Goal: Task Accomplishment & Management: Complete application form

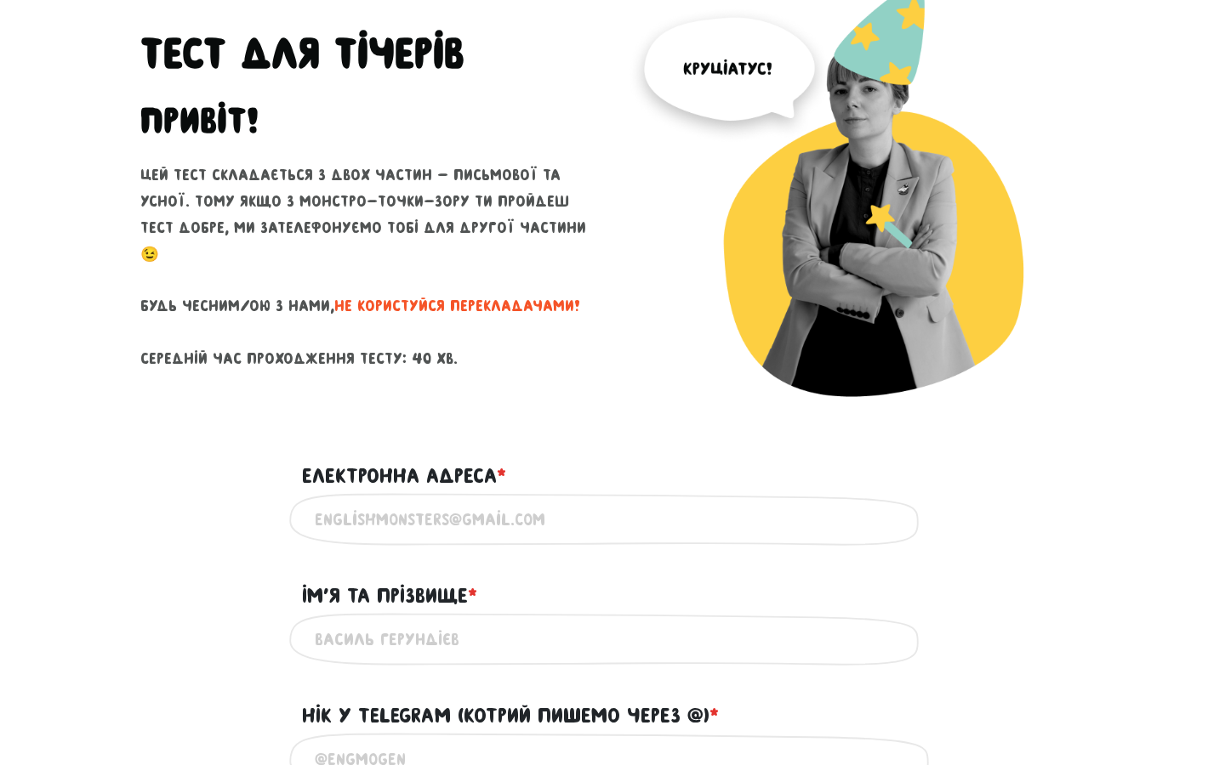
scroll to position [134, 0]
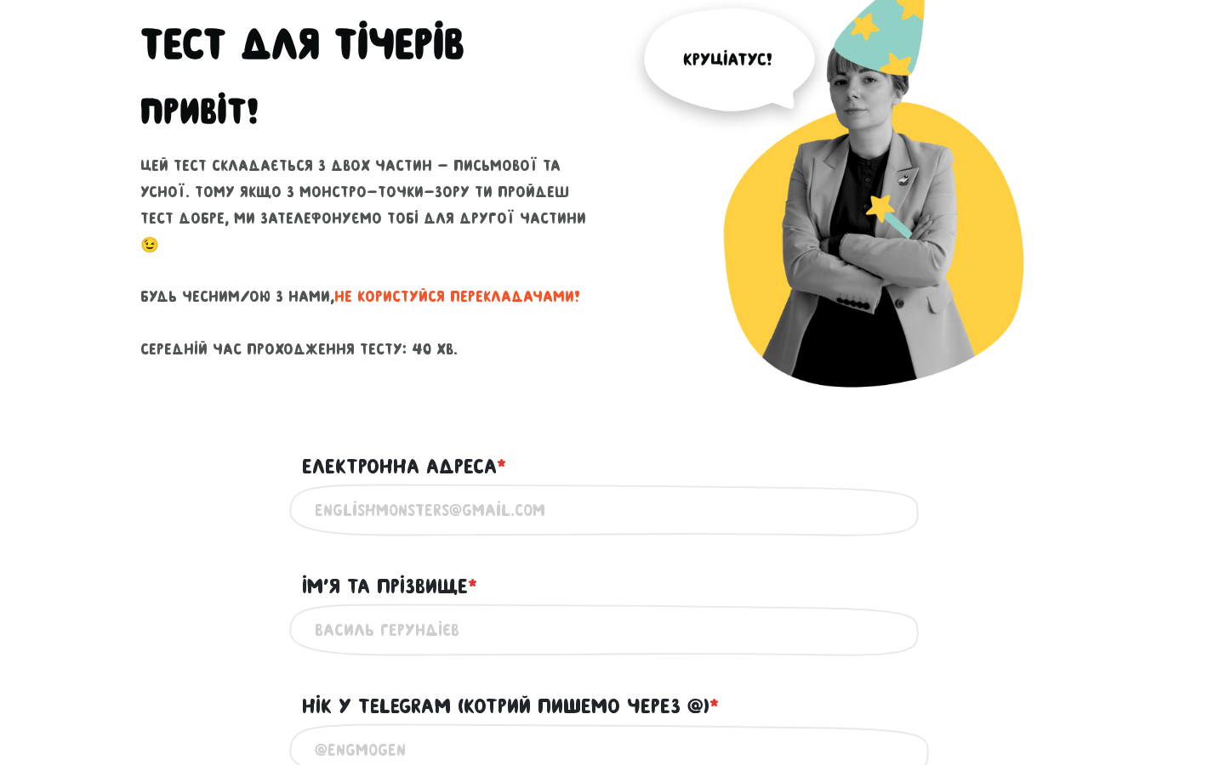
click at [550, 516] on input "Електронна адреса * ?" at bounding box center [612, 511] width 595 height 38
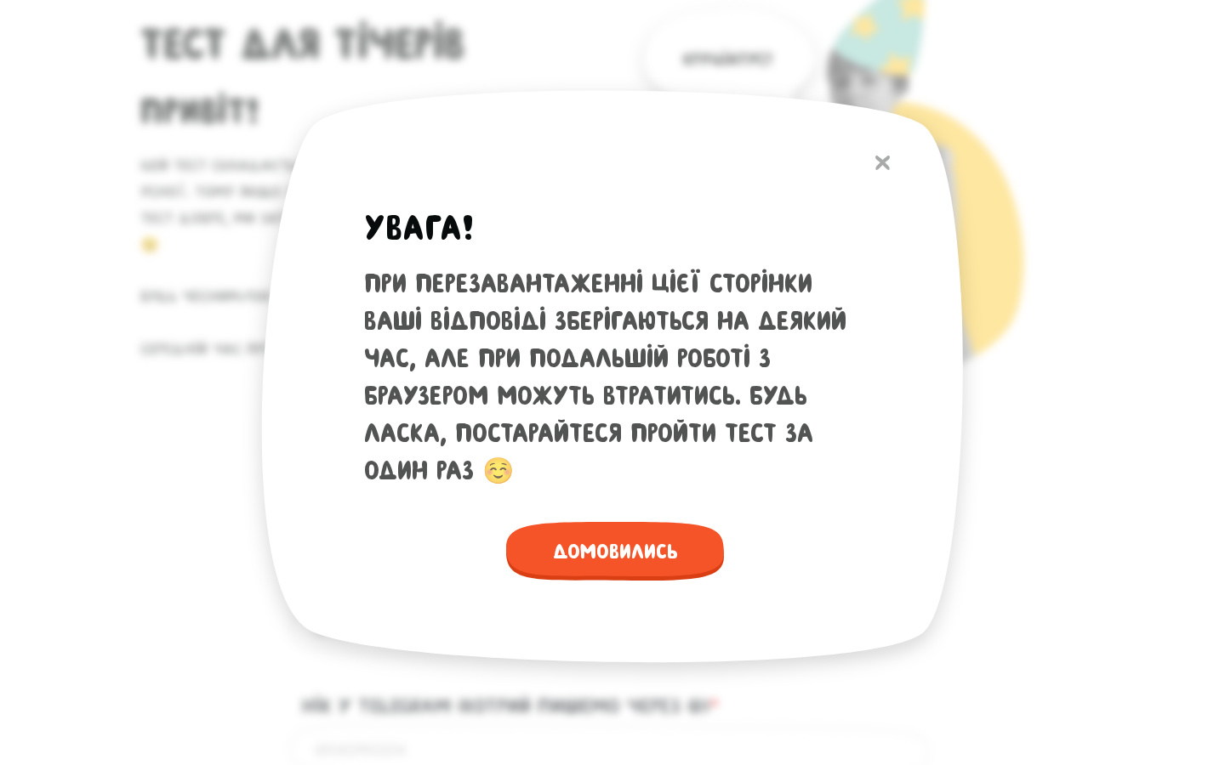
click at [891, 159] on button at bounding box center [882, 163] width 31 height 37
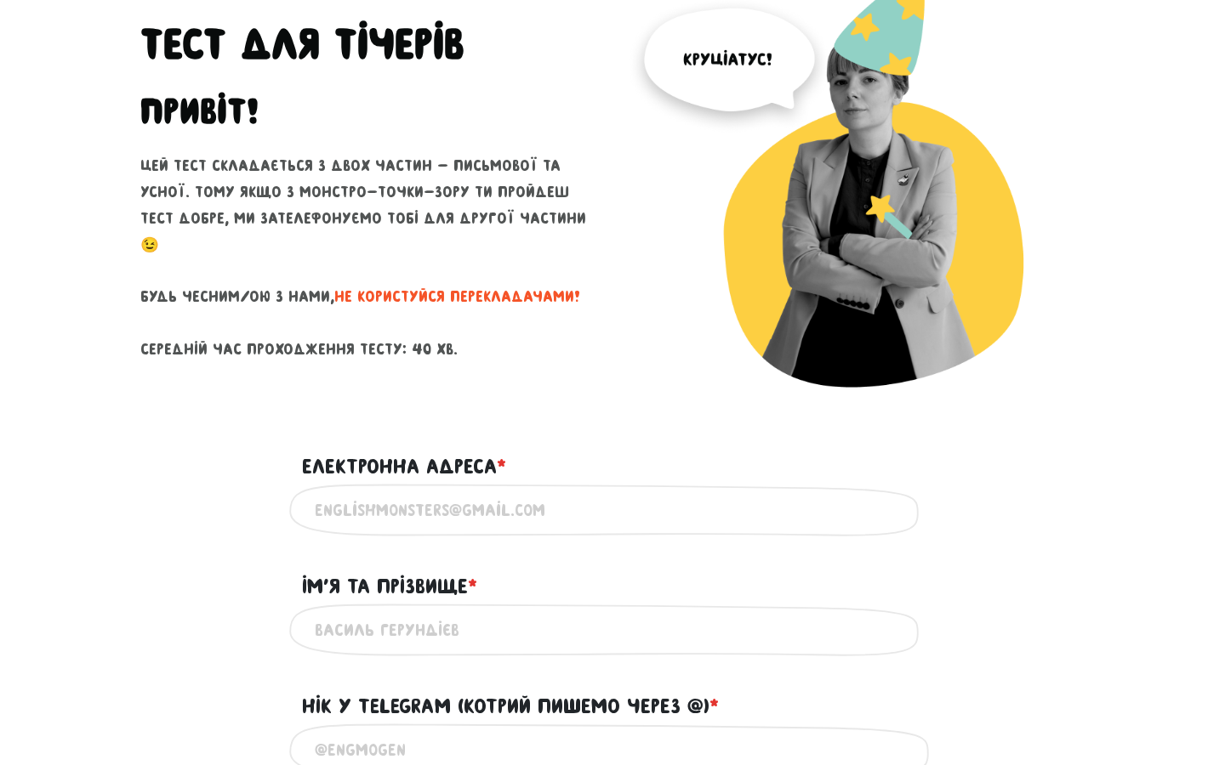
click at [384, 504] on input "Електронна адреса * ?" at bounding box center [612, 511] width 595 height 38
type input "[EMAIL_ADDRESS][DOMAIN_NAME]"
click at [393, 644] on input "Ім'я та прізвище * ?" at bounding box center [612, 630] width 595 height 38
type input ">"
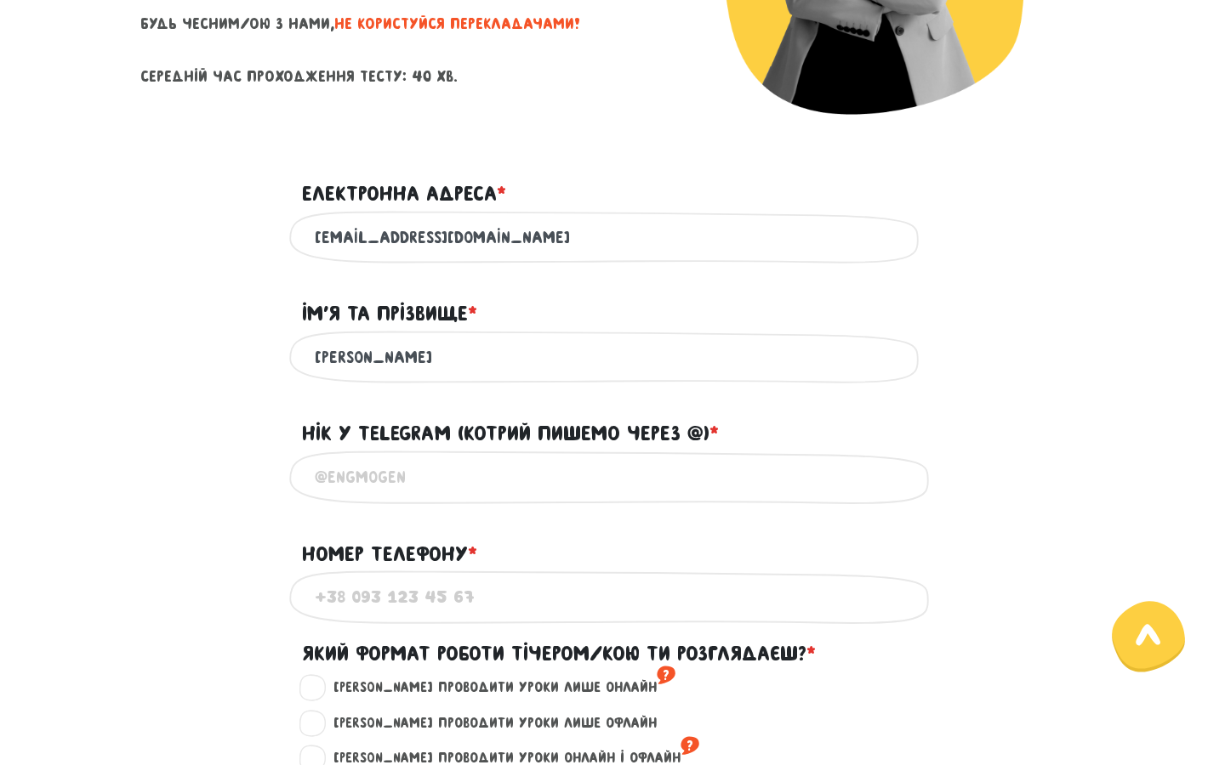
scroll to position [411, 0]
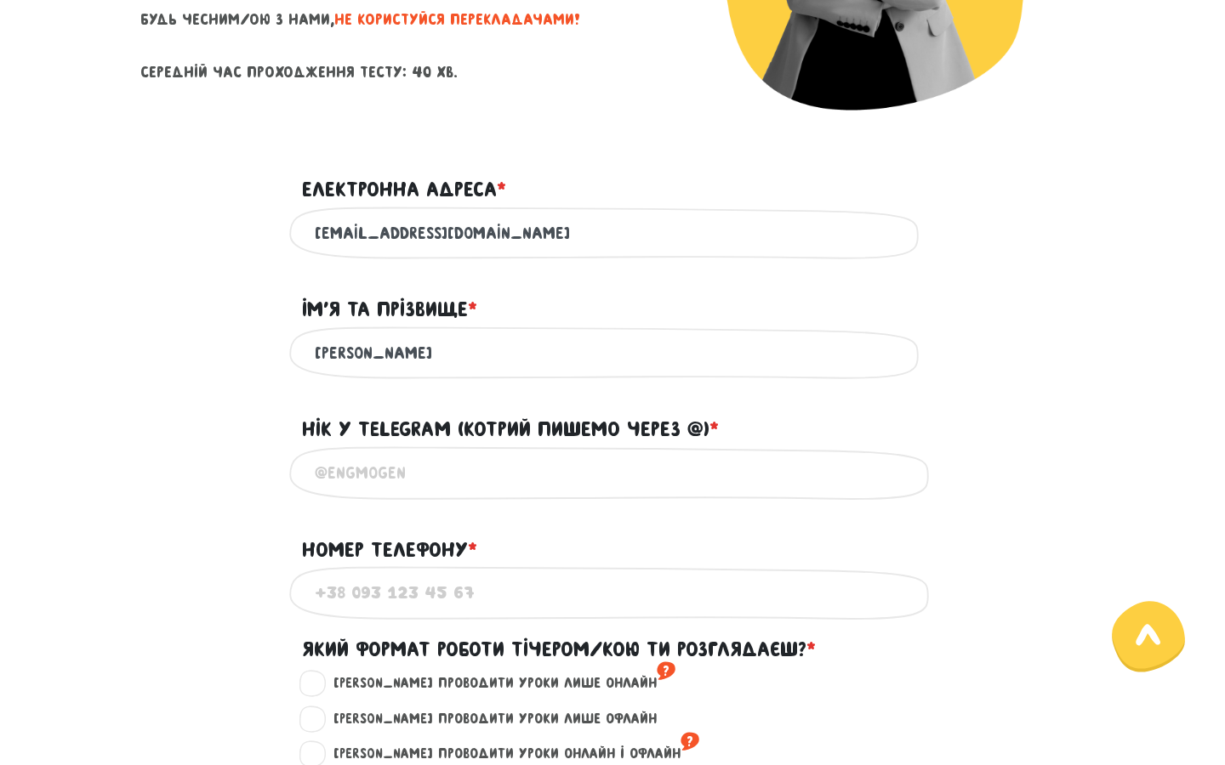
type input "[PERSON_NAME]"
click at [529, 478] on input "@" at bounding box center [612, 473] width 595 height 38
click at [409, 488] on input "@" at bounding box center [612, 473] width 595 height 38
click at [417, 492] on input "@" at bounding box center [612, 473] width 595 height 38
type input "@juliamnl"
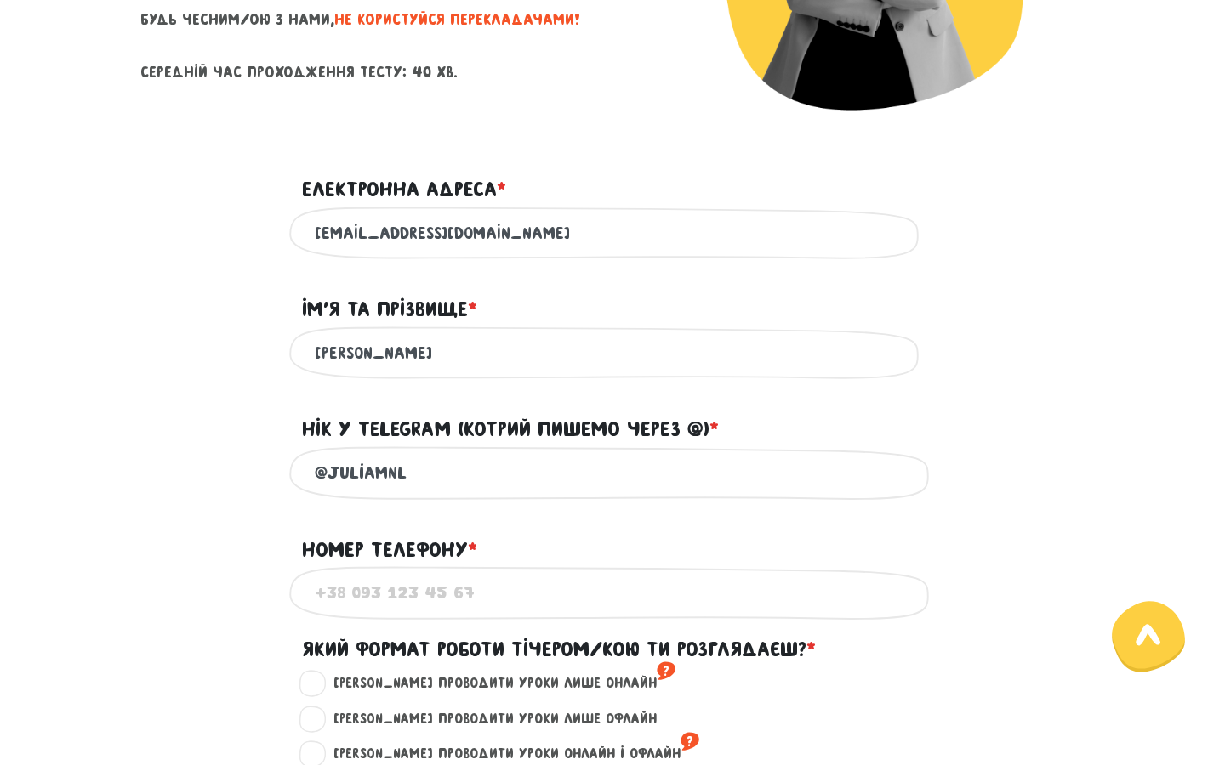
click at [372, 604] on input "Номер телефону * ?" at bounding box center [612, 593] width 595 height 38
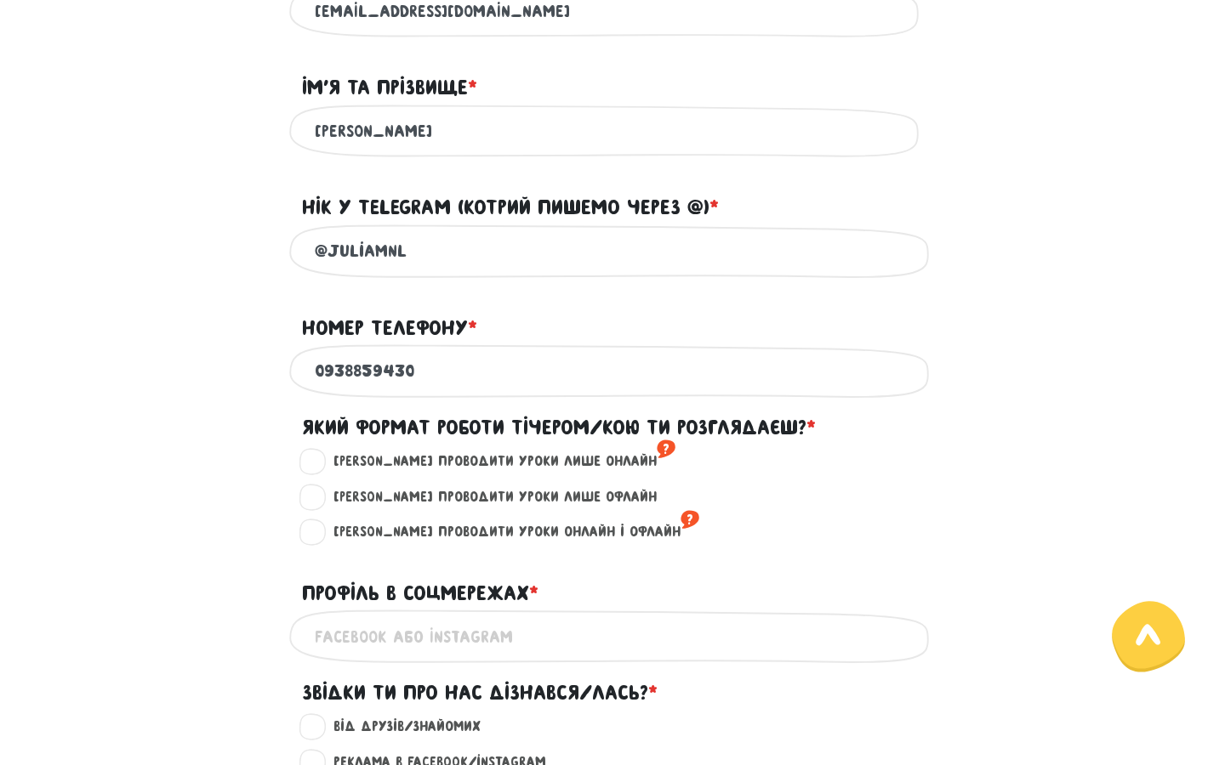
scroll to position [670, 0]
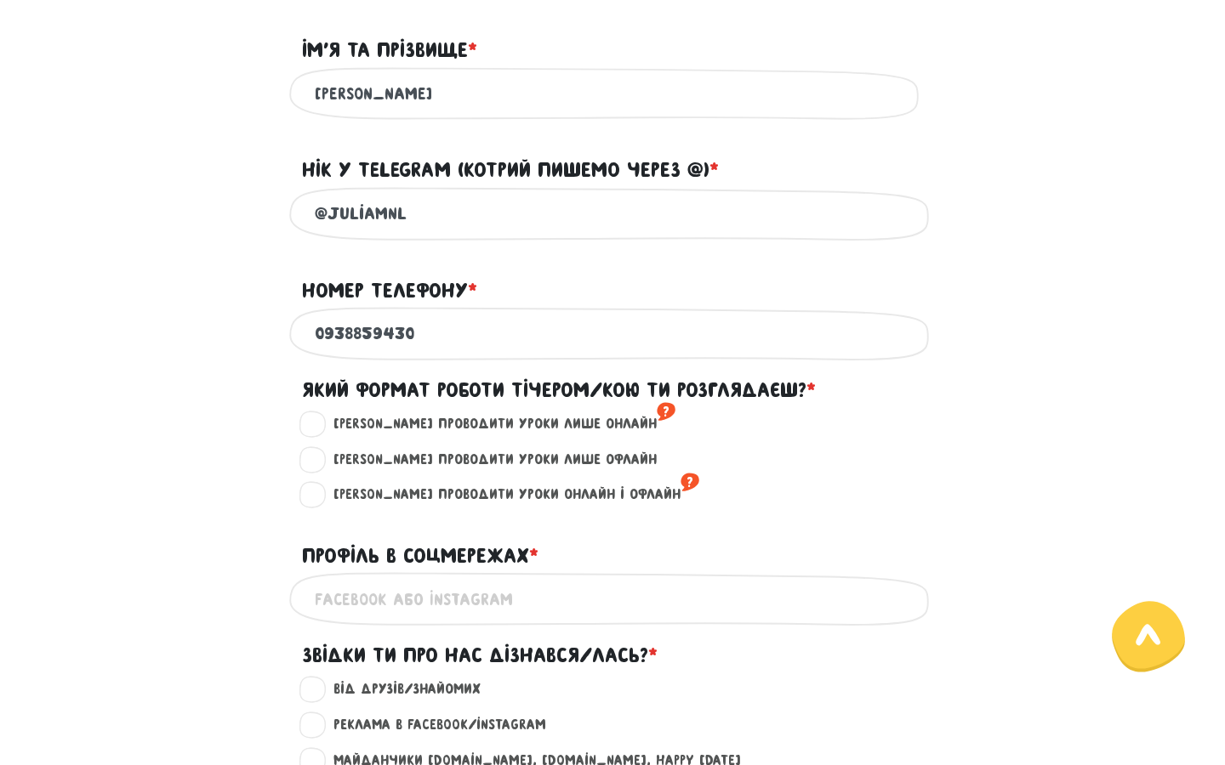
drag, startPoint x: 355, startPoint y: 339, endPoint x: 552, endPoint y: 339, distance: 197.3
click at [552, 339] on input "0938859430" at bounding box center [612, 334] width 595 height 38
type input "0931291510"
click at [351, 435] on label "[PERSON_NAME] проводити уроки лише онлайн ?" at bounding box center [497, 424] width 356 height 22
click at [320, 430] on input "[PERSON_NAME] проводити уроки лише онлайн ?" at bounding box center [313, 421] width 14 height 17
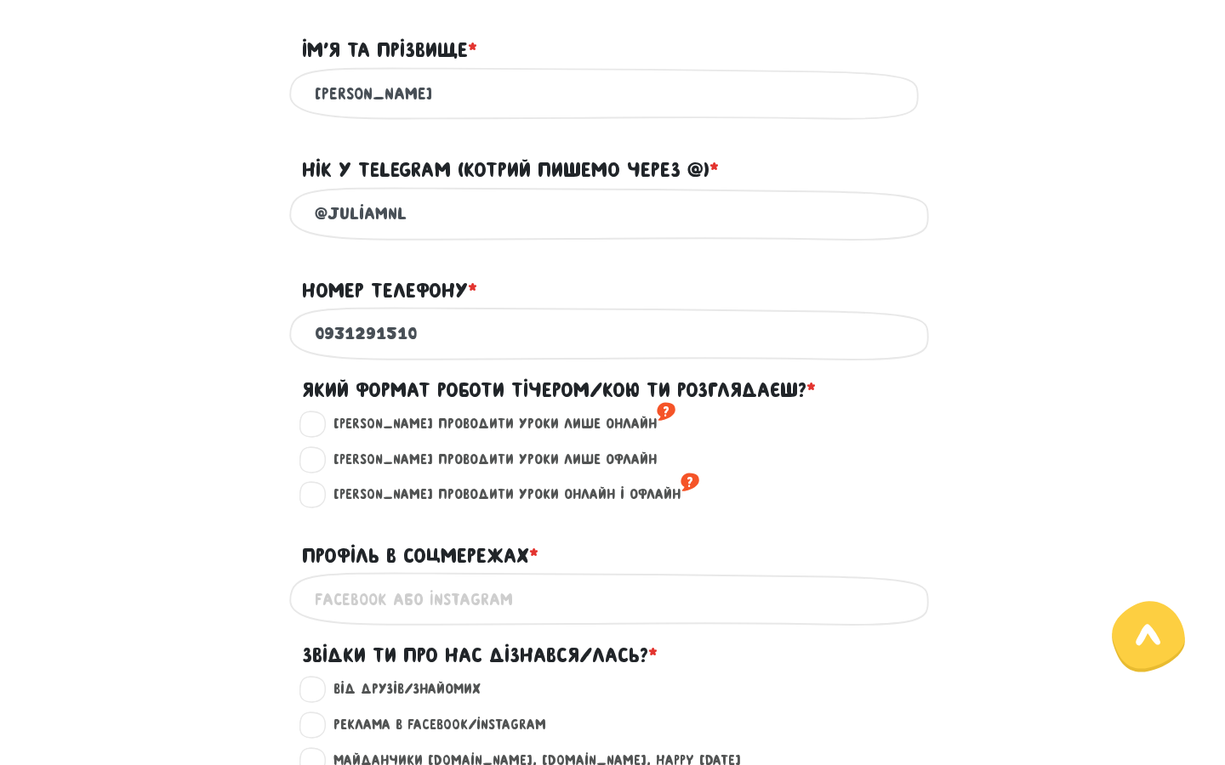
radio input "true"
click at [382, 609] on input "Профіль в соцмережах * ?" at bounding box center [612, 599] width 595 height 38
paste input "[URL][DOMAIN_NAME]"
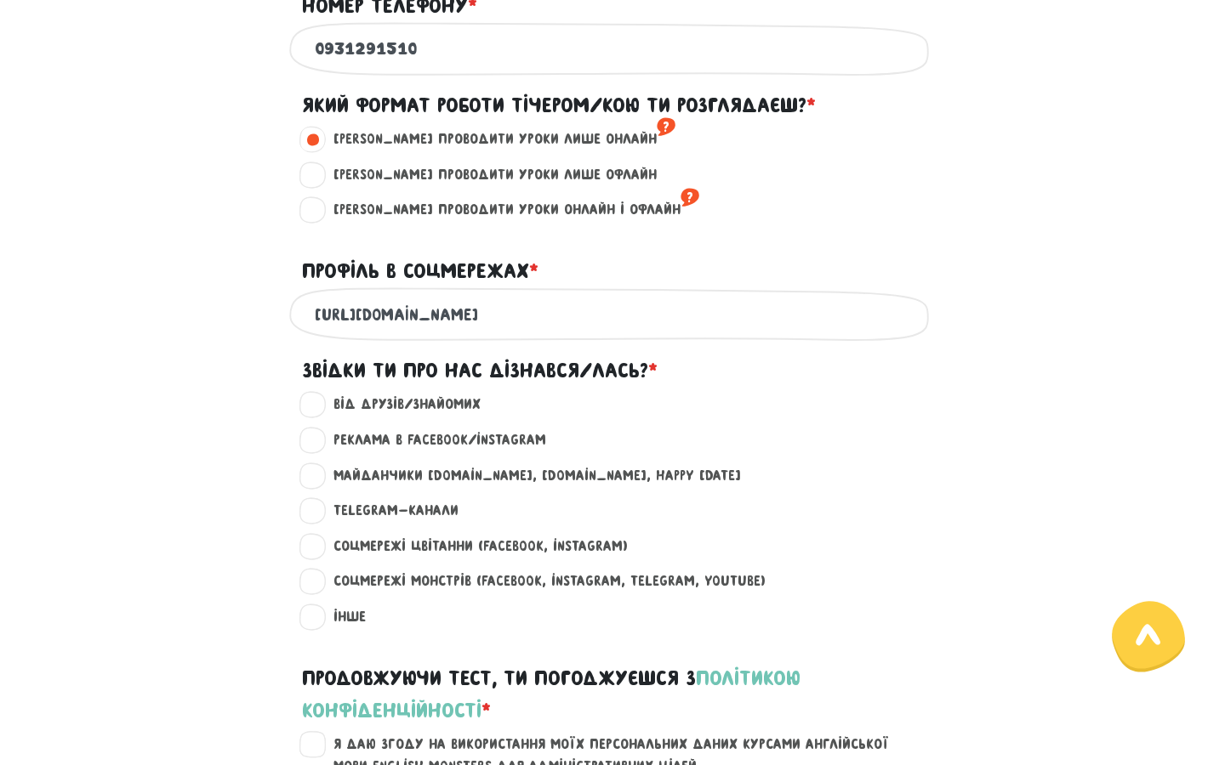
scroll to position [980, 0]
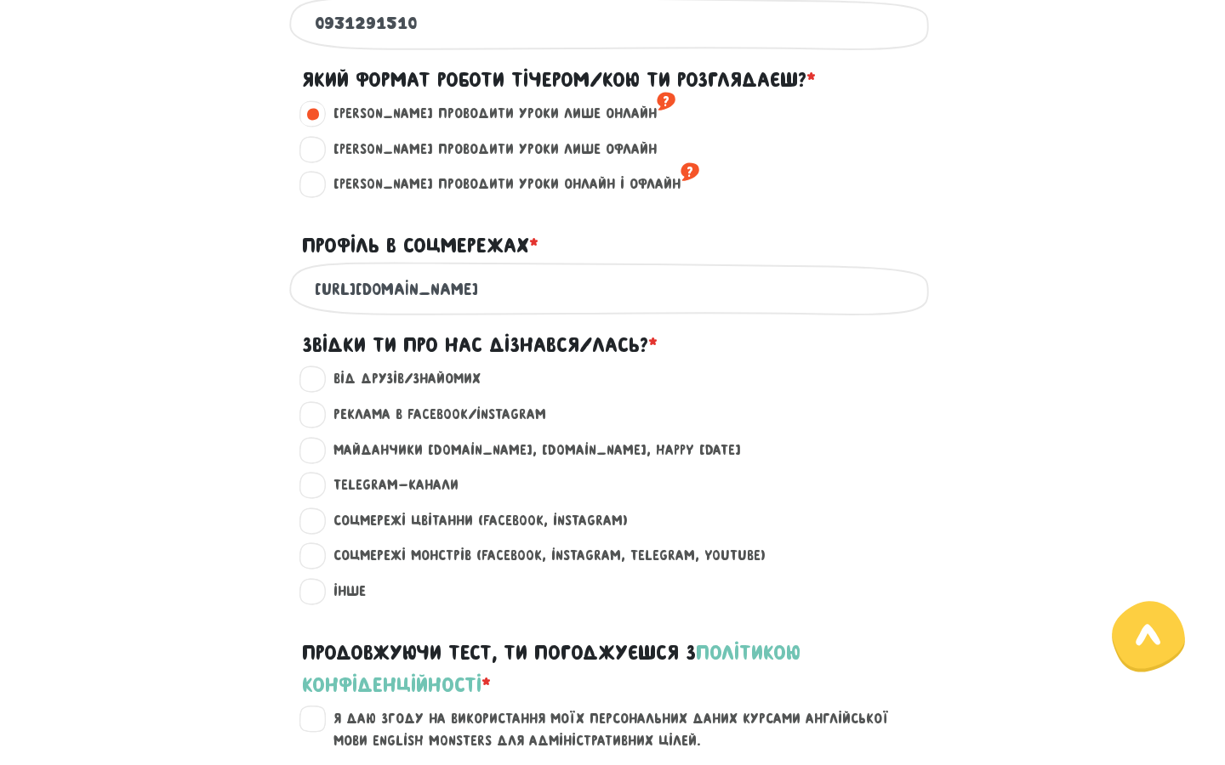
type input "[URL][DOMAIN_NAME]"
click at [319, 416] on label "Реклама в Facebook/Instagram ?" at bounding box center [432, 415] width 227 height 22
click at [310, 416] on input "Реклама в Facebook/Instagram ?" at bounding box center [313, 412] width 14 height 17
radio input "true"
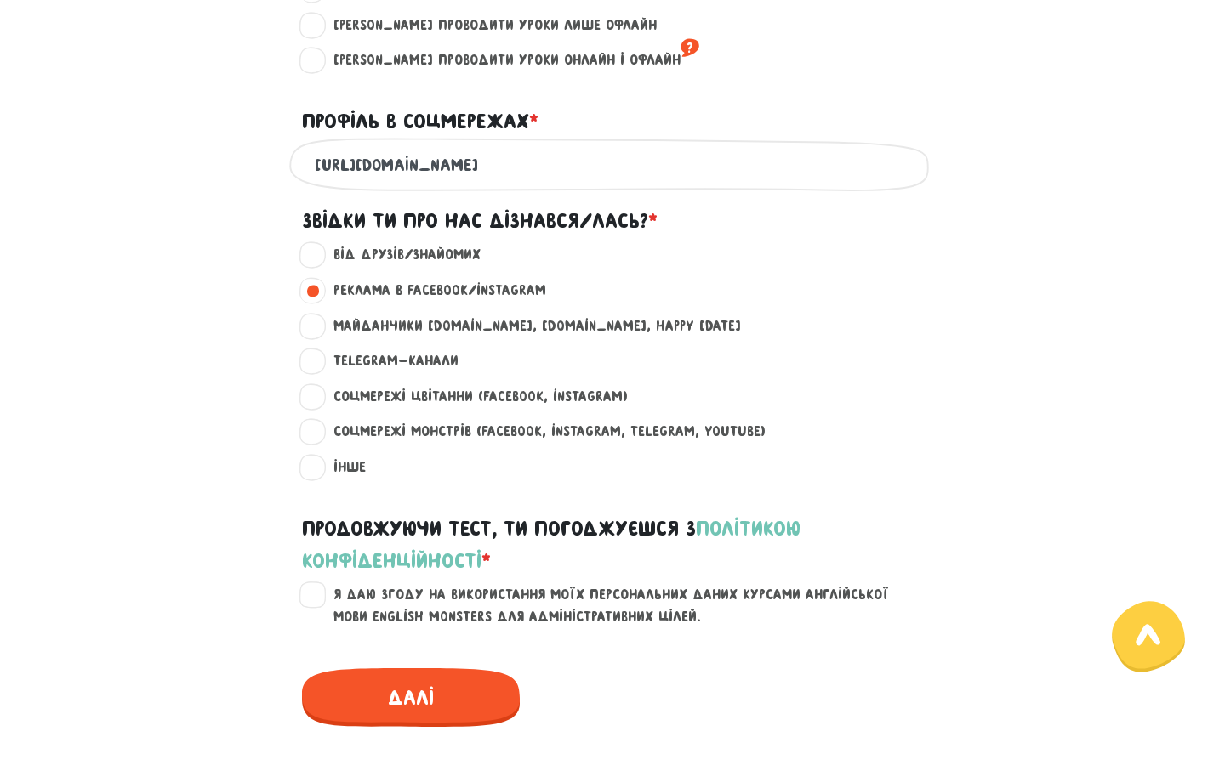
click at [321, 332] on label "Майданчики [DOMAIN_NAME], [DOMAIN_NAME], happy [DATE] ?" at bounding box center [530, 326] width 422 height 22
click at [320, 332] on input "Майданчики [DOMAIN_NAME], [DOMAIN_NAME], happy [DATE] ?" at bounding box center [313, 323] width 14 height 17
radio input "true"
click at [319, 302] on label "Реклама в Facebook/Instagram ?" at bounding box center [432, 291] width 227 height 22
click at [308, 297] on input "Реклама в Facebook/Instagram ?" at bounding box center [313, 288] width 14 height 17
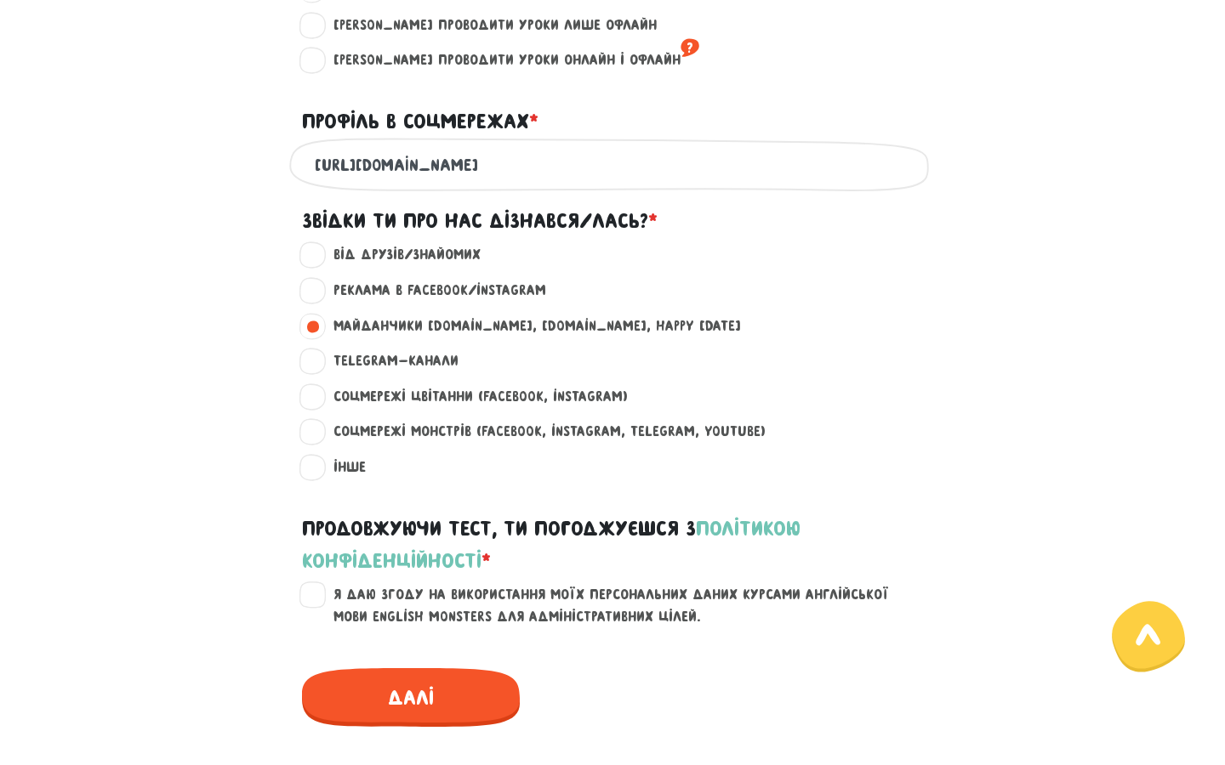
radio input "true"
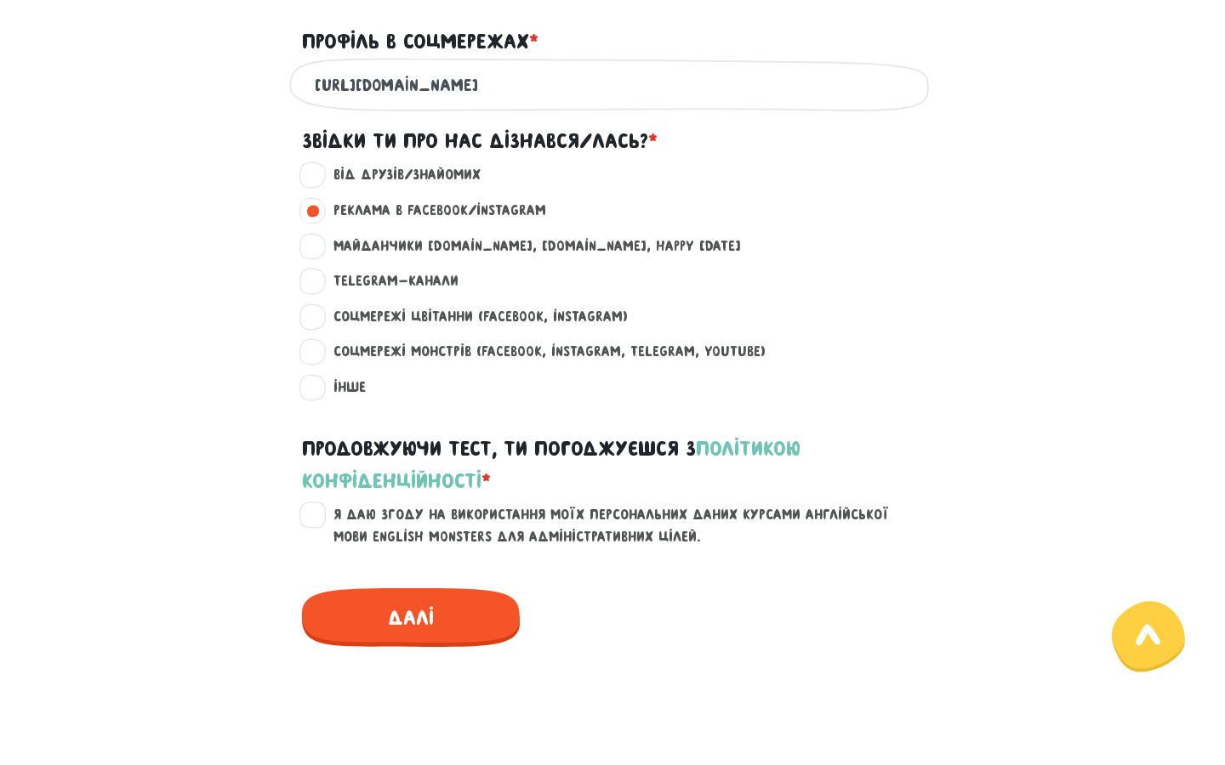
scroll to position [1200, 0]
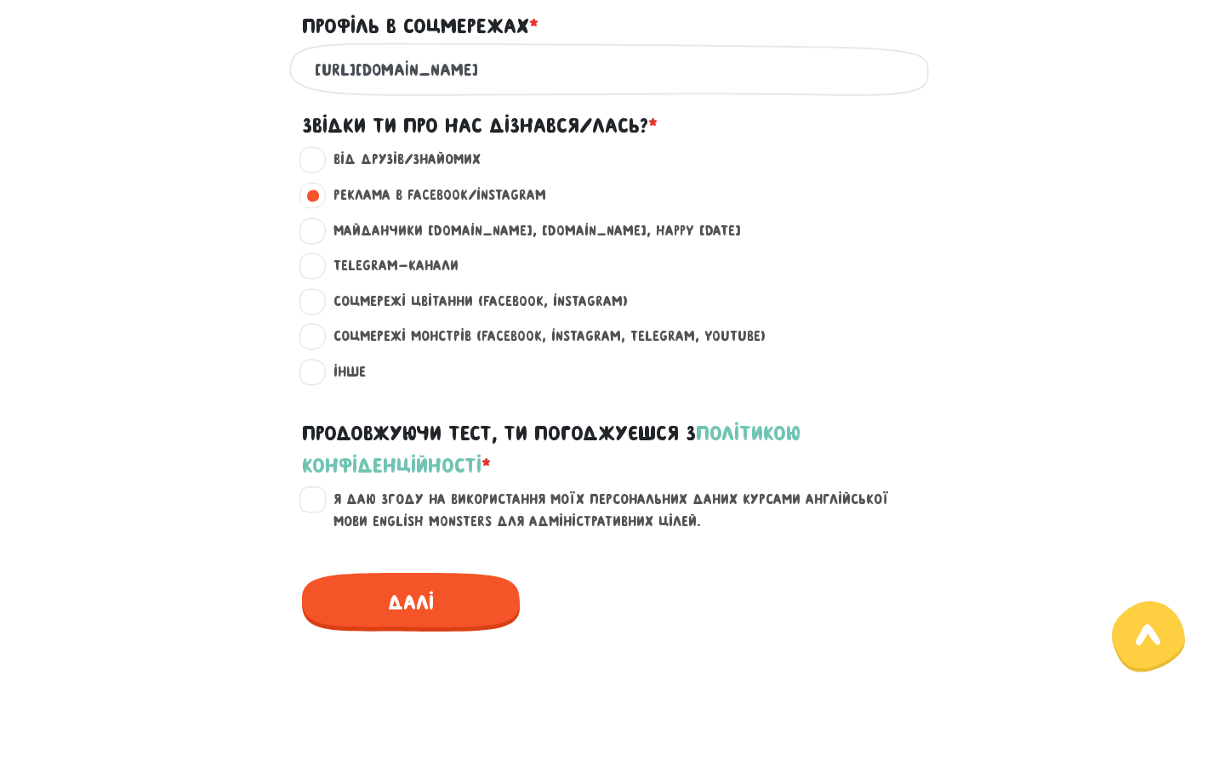
click at [319, 512] on label "Я даю згоду на використання моїх персональних даних курсами англійської мови En…" at bounding box center [622, 510] width 607 height 43
click at [319, 506] on input "Я даю згоду на використання моїх персональних даних курсами англійської мови En…" at bounding box center [313, 497] width 14 height 17
checkbox input "true"
click at [438, 604] on span "Далі" at bounding box center [411, 602] width 218 height 59
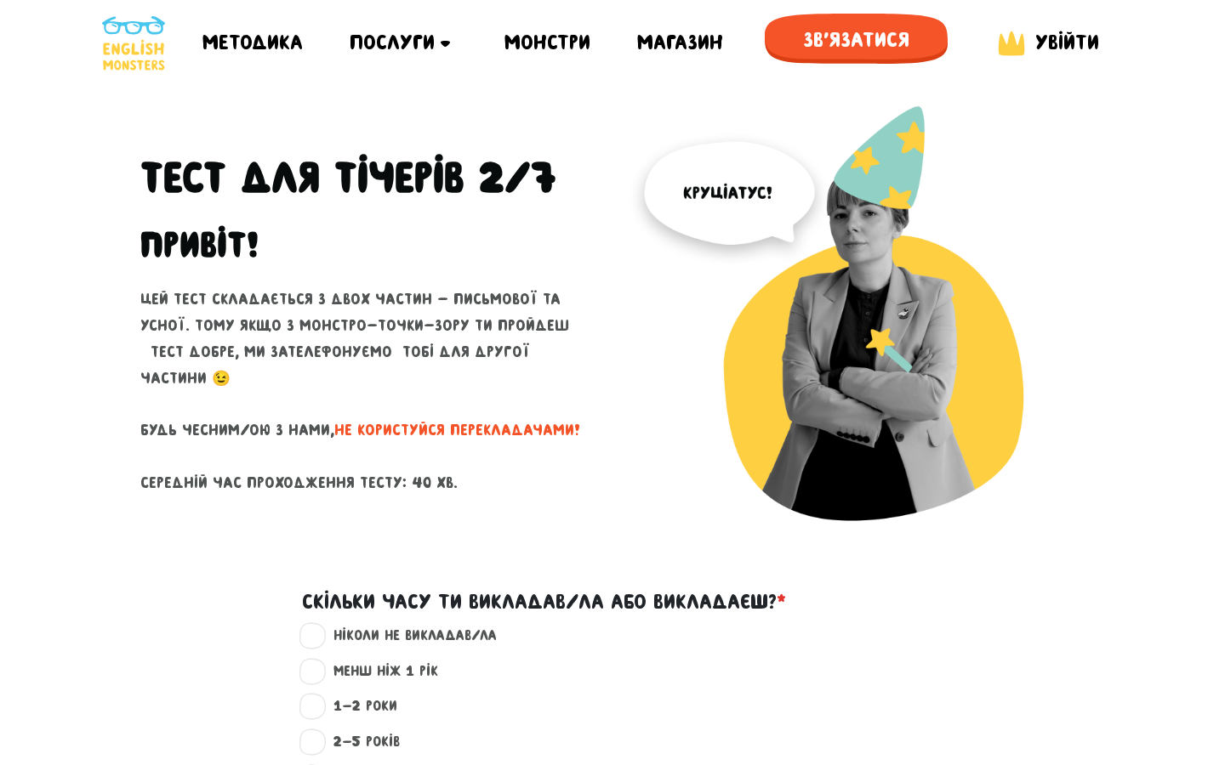
scroll to position [205, 0]
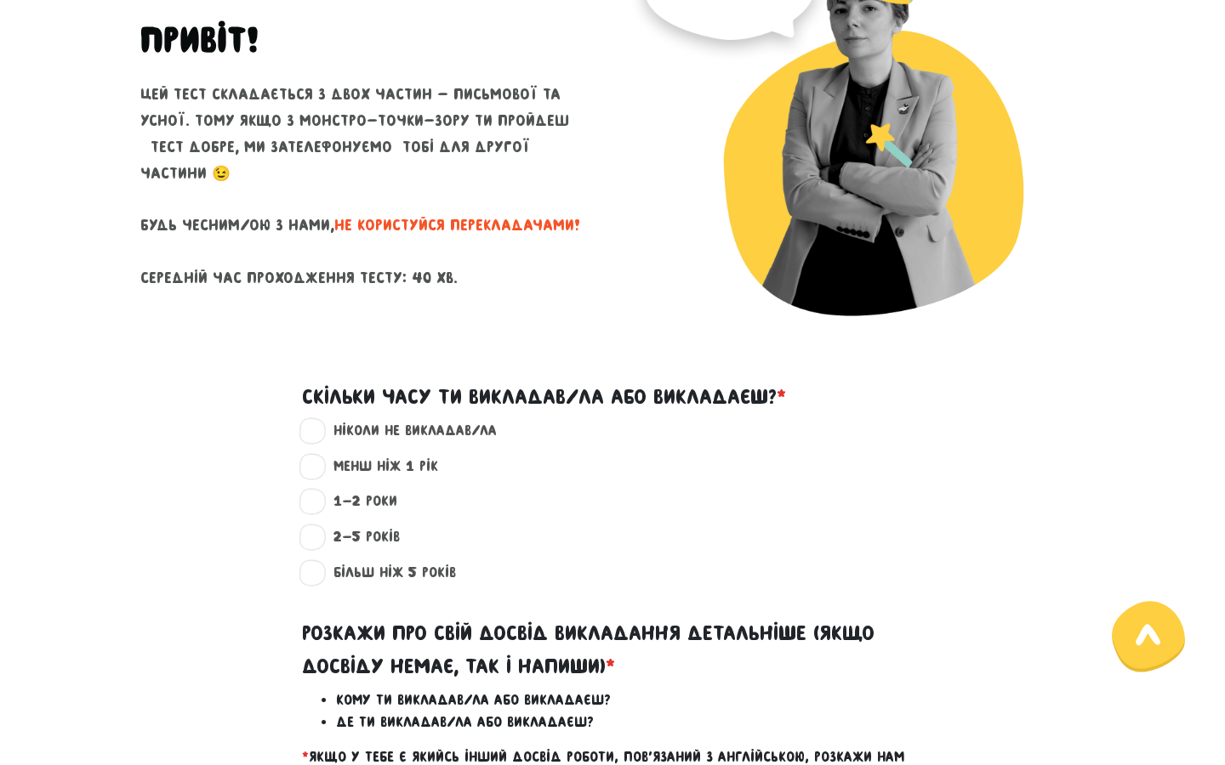
click at [319, 535] on label "2-5 років ?" at bounding box center [359, 537] width 81 height 22
click at [313, 535] on input "2-5 років ?" at bounding box center [313, 534] width 14 height 17
radio input "true"
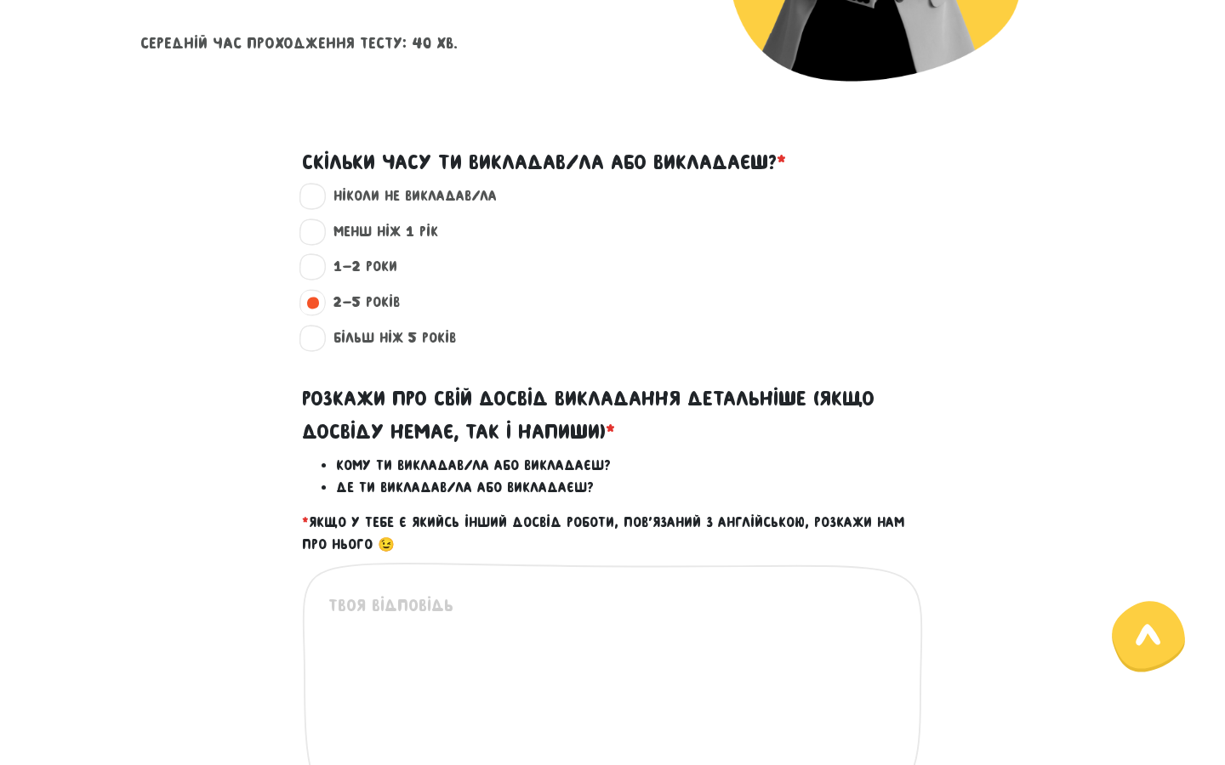
scroll to position [473, 0]
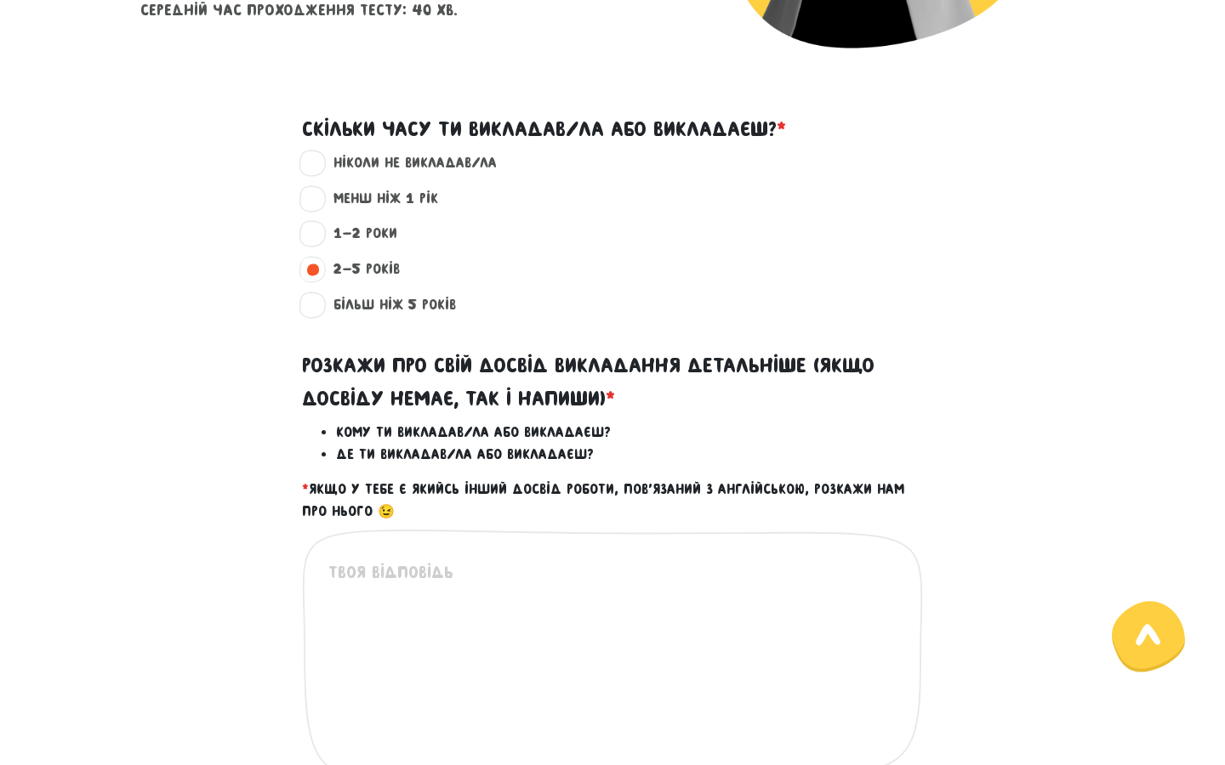
click at [362, 582] on textarea at bounding box center [613, 664] width 570 height 209
paste textarea "Lore ips dolo — si am consec adipisci, e seddoeiu temporinci. U labore etdolo, …"
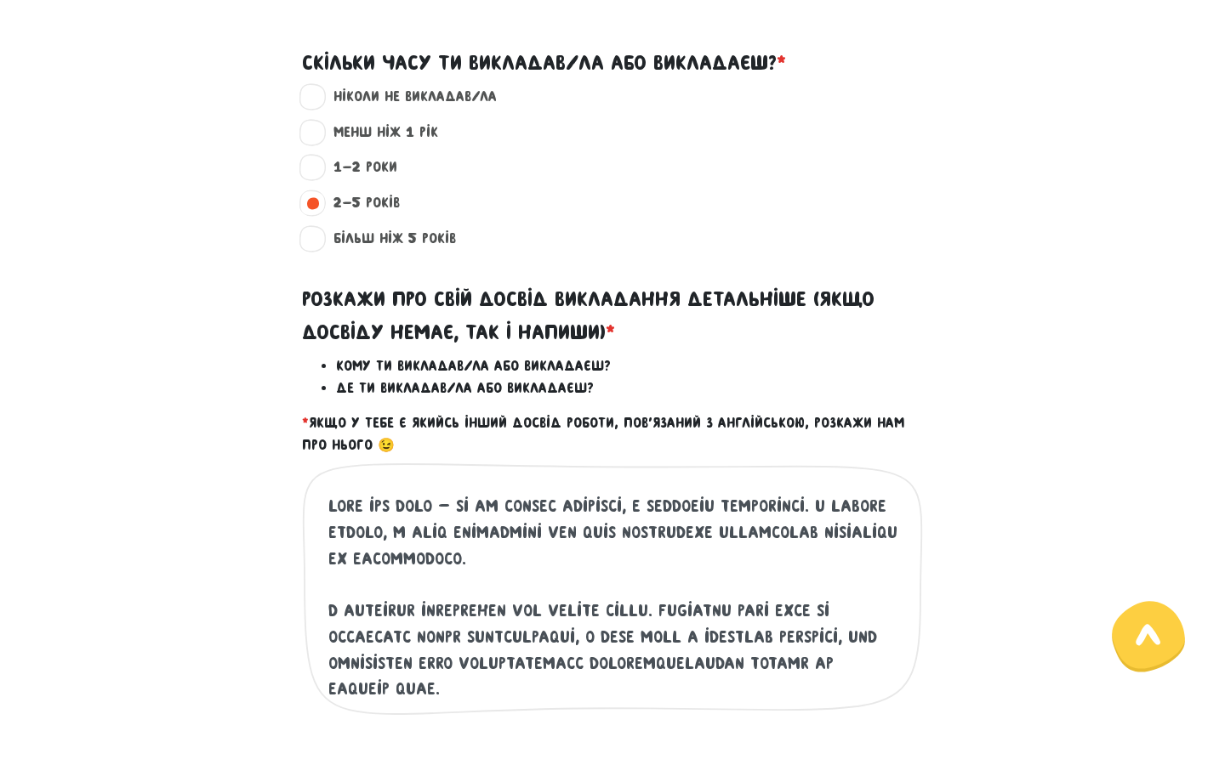
scroll to position [525, 0]
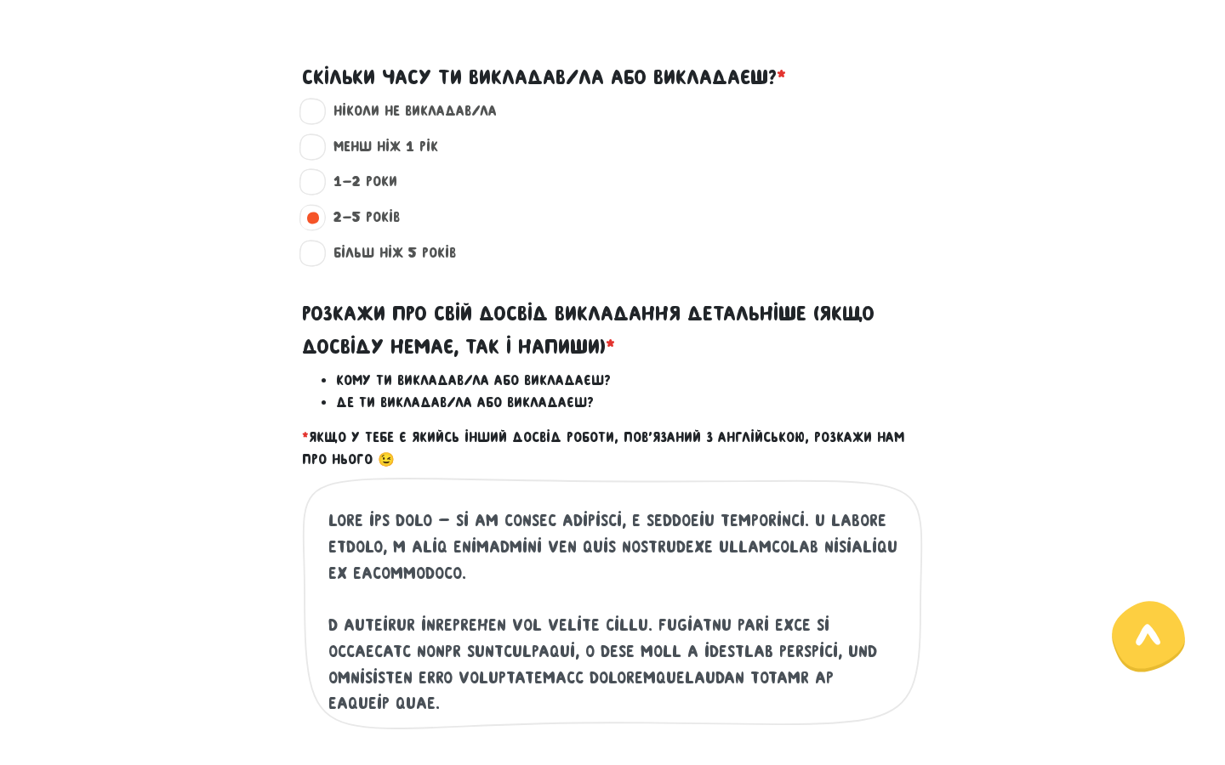
click at [859, 519] on textarea at bounding box center [613, 612] width 570 height 209
drag, startPoint x: 673, startPoint y: 588, endPoint x: 315, endPoint y: 541, distance: 361.0
click at [315, 541] on div "Це обов'язкове поле" at bounding box center [612, 617] width 621 height 281
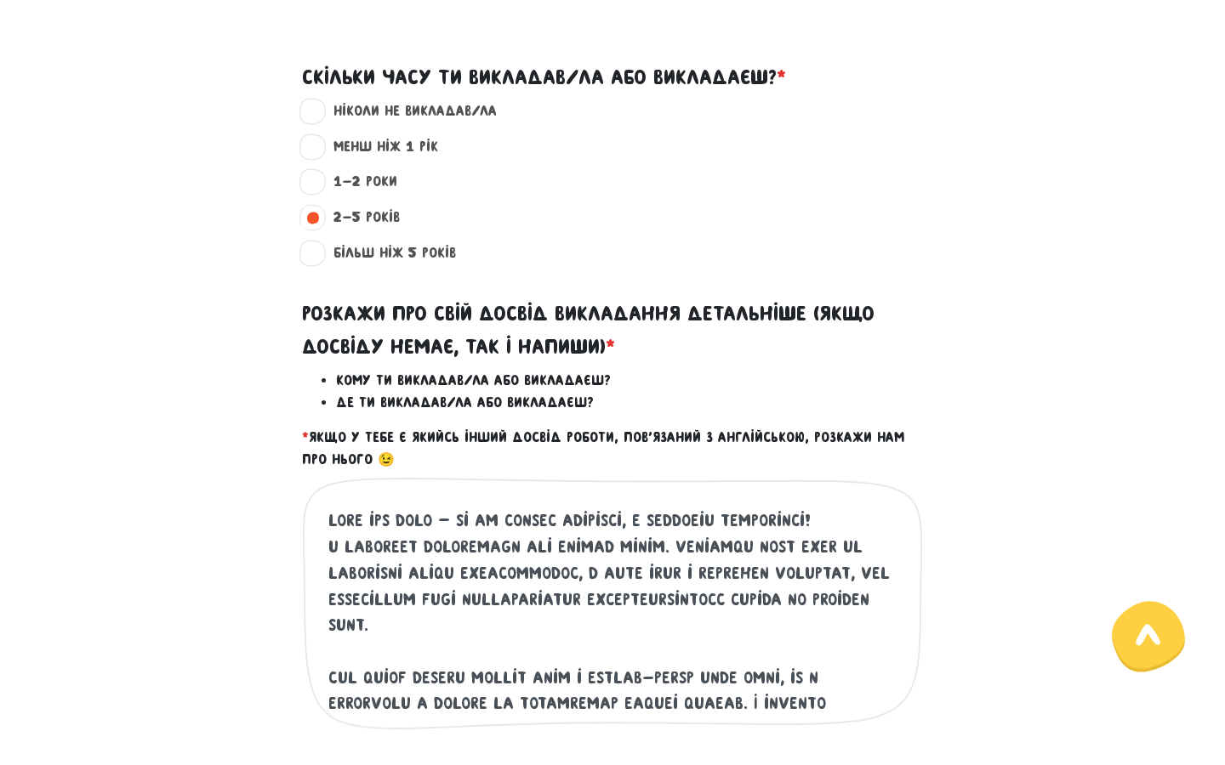
drag, startPoint x: 562, startPoint y: 545, endPoint x: 612, endPoint y: 544, distance: 50.2
click at [612, 544] on textarea at bounding box center [613, 612] width 570 height 209
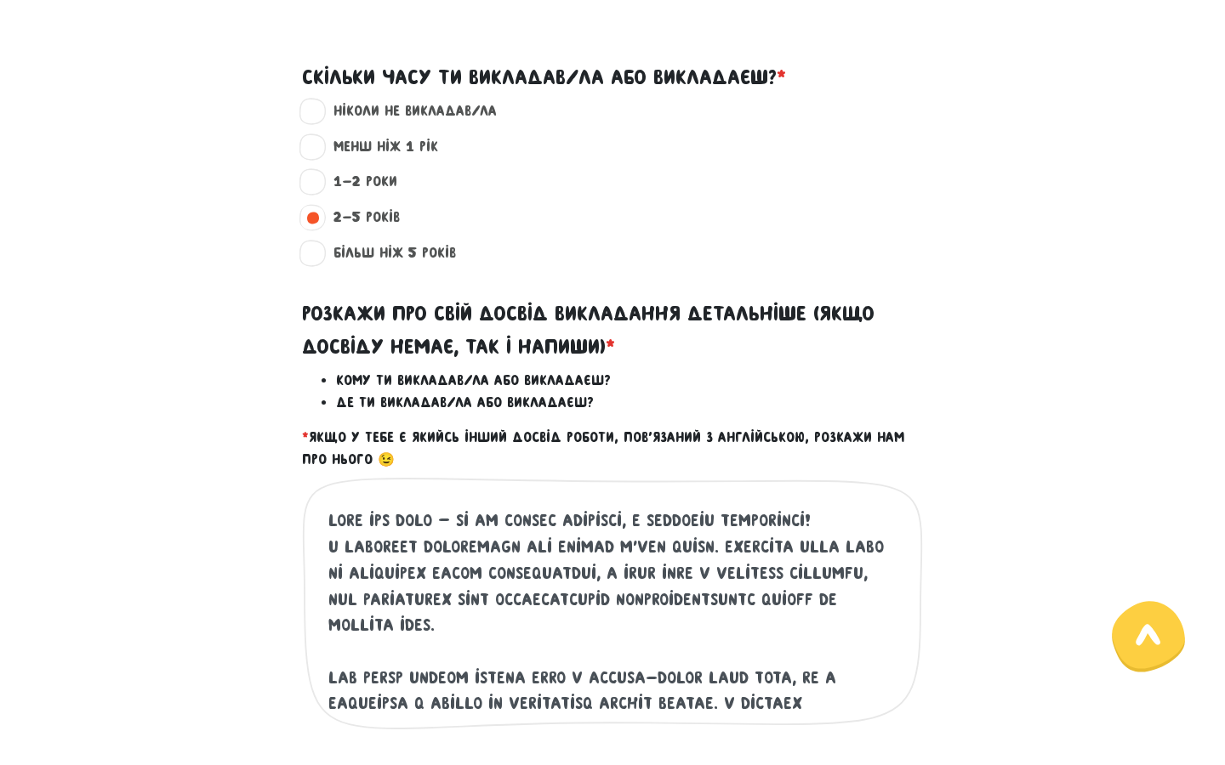
drag, startPoint x: 600, startPoint y: 572, endPoint x: 612, endPoint y: 628, distance: 56.7
click at [612, 628] on textarea at bounding box center [613, 612] width 570 height 209
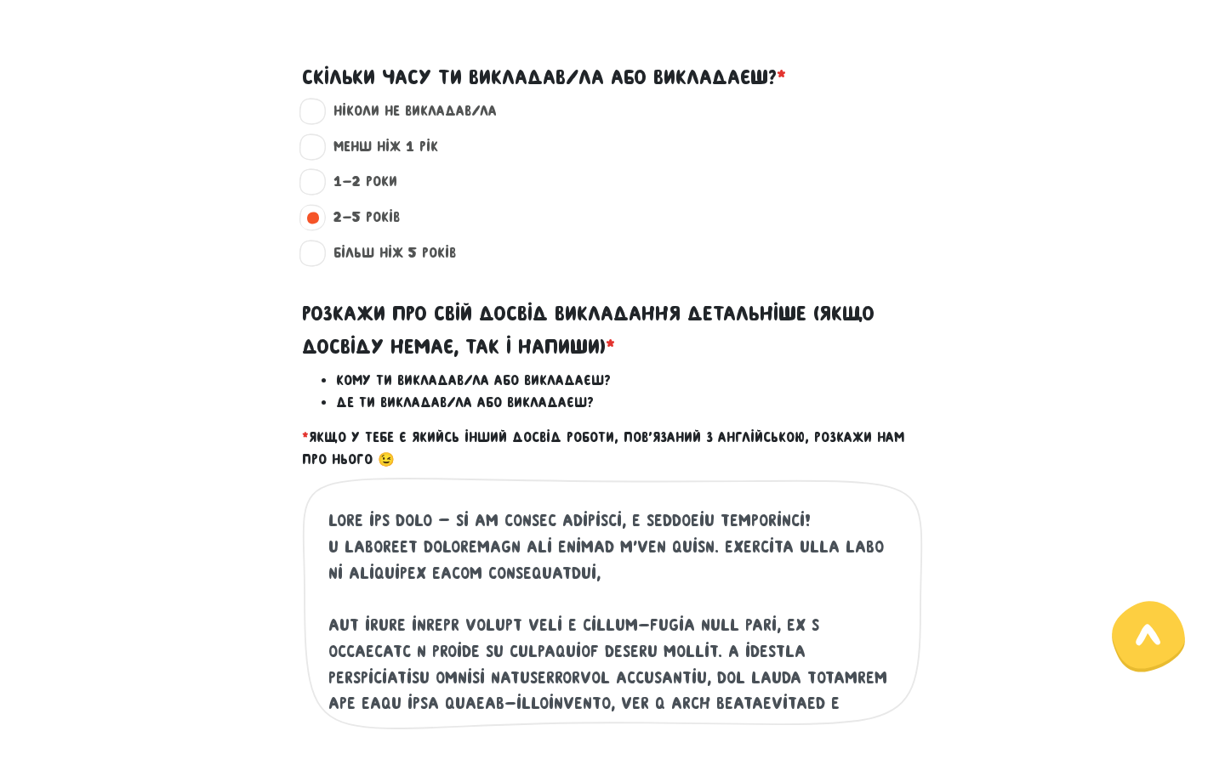
click at [327, 618] on div "Це обов'язкове поле" at bounding box center [612, 617] width 621 height 281
click at [476, 623] on textarea at bounding box center [613, 612] width 570 height 209
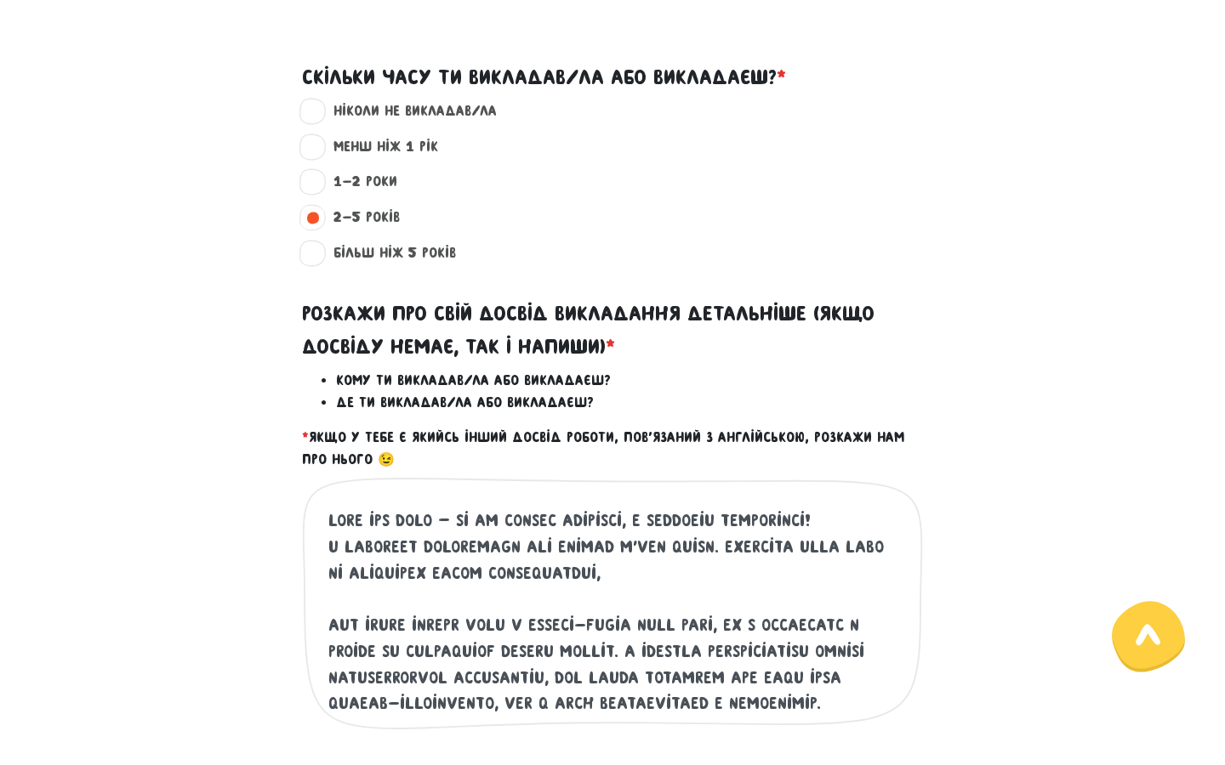
click at [329, 621] on textarea at bounding box center [613, 612] width 570 height 209
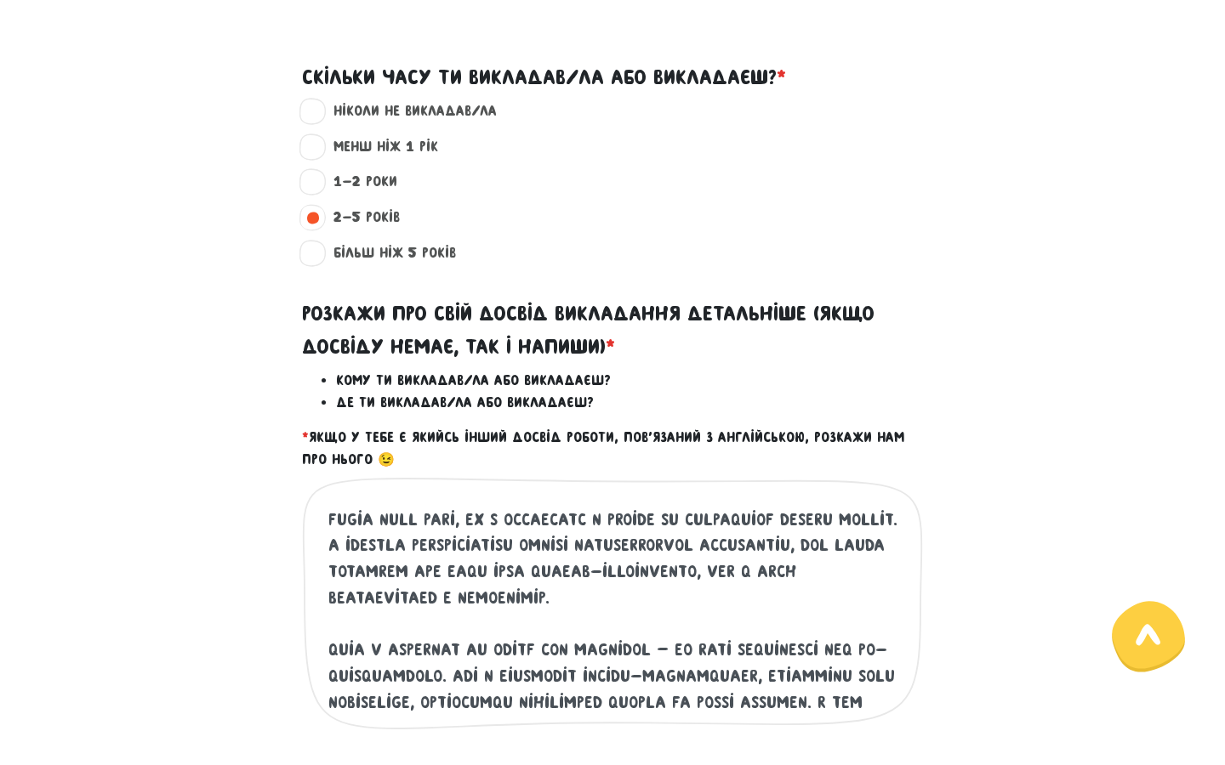
scroll to position [95, 0]
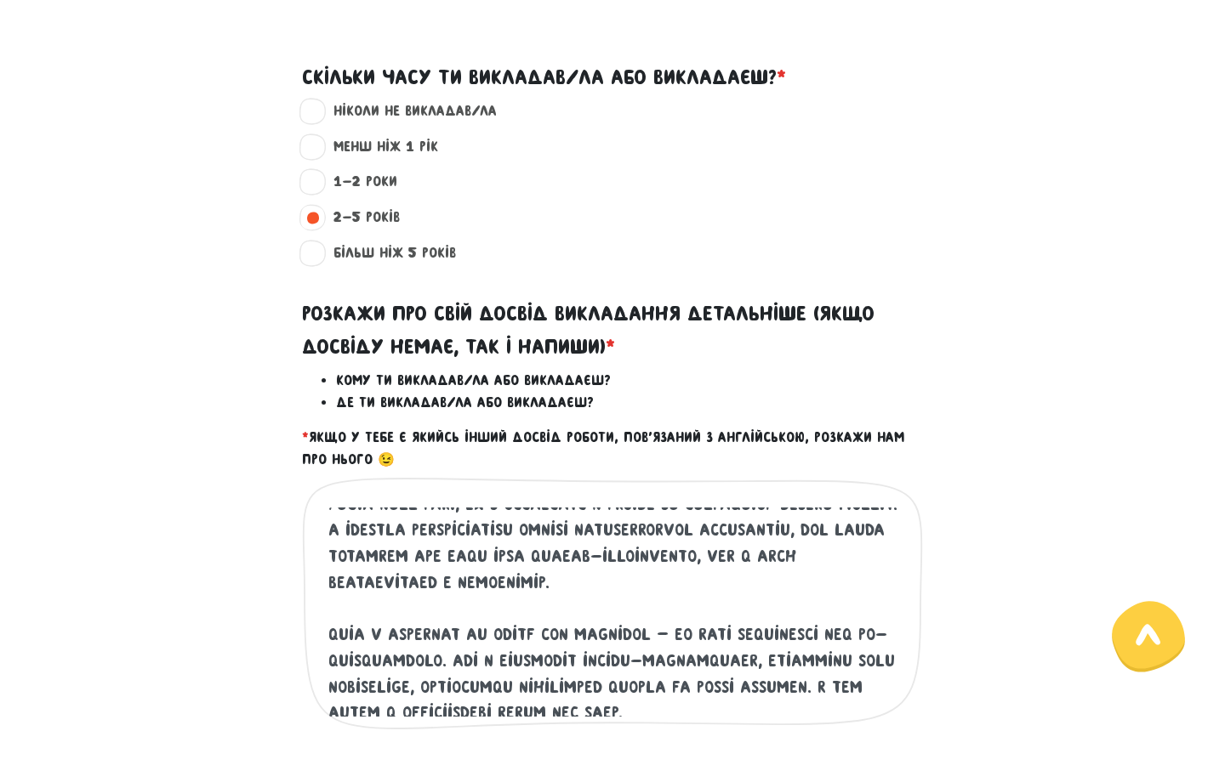
click at [329, 639] on textarea at bounding box center [613, 612] width 570 height 209
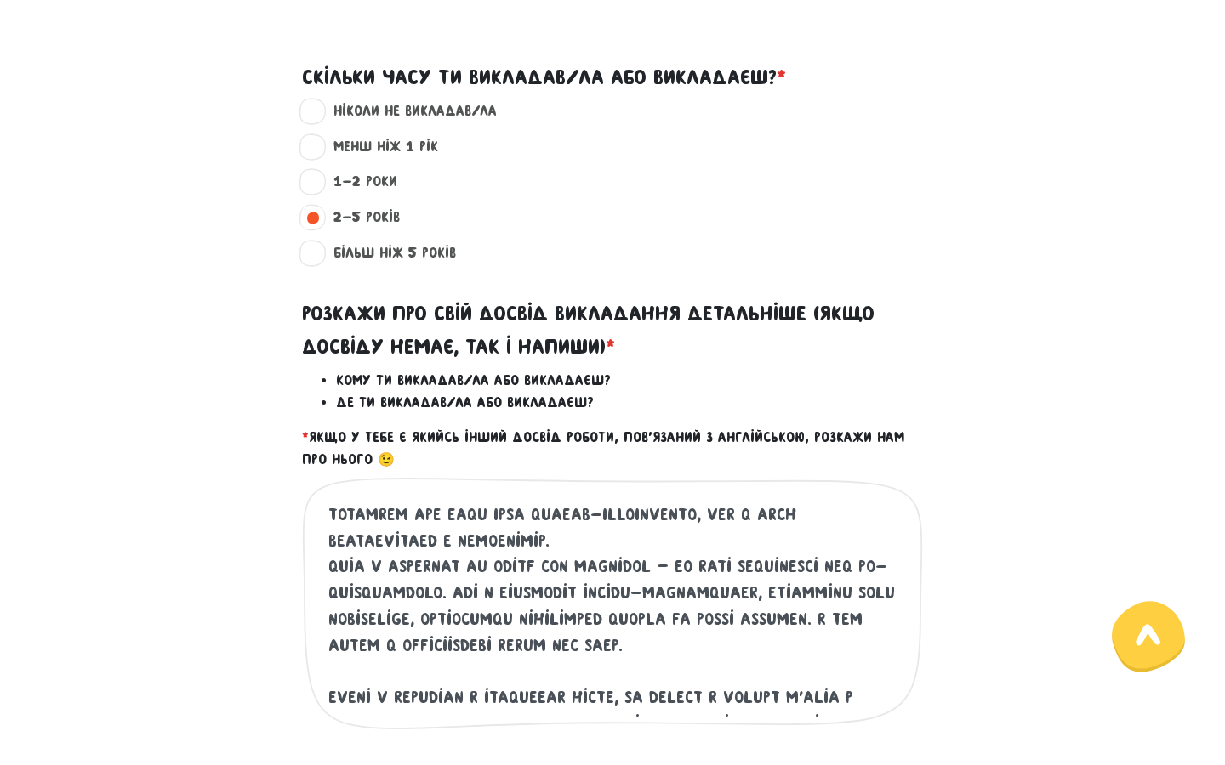
scroll to position [156, 0]
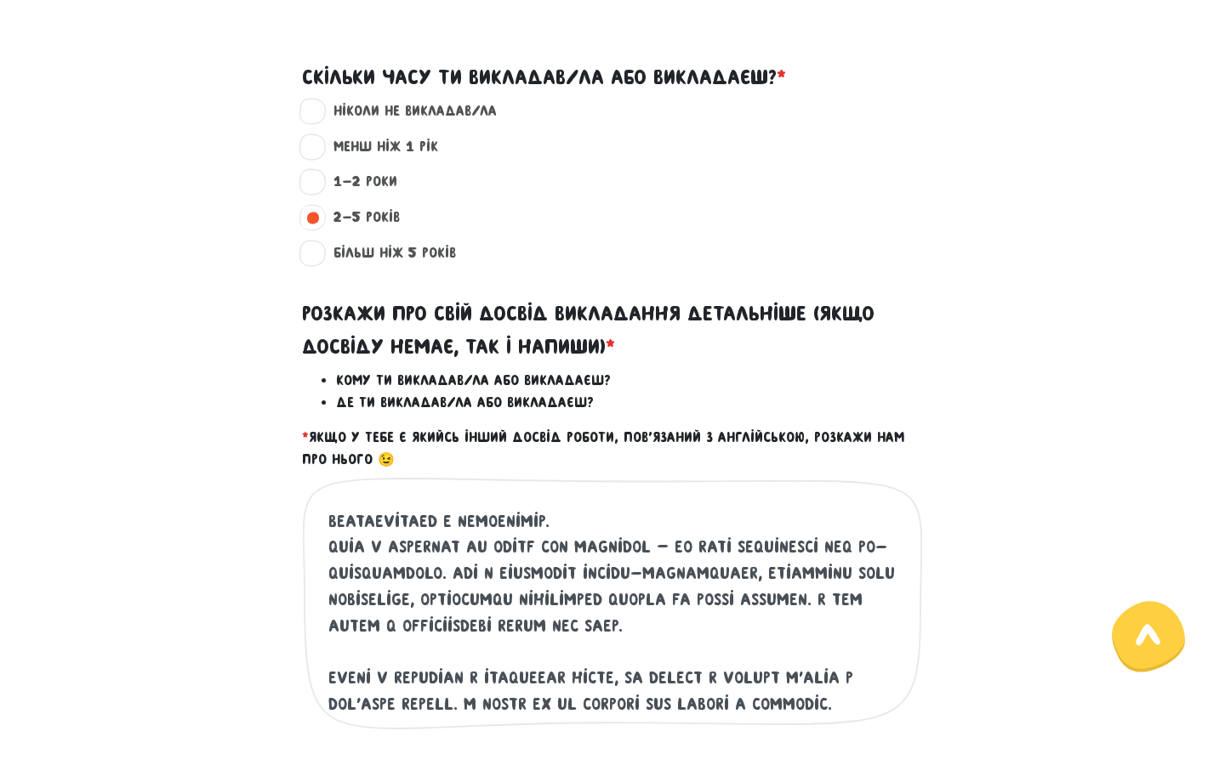
click at [330, 674] on textarea at bounding box center [613, 612] width 570 height 209
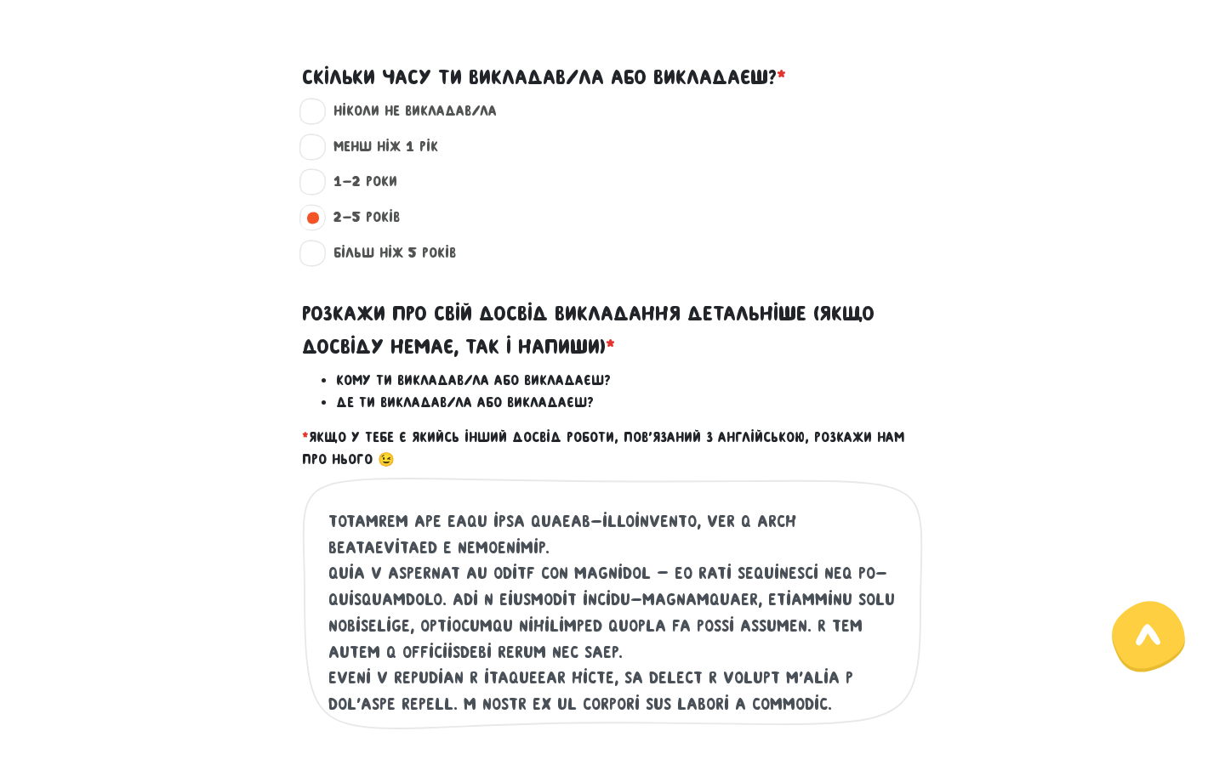
scroll to position [131, 0]
click at [881, 673] on textarea at bounding box center [613, 612] width 570 height 209
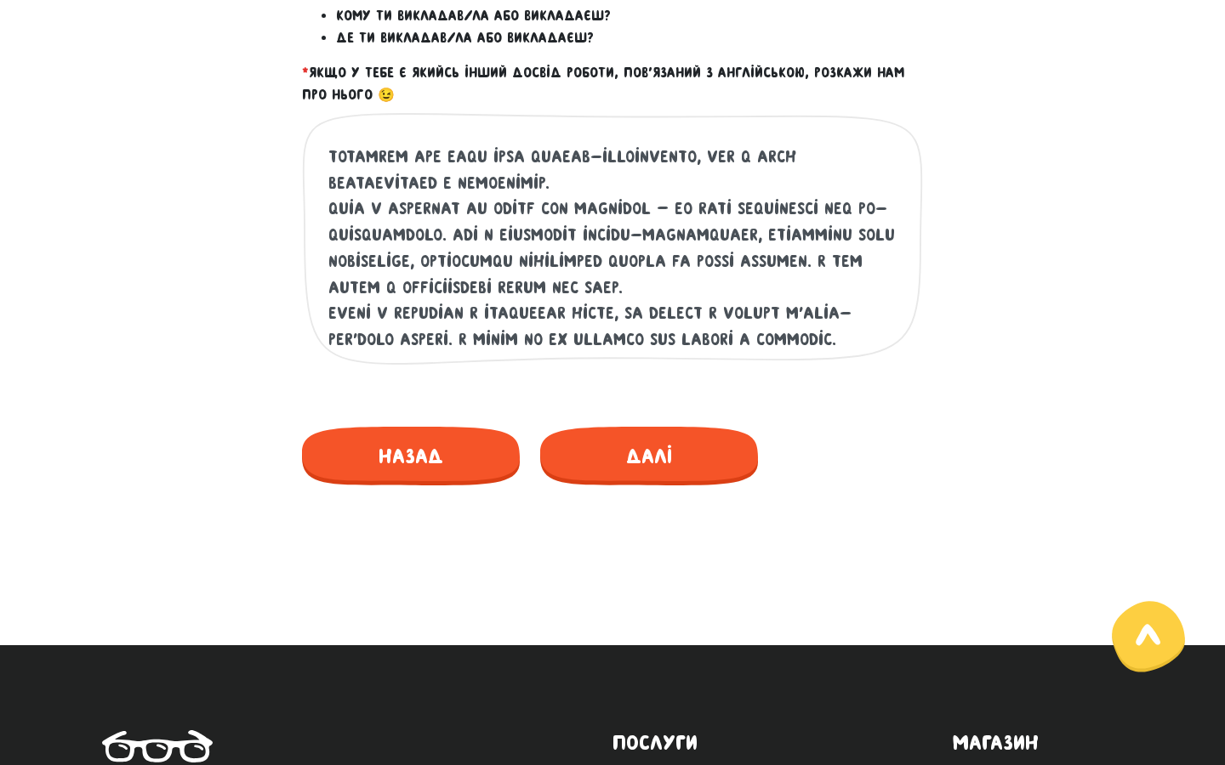
scroll to position [901, 0]
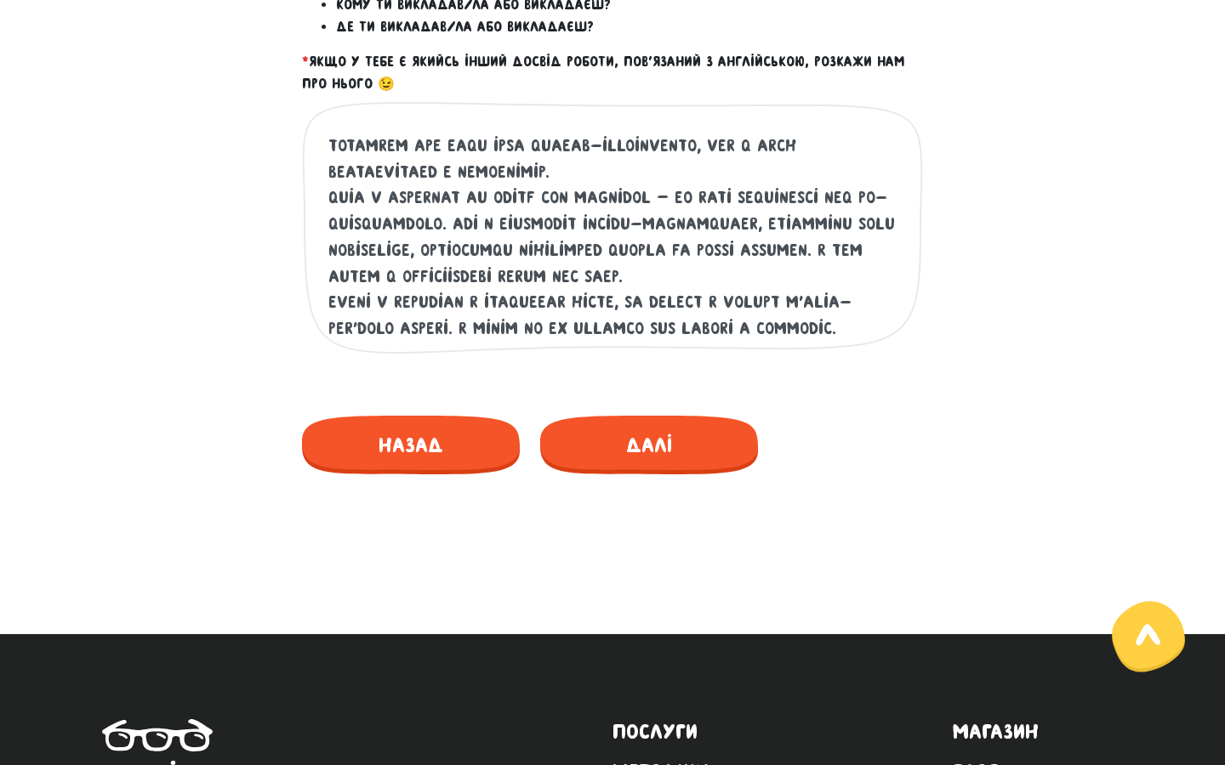
click at [737, 269] on textarea at bounding box center [613, 236] width 570 height 209
type textarea "Lore ips dolo — si am consec adipisci, e seddoeiu temporinci! U laboreet dolore…"
click at [609, 455] on span "Далі" at bounding box center [649, 445] width 218 height 59
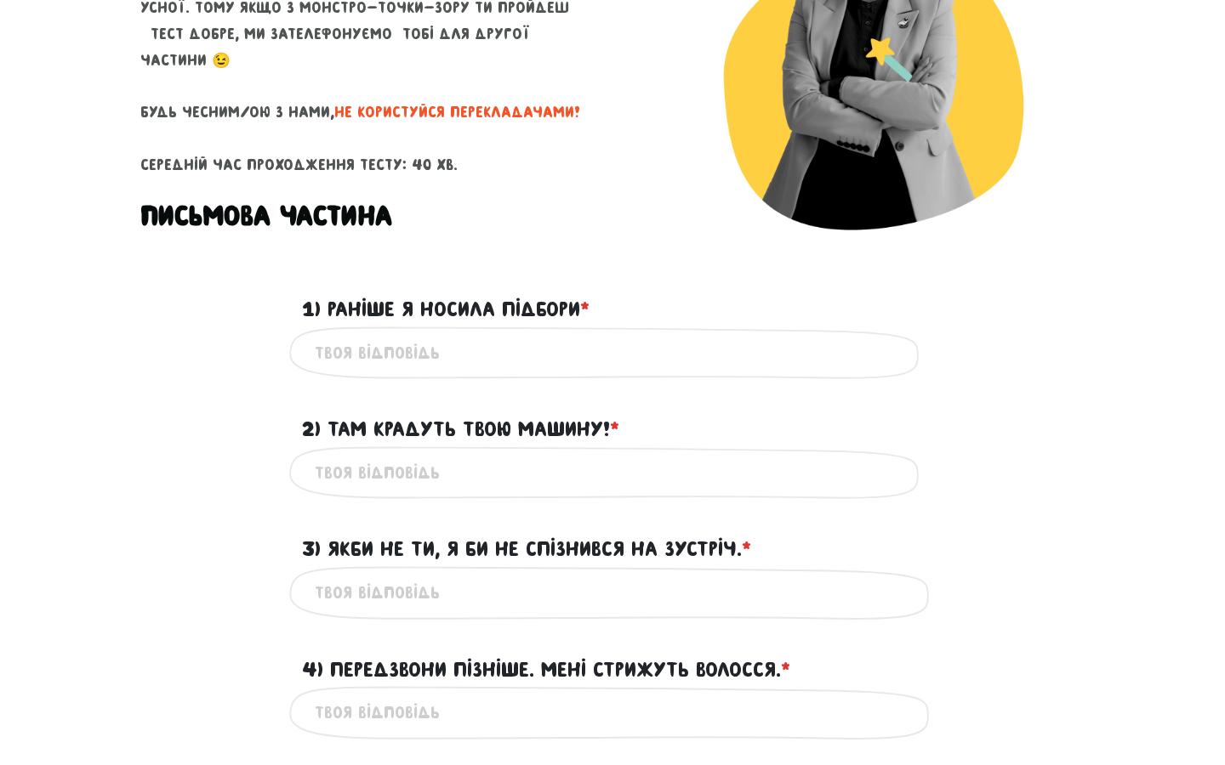
scroll to position [281, 0]
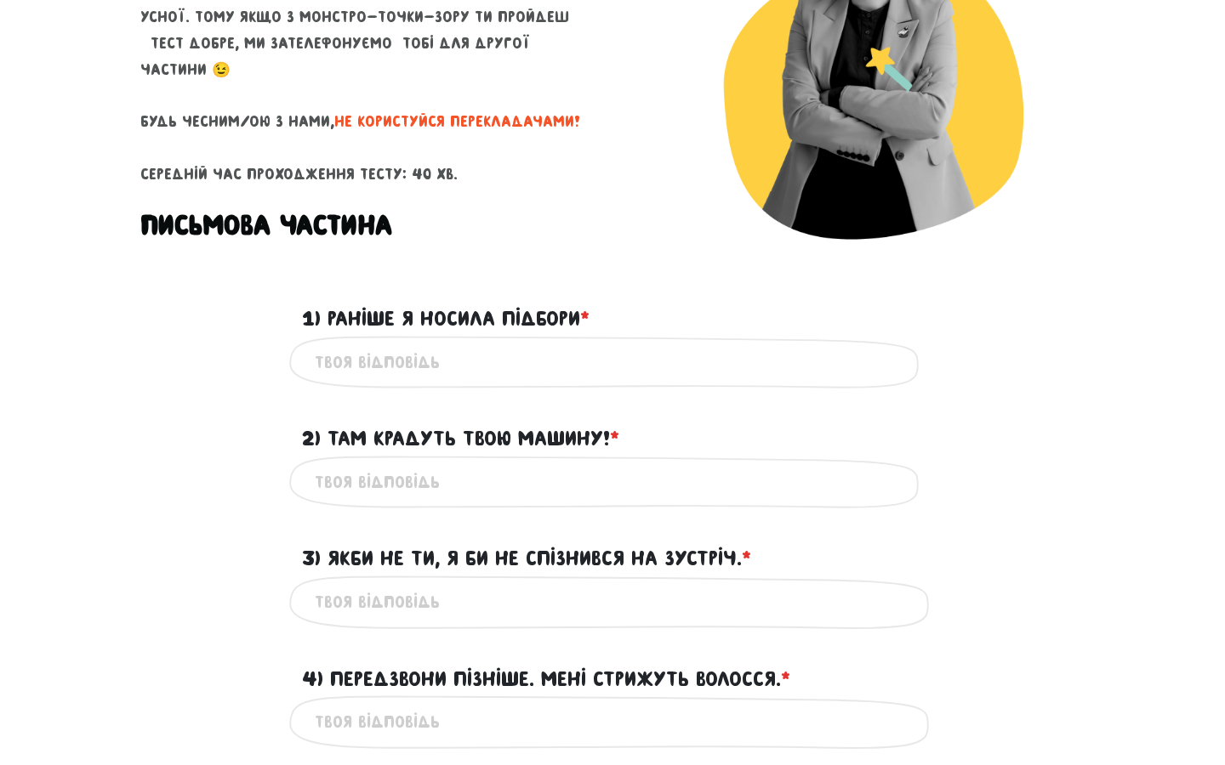
click at [351, 367] on input "1) Раніше я носила підбори * ?" at bounding box center [612, 363] width 595 height 38
type input "i"
type input "I used to wear heels."
click at [519, 484] on input "2) Там крадуть твою машину! * ?" at bounding box center [612, 482] width 595 height 38
click at [470, 481] on input "2) Там крадуть твою машину! * ?" at bounding box center [612, 482] width 595 height 38
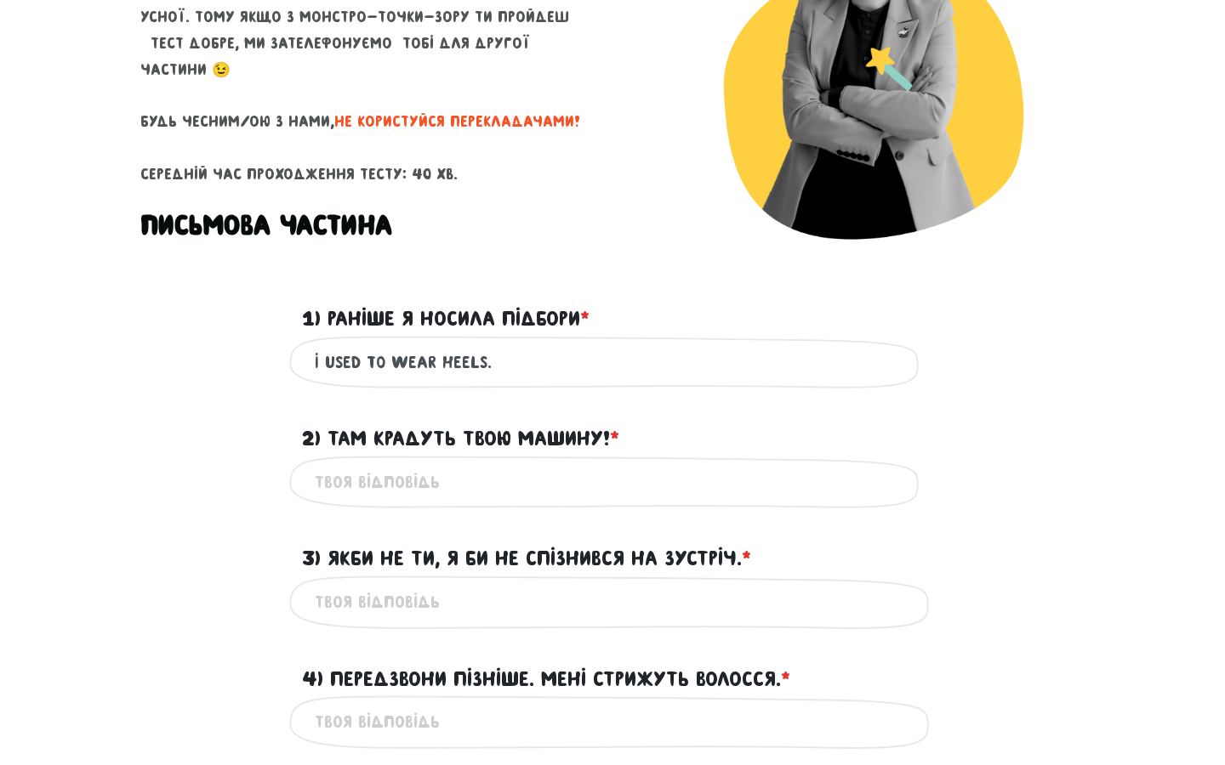
click at [470, 481] on input "2) Там крадуть твою машину! * ?" at bounding box center [612, 482] width 595 height 38
click at [362, 480] on input "2) Там крадуть твою машину! * ?" at bounding box center [612, 482] width 595 height 38
type input "Your car is being stolen over there!"
click at [588, 606] on input "3) Якби не ти, я би не спізнився на зустріч. * ?" at bounding box center [612, 602] width 595 height 38
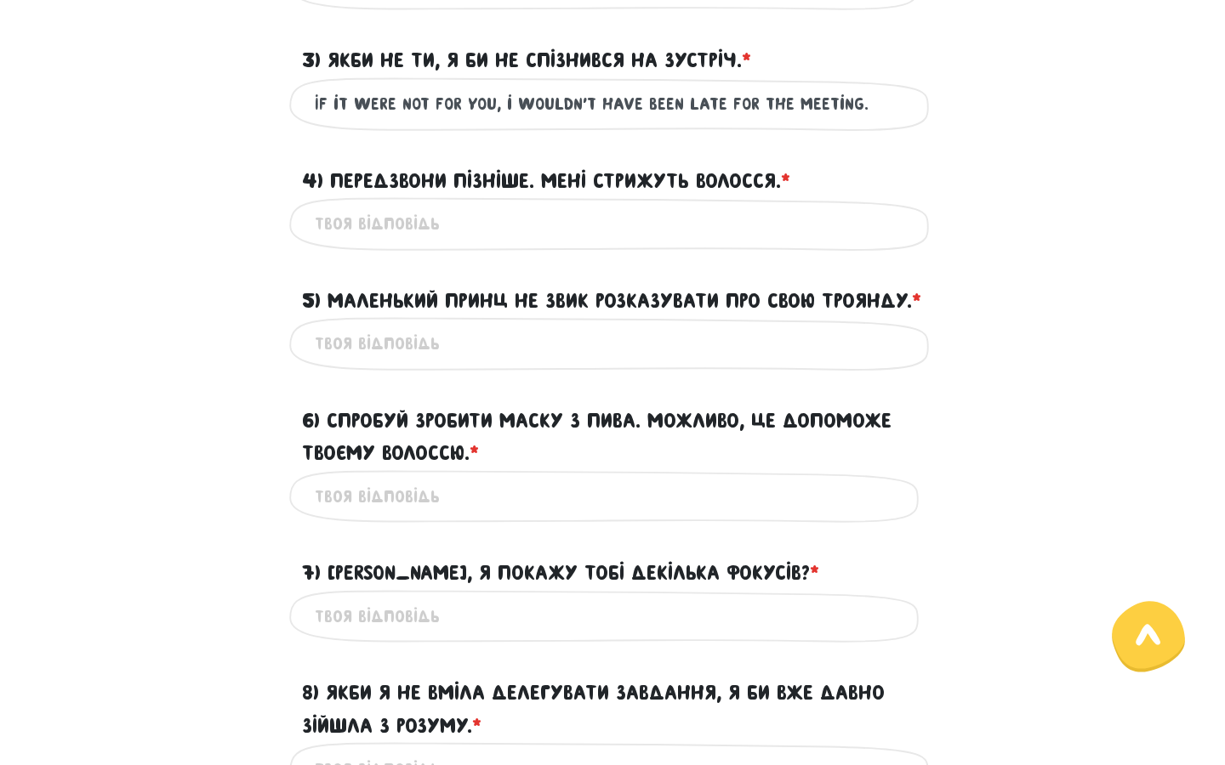
scroll to position [781, 0]
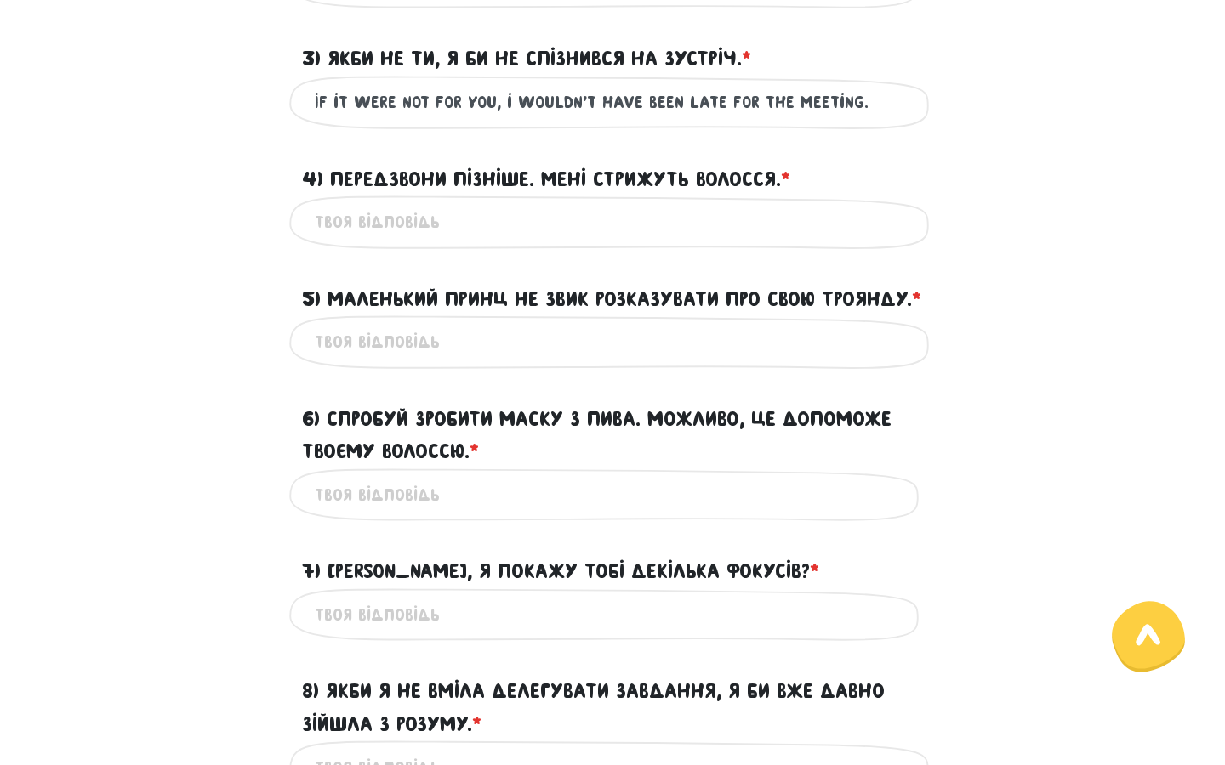
type input "If it were not for you, i wouldn't have been late for the meeting."
click at [435, 224] on input "4) Передзвони пізніше. Мені стрижуть волосся. * ?" at bounding box center [612, 222] width 595 height 38
type input "C"
type input "Call me later, Im in the middle of getting my hair donr"
click at [480, 361] on input "5) Маленький Принц не звик розказувати про свою Троянду. * ?" at bounding box center [612, 342] width 595 height 38
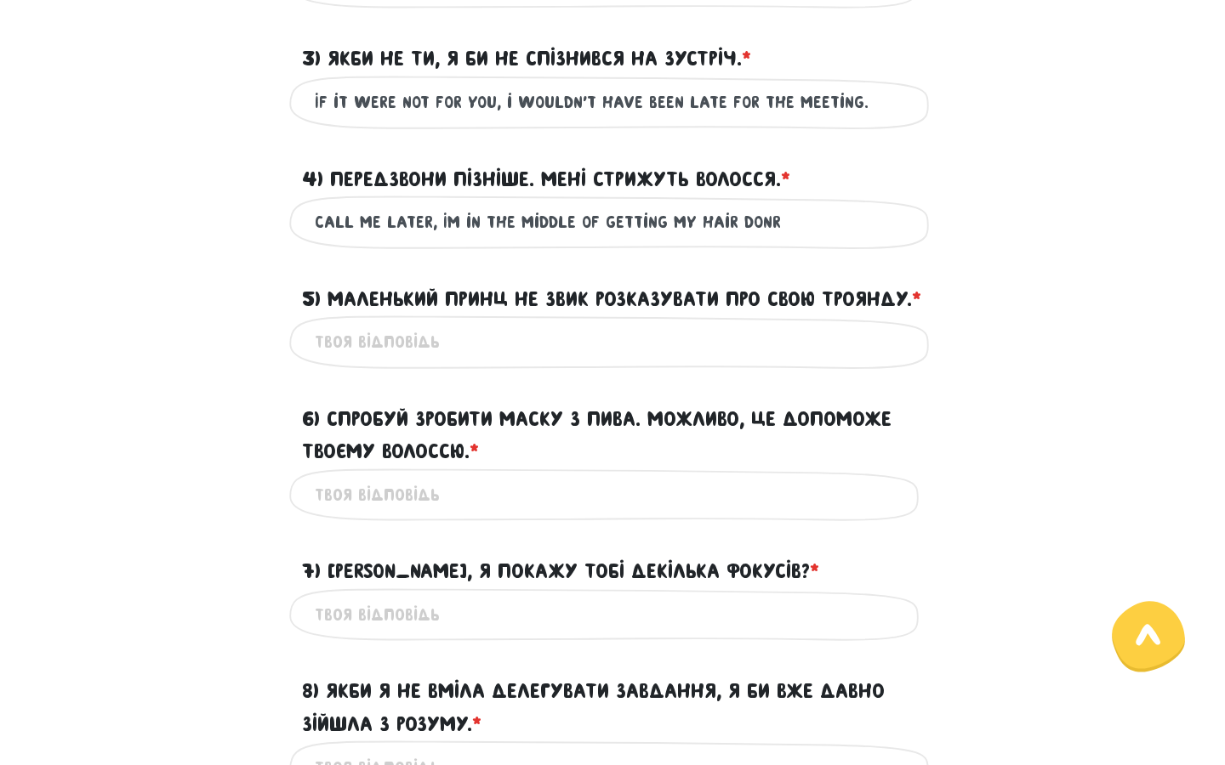
type input "Y"
type input "The [PERSON_NAME] isn't exactly the type to gush about his rose."
click at [412, 514] on input "6) Спробуй зробити маску з пива. Можливо, це допоможе твоєму волоссю. * ?" at bounding box center [612, 495] width 595 height 38
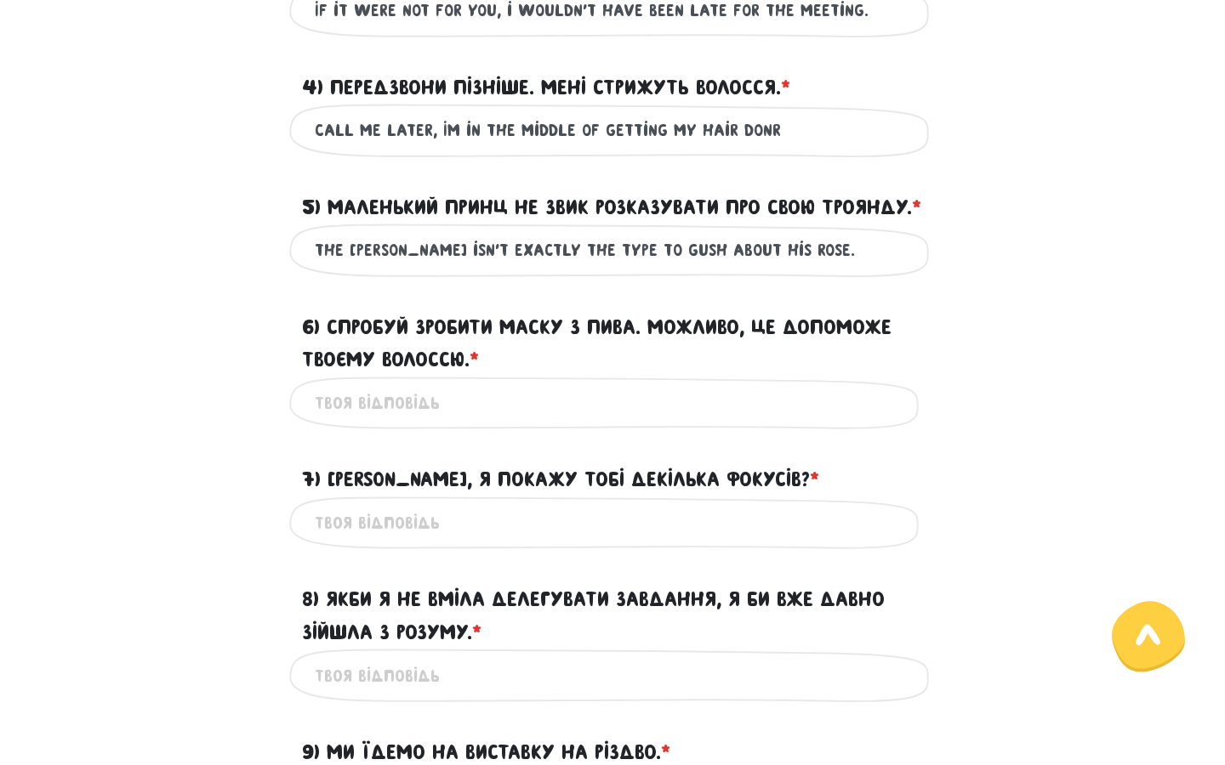
scroll to position [877, 0]
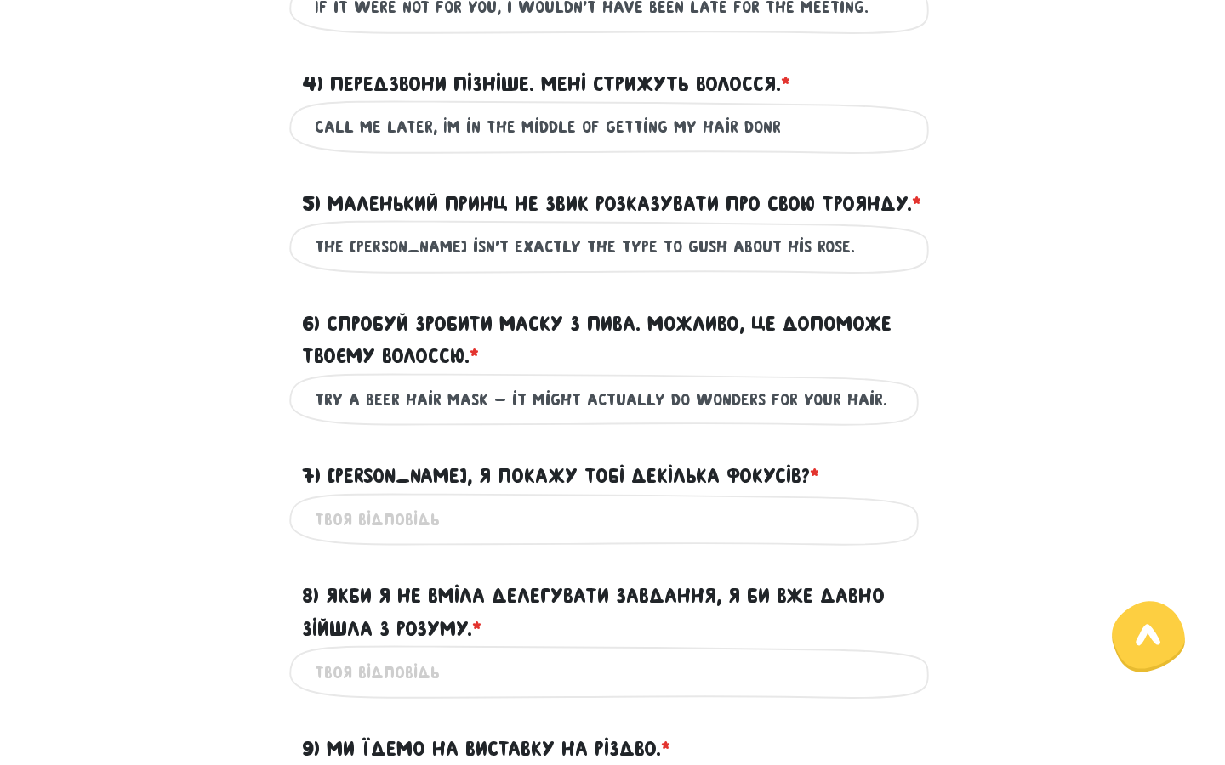
type input "Try a beer hair mask - it might actually do wonders for your hair."
click at [479, 539] on input "7) [PERSON_NAME], я покажу тобі декілька фокусів? * ?" at bounding box center [612, 520] width 595 height 38
type input "Want me to show you a few tricks?"
click at [583, 691] on input "8) Якби я не вміла делегувати завдання, я би вже давно зійшла з розуму. * ?" at bounding box center [612, 672] width 595 height 38
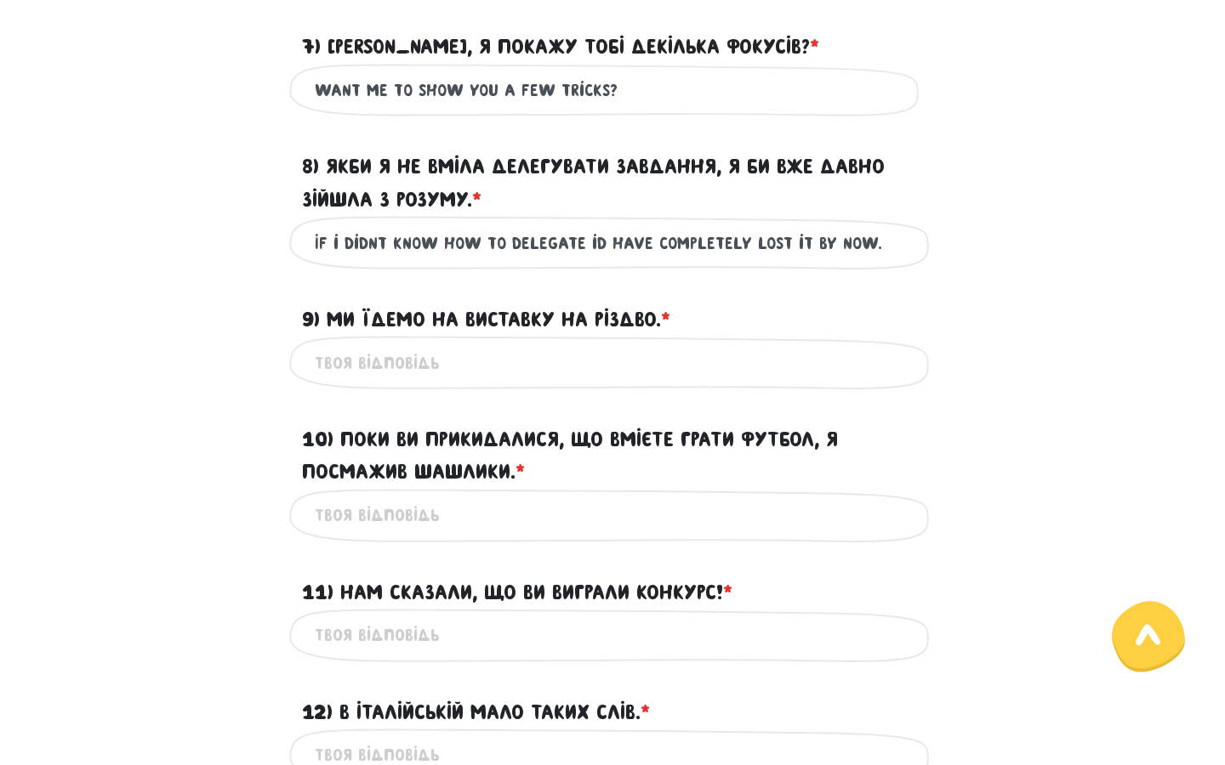
scroll to position [1311, 0]
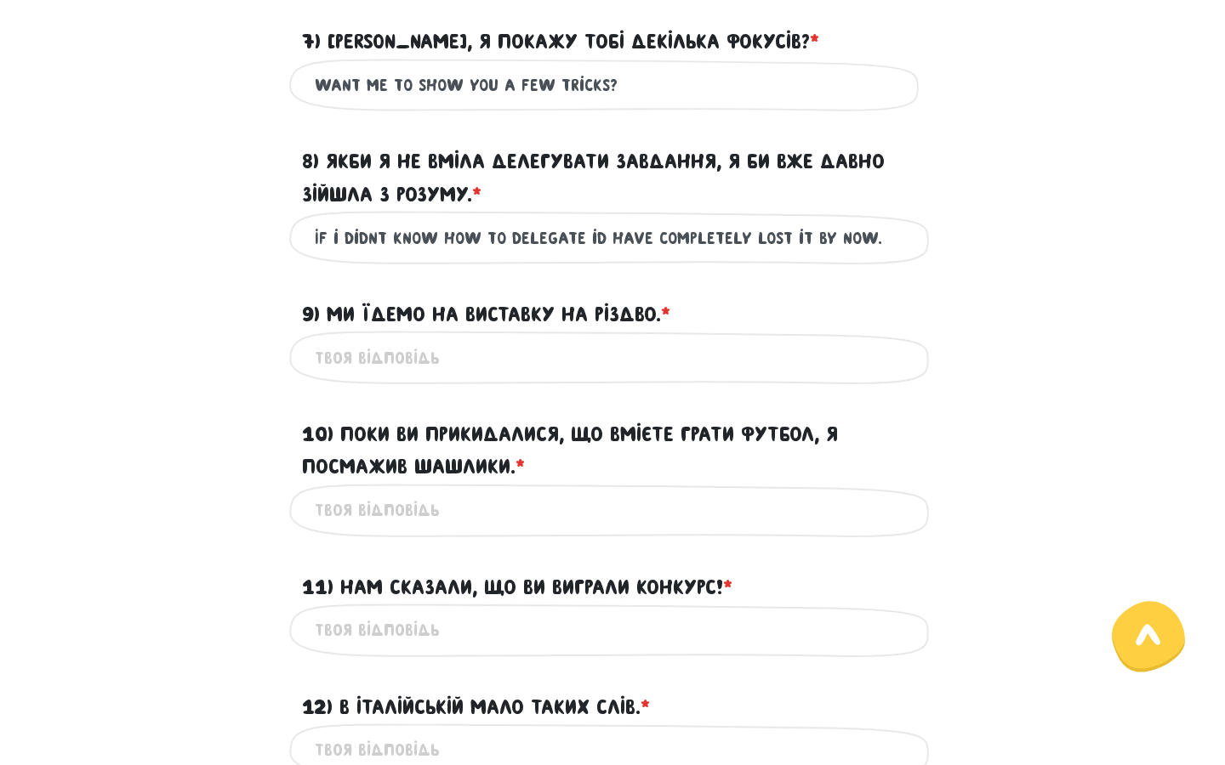
type input "If i didnt know how to delegate id have completely lost it by now."
click at [458, 377] on input "9) Ми їдемо на виставку на Різдво. * ?" at bounding box center [612, 357] width 595 height 38
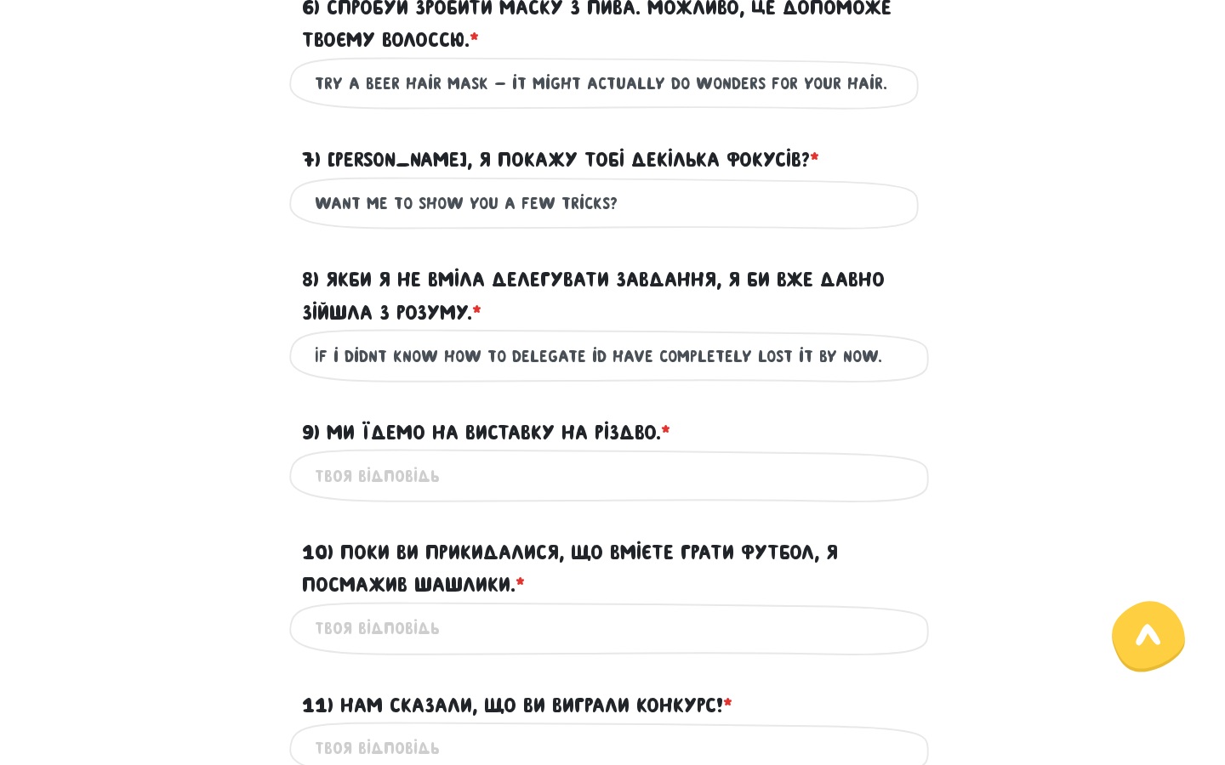
scroll to position [1197, 0]
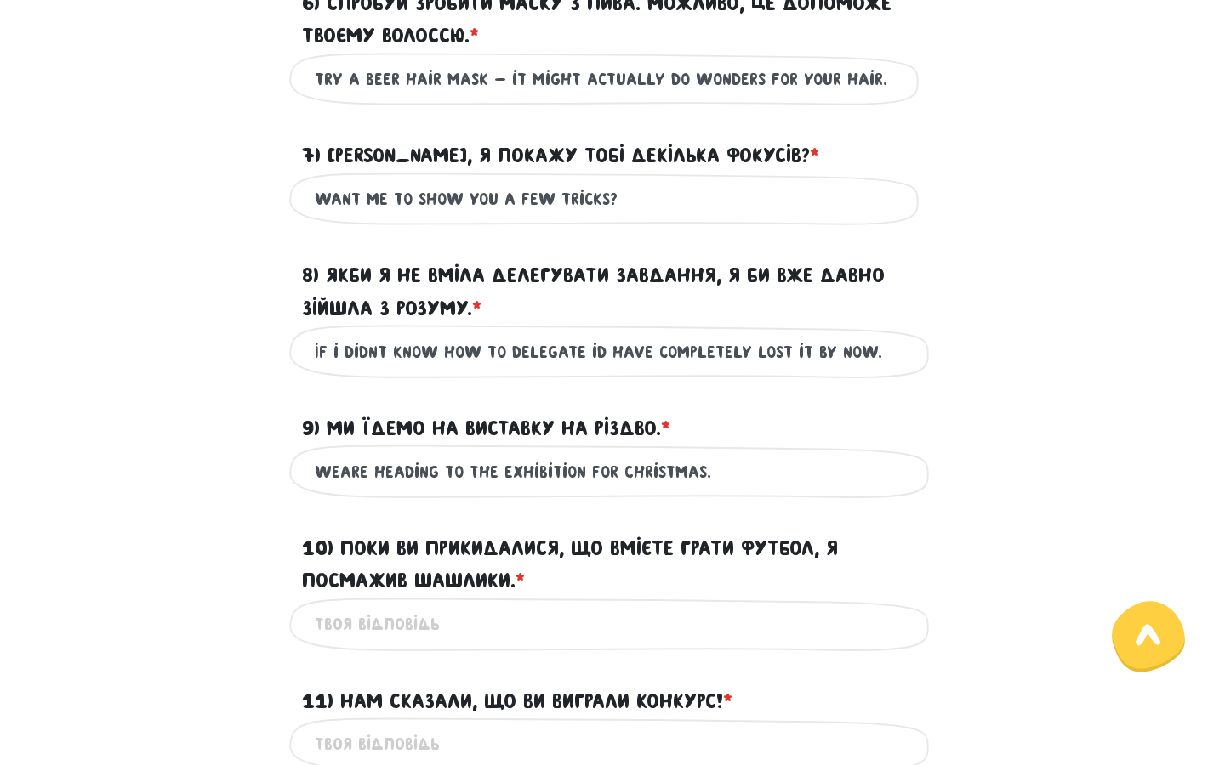
type input "Weare heading to the exhibition for Christmas."
click at [471, 644] on input "10) Поки ви прикидалися, що вмієте грати футбол, я посмажив шашлики. * ?" at bounding box center [612, 624] width 595 height 38
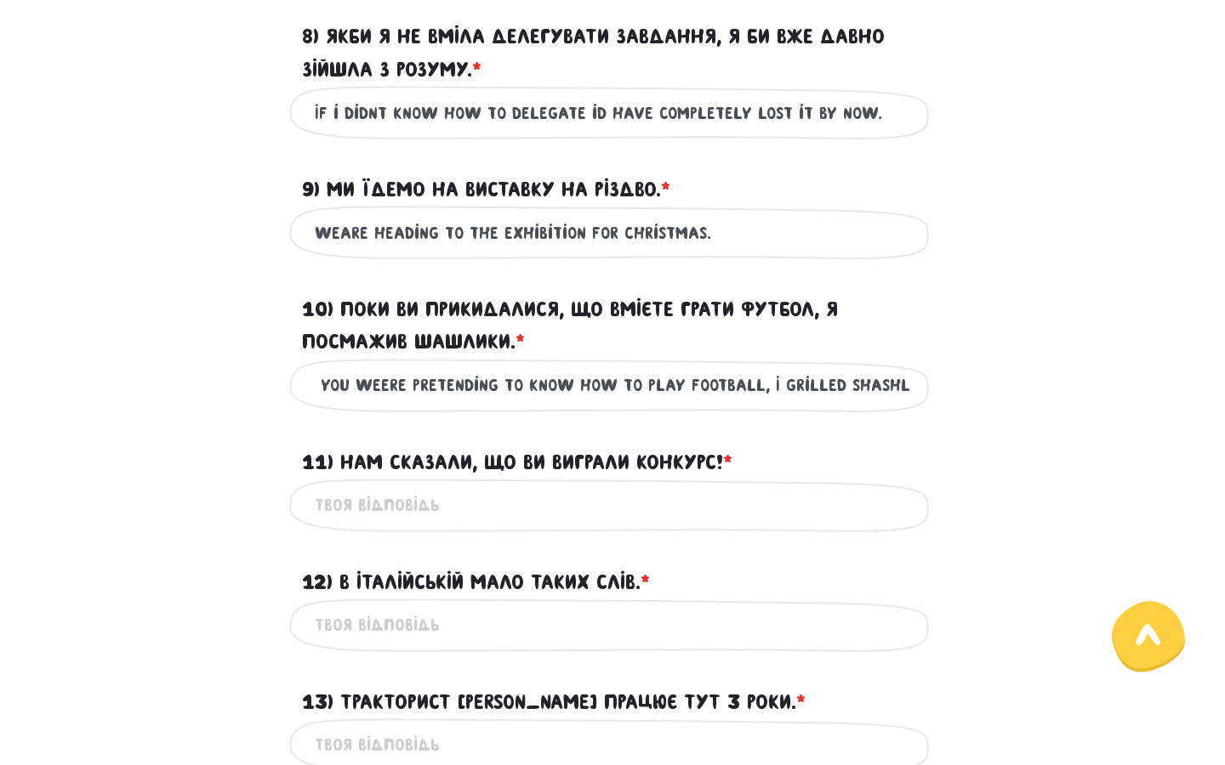
scroll to position [1440, 0]
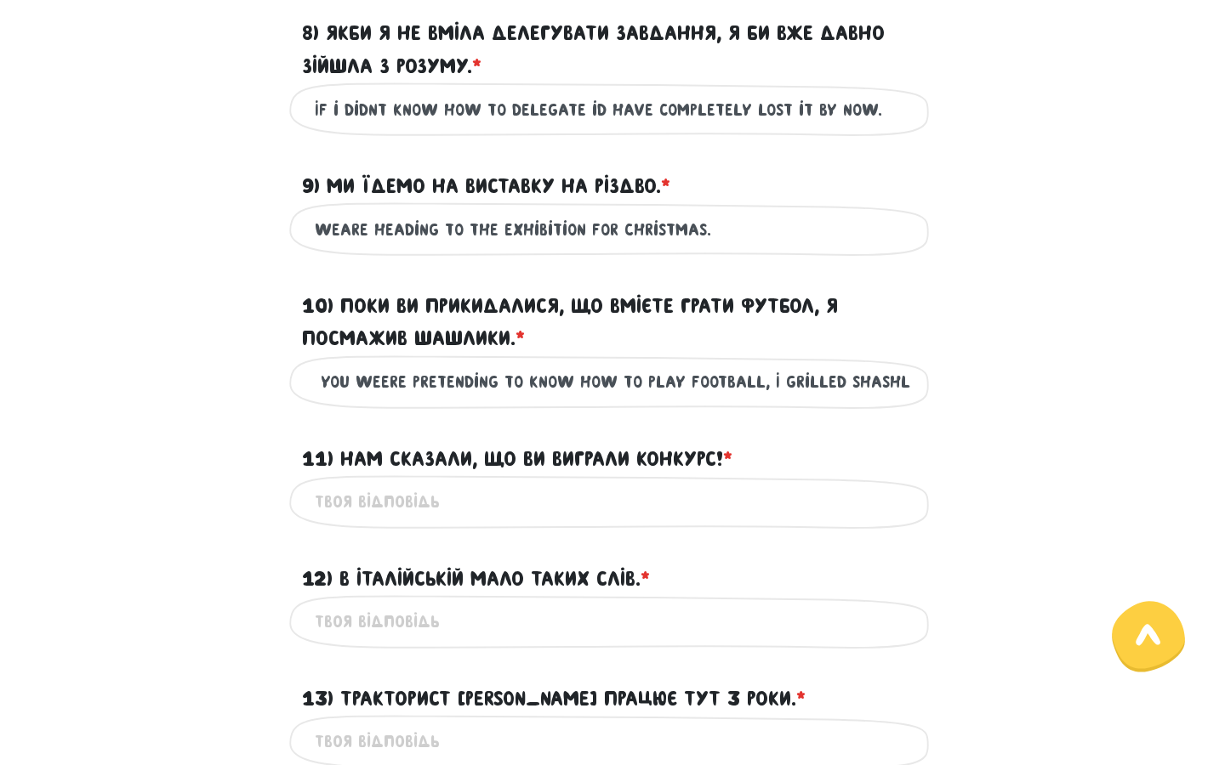
type input "While you weere pretending to know how to play football, I grilled shashliki."
click at [520, 521] on input "11) Нам сказали, що ви виграли конкурс! * ?" at bounding box center [612, 502] width 595 height 38
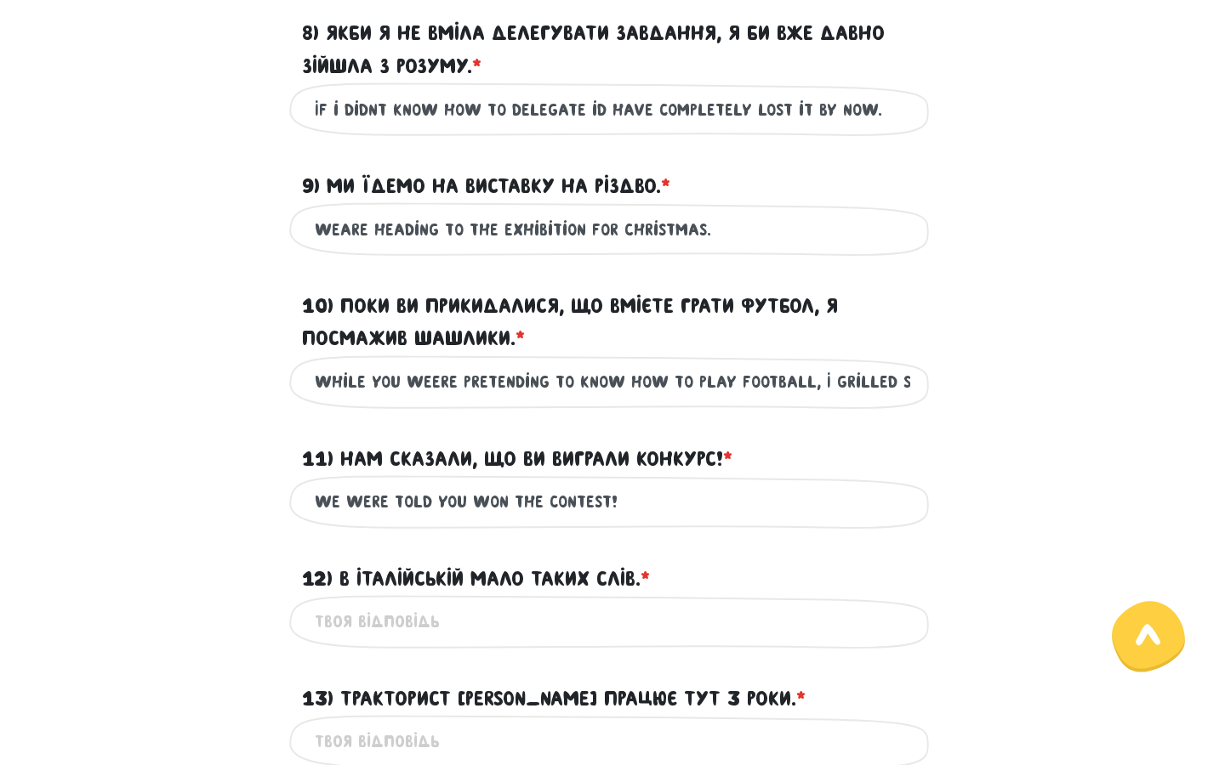
type input "We were told you won the contest!"
click at [528, 641] on input "12) В італійській мало таких слів. * ?" at bounding box center [612, 622] width 595 height 38
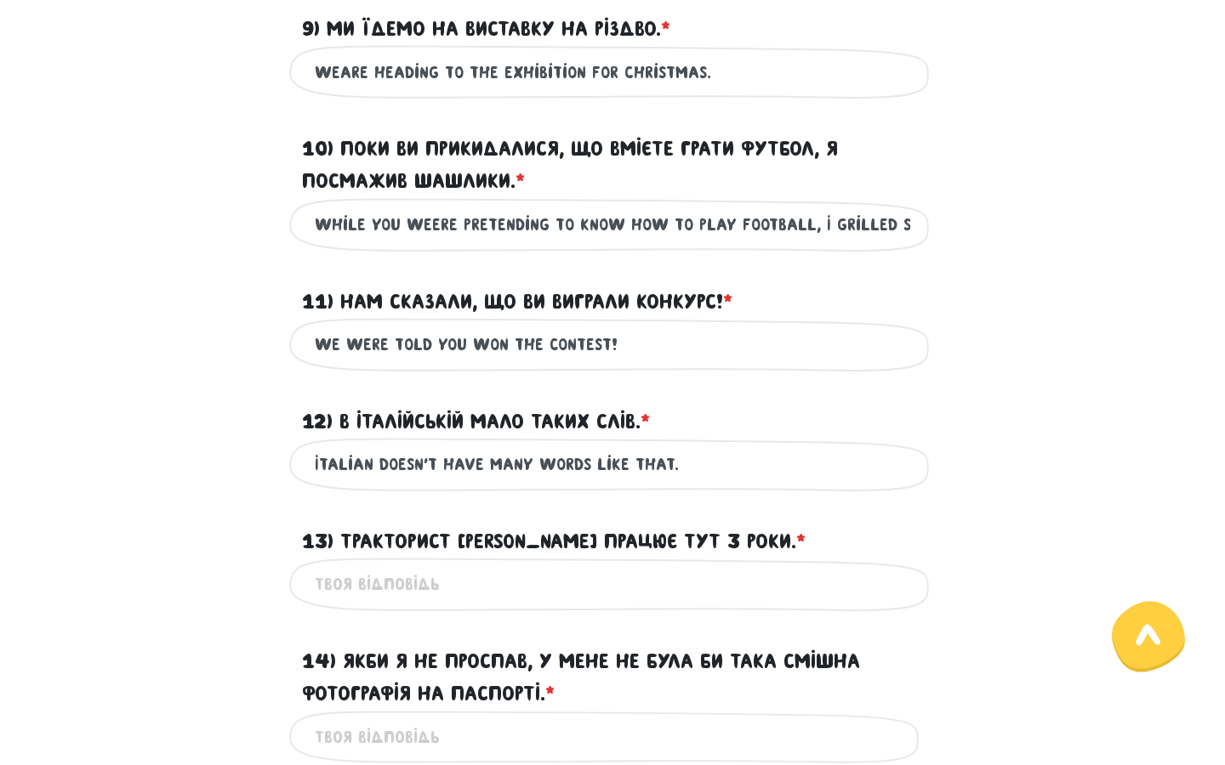
scroll to position [1614, 0]
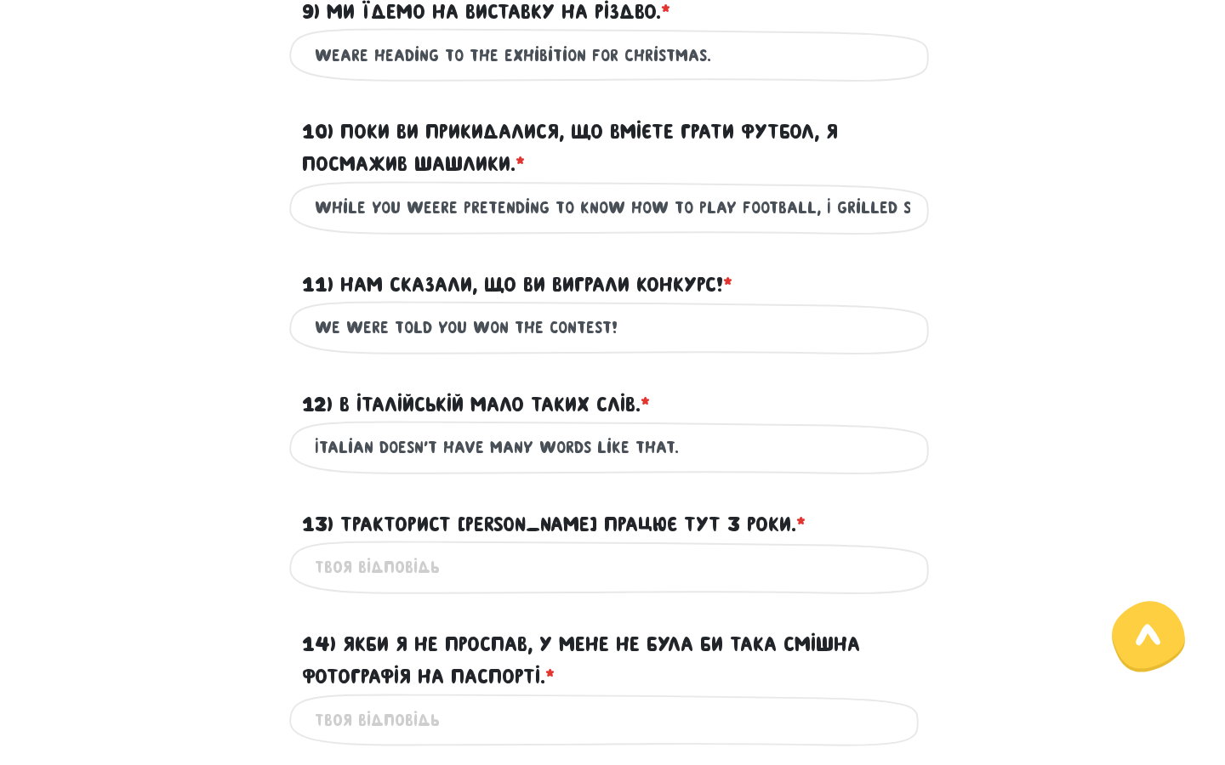
type input "Italian doesn't have many words like that."
click at [542, 587] on input "13) Тракторист [PERSON_NAME] працює тут 3 роки. * ?" at bounding box center [612, 567] width 595 height 38
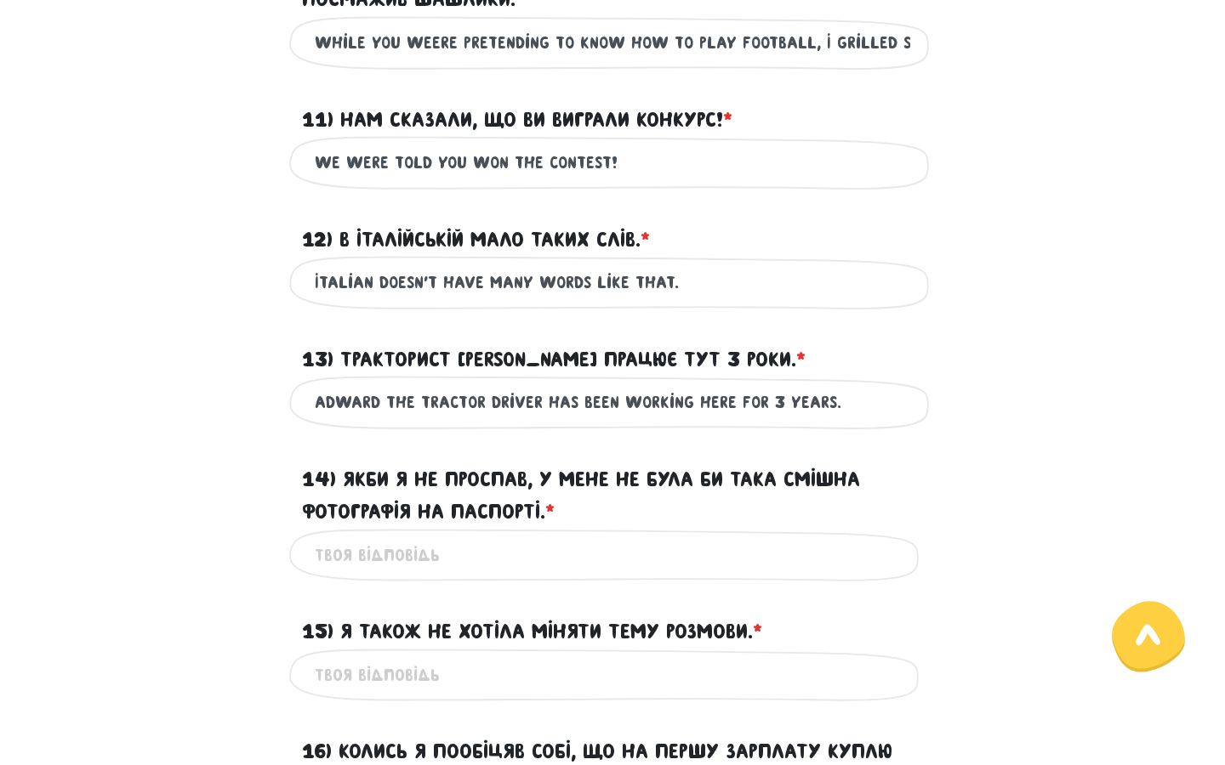
scroll to position [1798, 0]
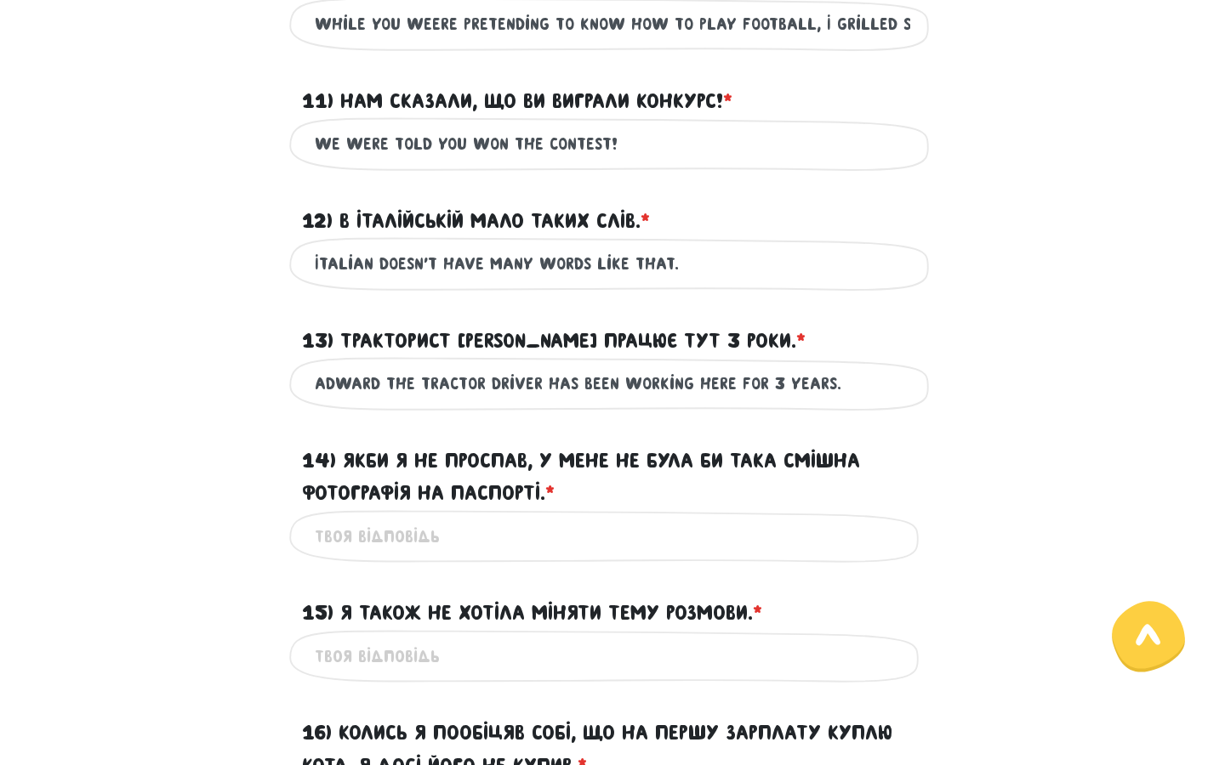
type input "Adward the tractor driver has been working here for 3 years."
click at [394, 556] on input "14) Якби я не проспав, у мене не була би така смішна фотографія на паспорті. * ?" at bounding box center [612, 537] width 595 height 38
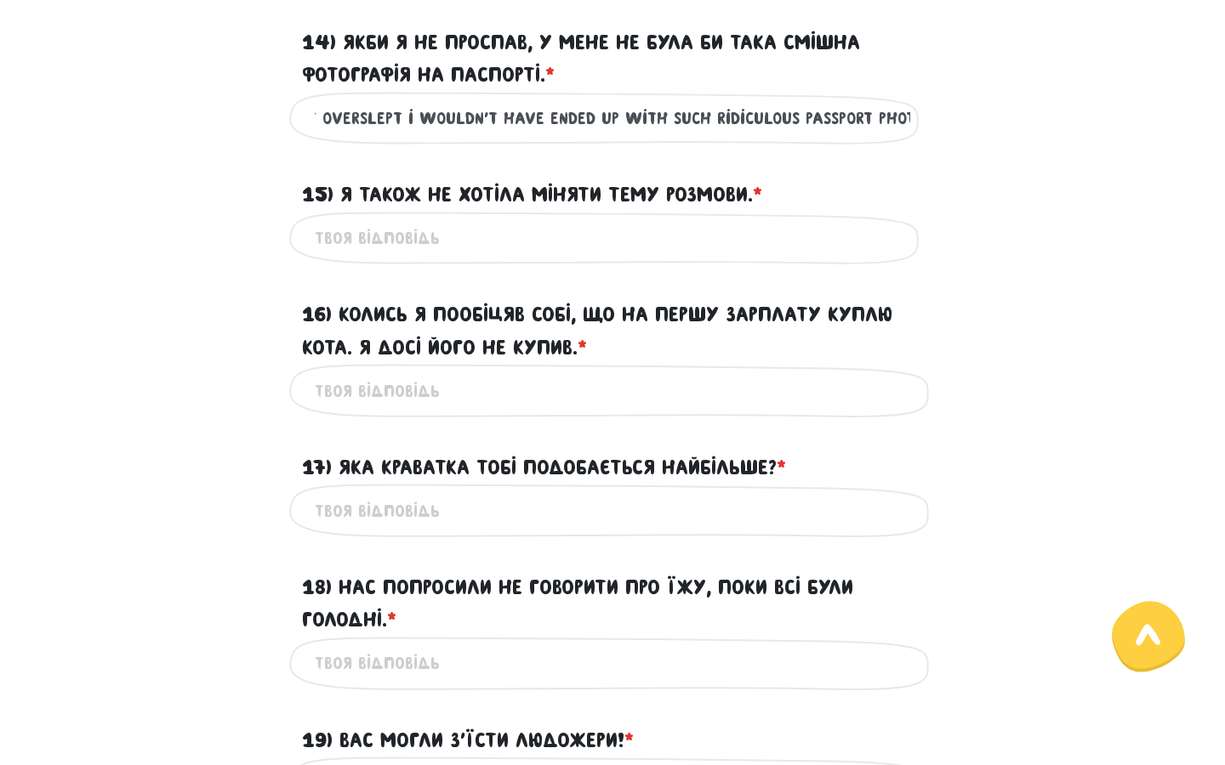
scroll to position [2202, 0]
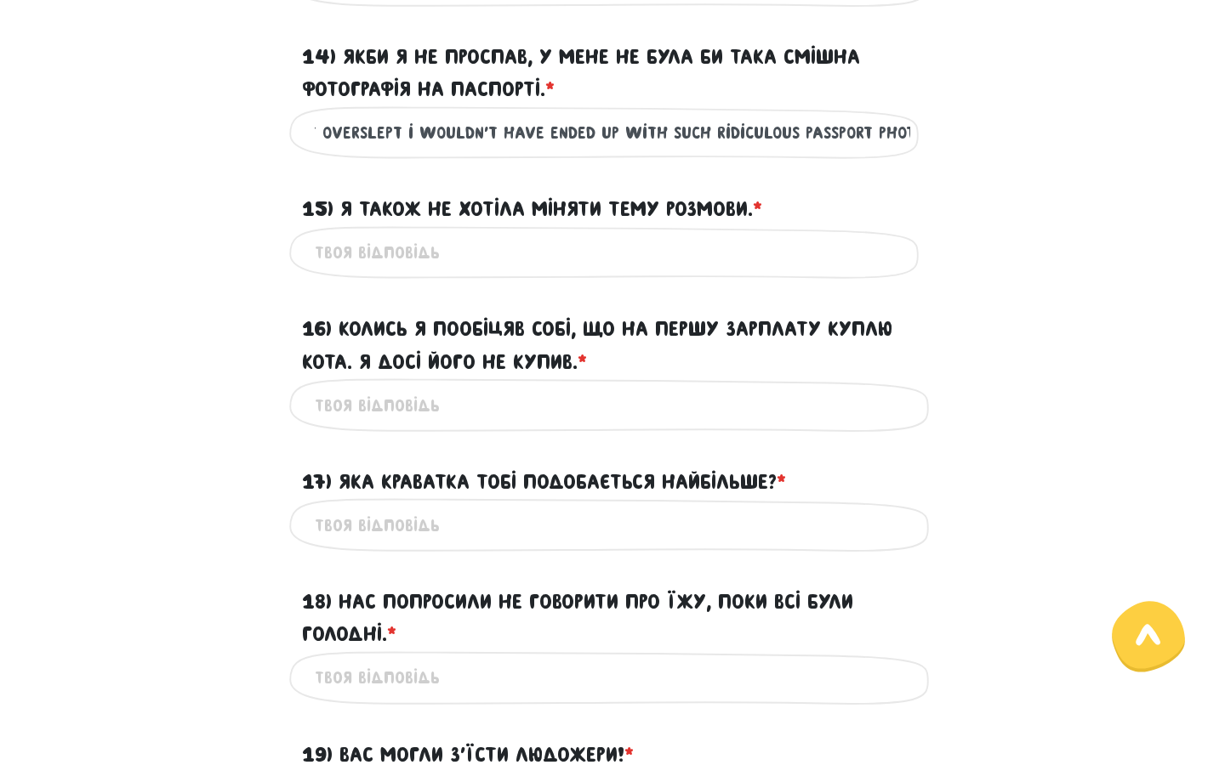
type input "If i hadn't overslept i wouldn't have ended up with such ridiculous passport ph…"
click at [467, 272] on input "15) Я також не хотіла міняти тему розмови. * ?" at bounding box center [612, 253] width 595 height 38
type input "I din't want to change the topic either."
click at [381, 424] on input "16) Колись я пообіцяв собі, що на першу зарплату куплю кота. Я досі його не куп…" at bounding box center [612, 405] width 595 height 38
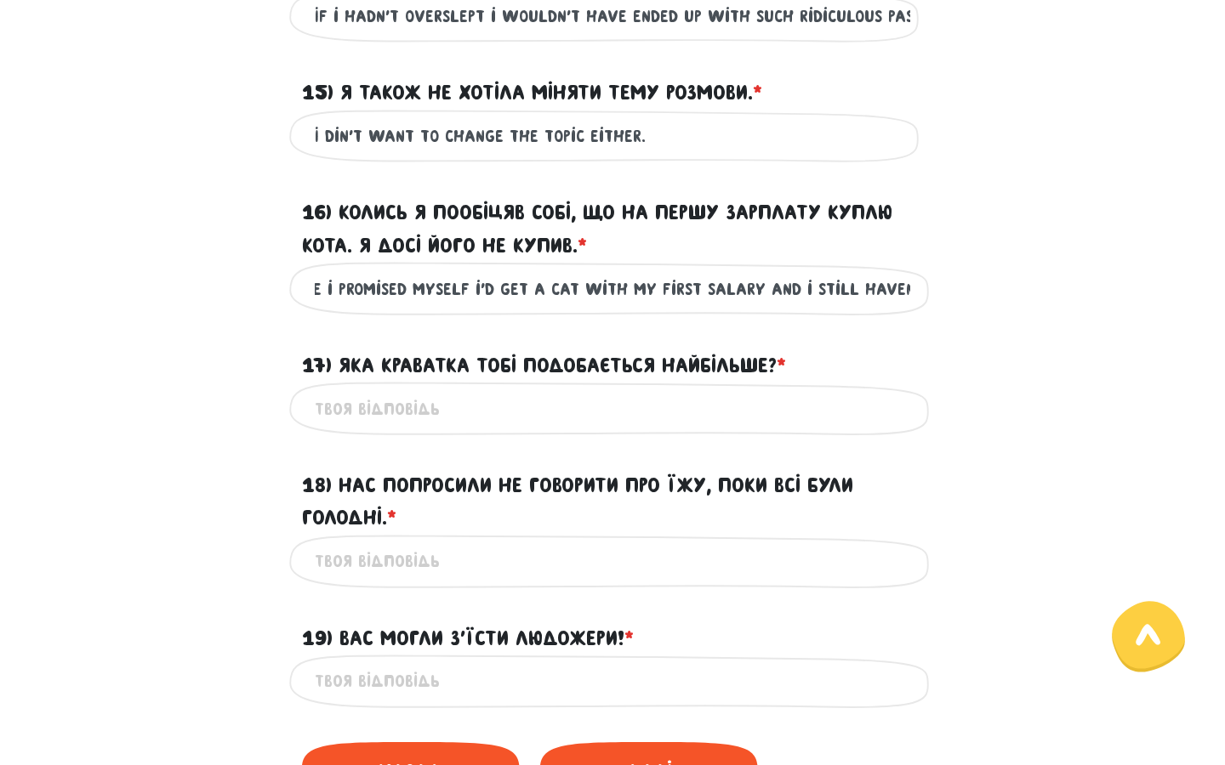
scroll to position [2330, 0]
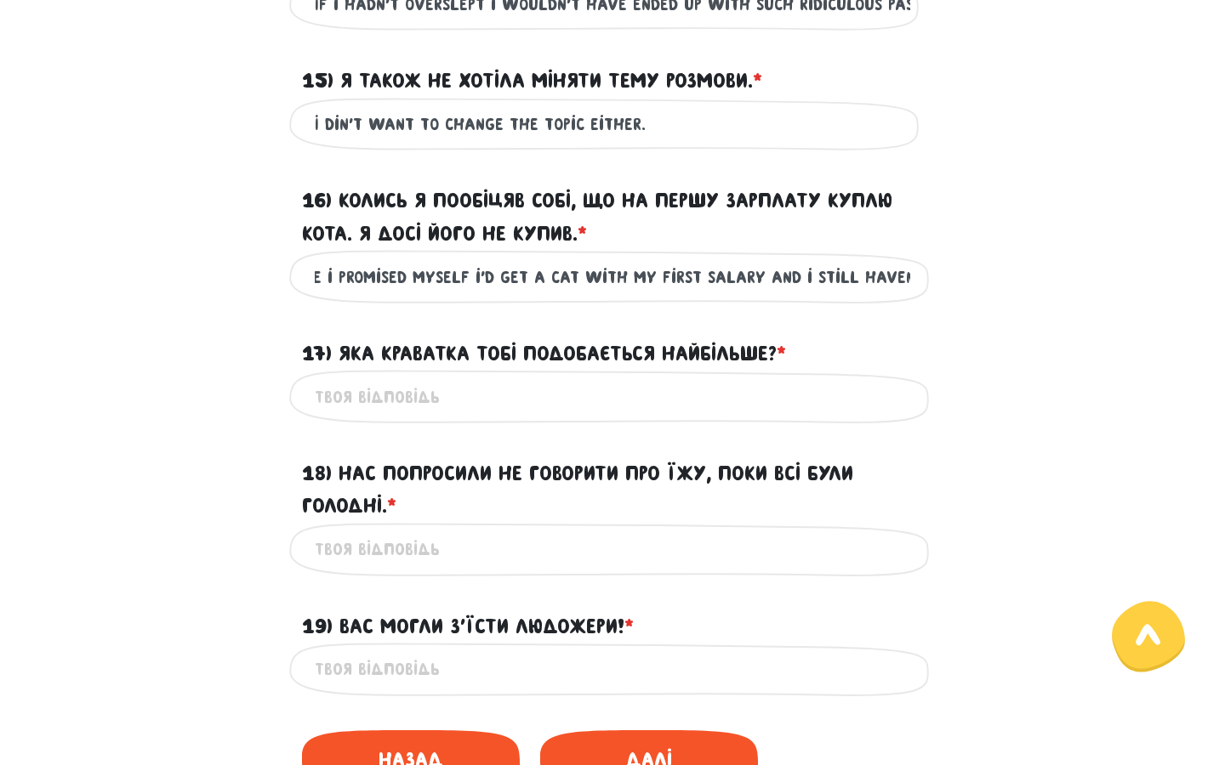
type input "Once i promised myself i'd get a cat with my first salary and i still haven't."
click at [693, 416] on input "17) Яка краватка тобі подобається найбільше? * ?" at bounding box center [612, 397] width 595 height 38
click at [639, 416] on input "17) Яка краватка тобі подобається найбільше? * ?" at bounding box center [612, 397] width 595 height 38
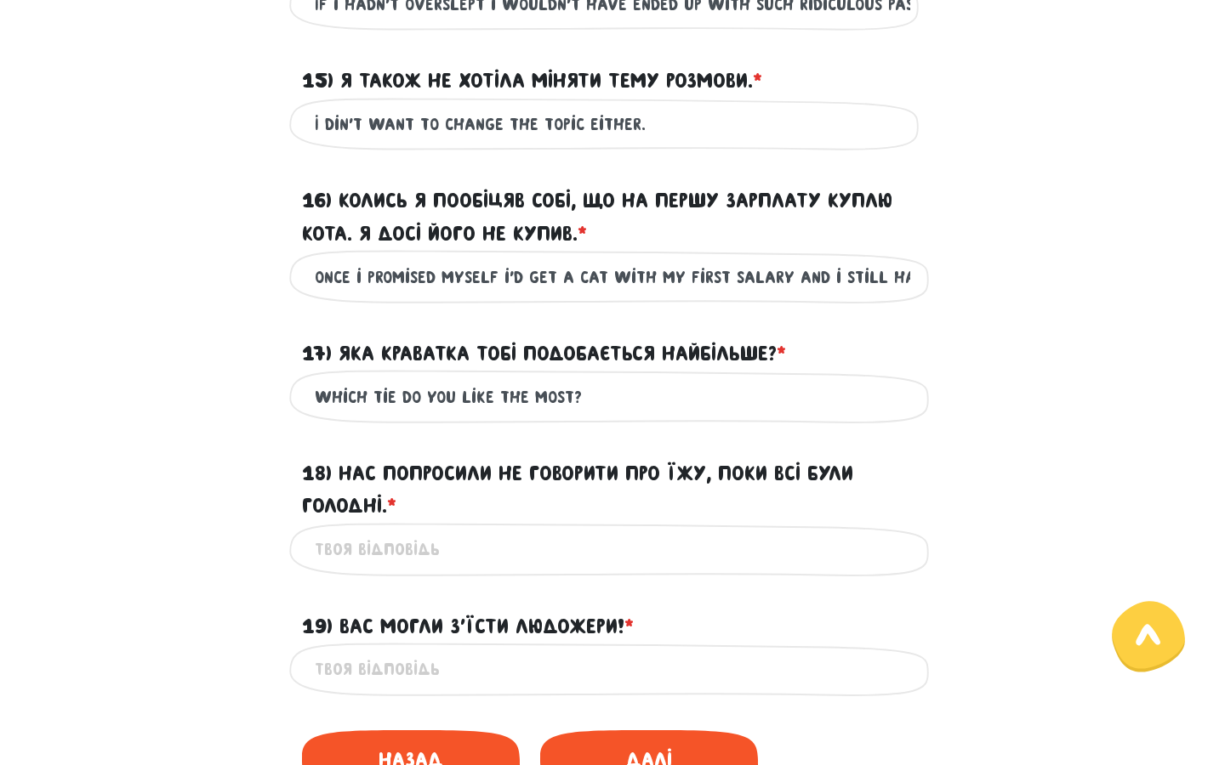
type input "Which tie do you like the most?"
click at [566, 569] on input "18) Нас попросили не говорити про їжу, поки всі були голодні. * ?" at bounding box center [612, 550] width 595 height 38
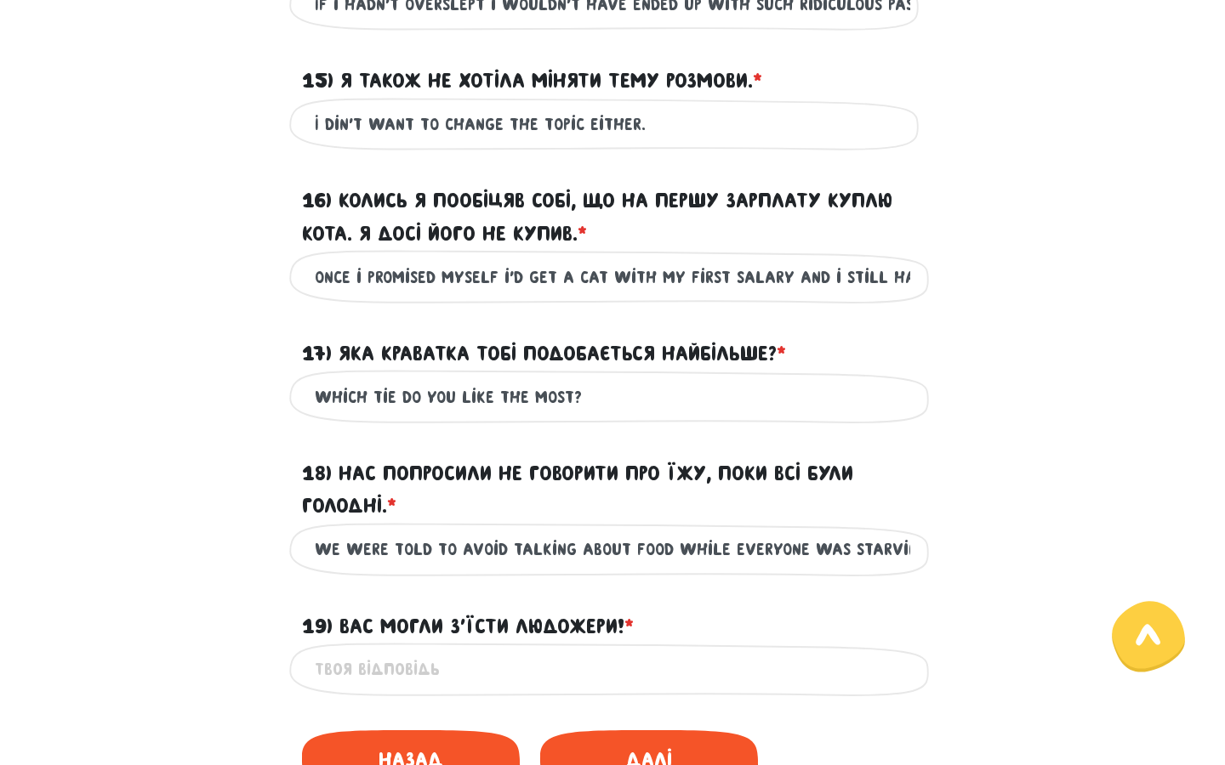
type input "We were told to avoid talking about food while everyone was starving."
click at [522, 689] on input "19) Вас могли з’їсти людожери! * ?" at bounding box center [612, 670] width 595 height 38
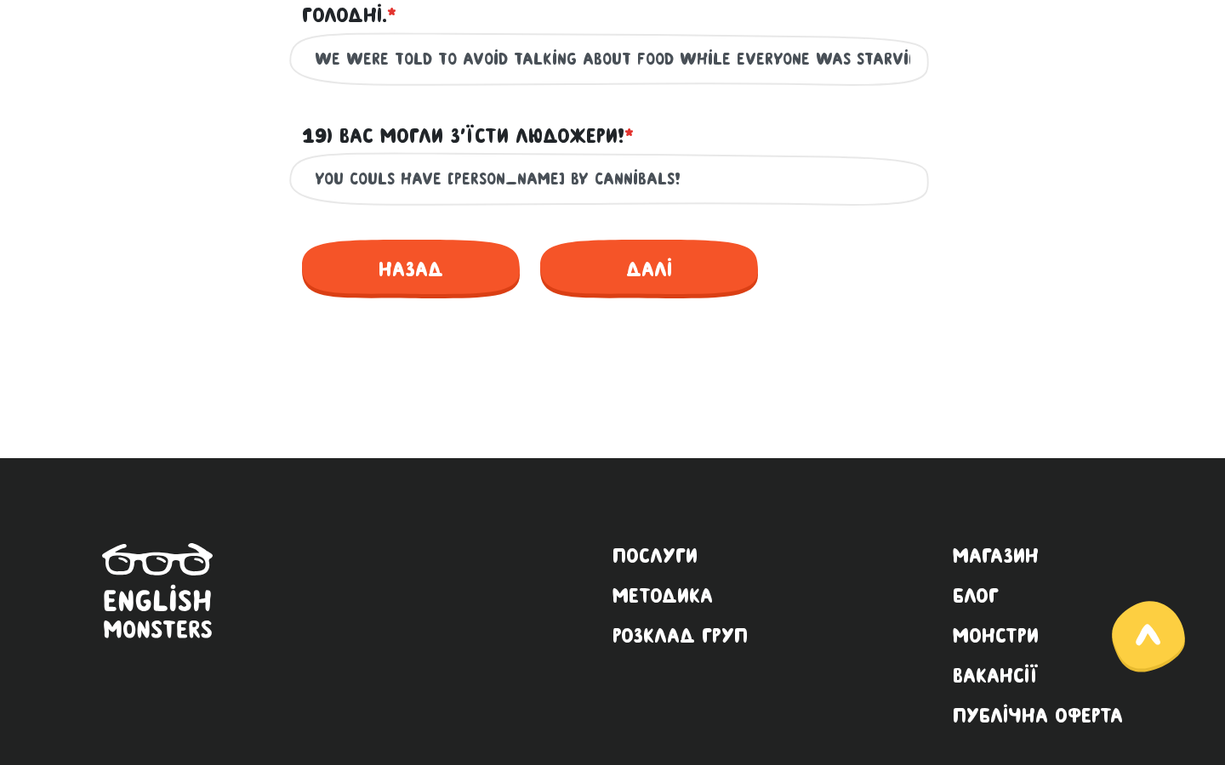
scroll to position [2819, 0]
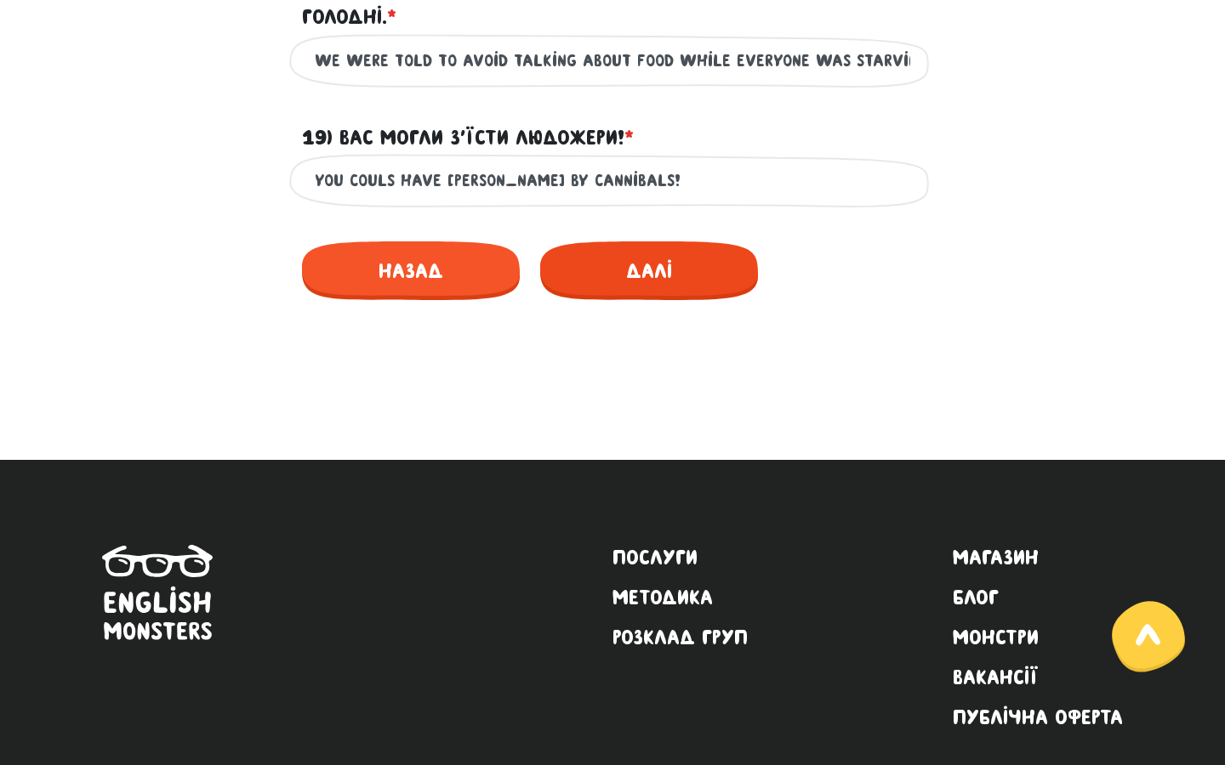
type input "you couls have [PERSON_NAME] by cannibals!"
click at [639, 299] on span "Далі" at bounding box center [649, 271] width 218 height 59
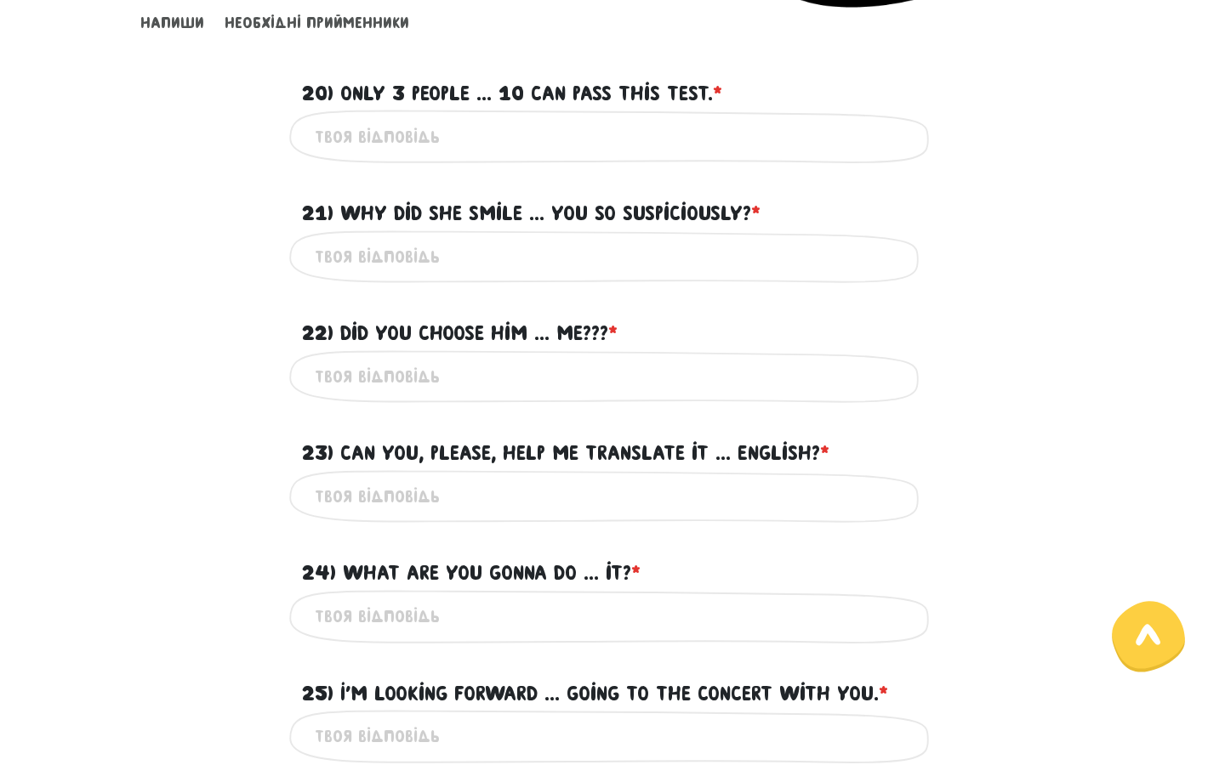
scroll to position [458, 0]
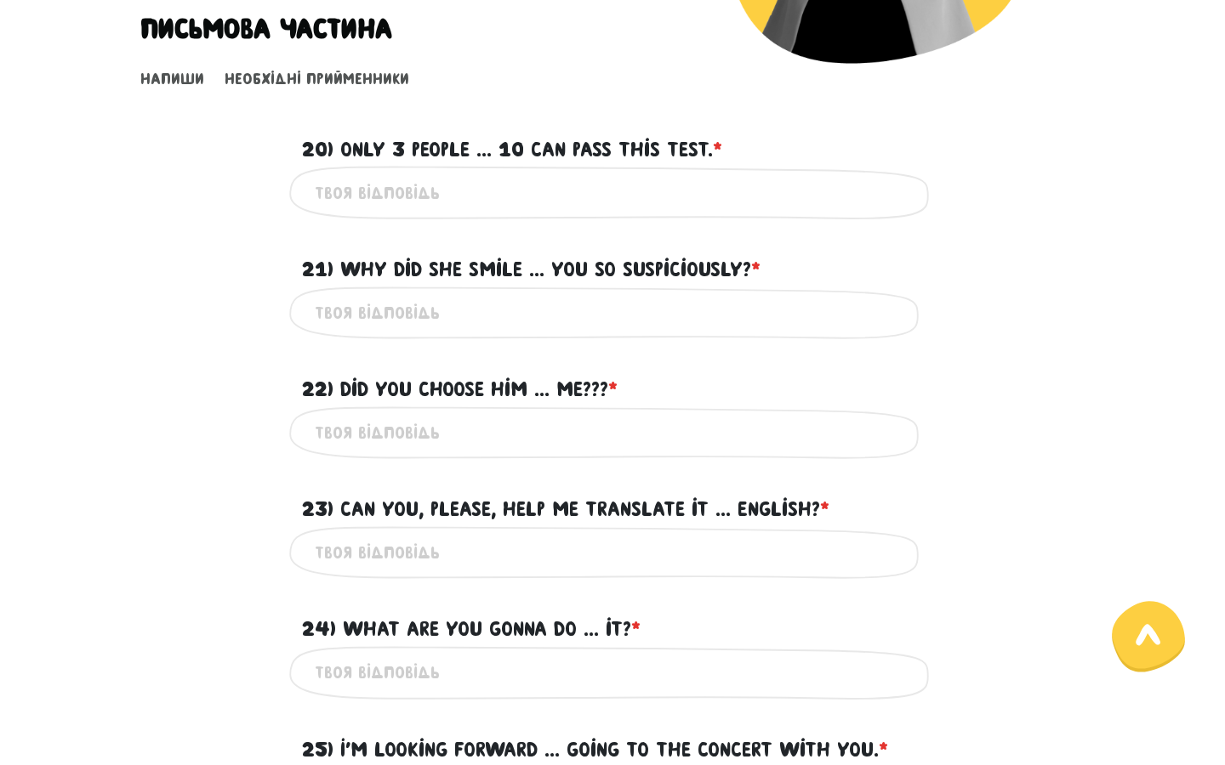
click at [456, 449] on div "Це обов'язкове поле" at bounding box center [612, 433] width 646 height 54
click at [448, 423] on input "22) Did you choose him ... me??? * ?" at bounding box center [612, 433] width 595 height 38
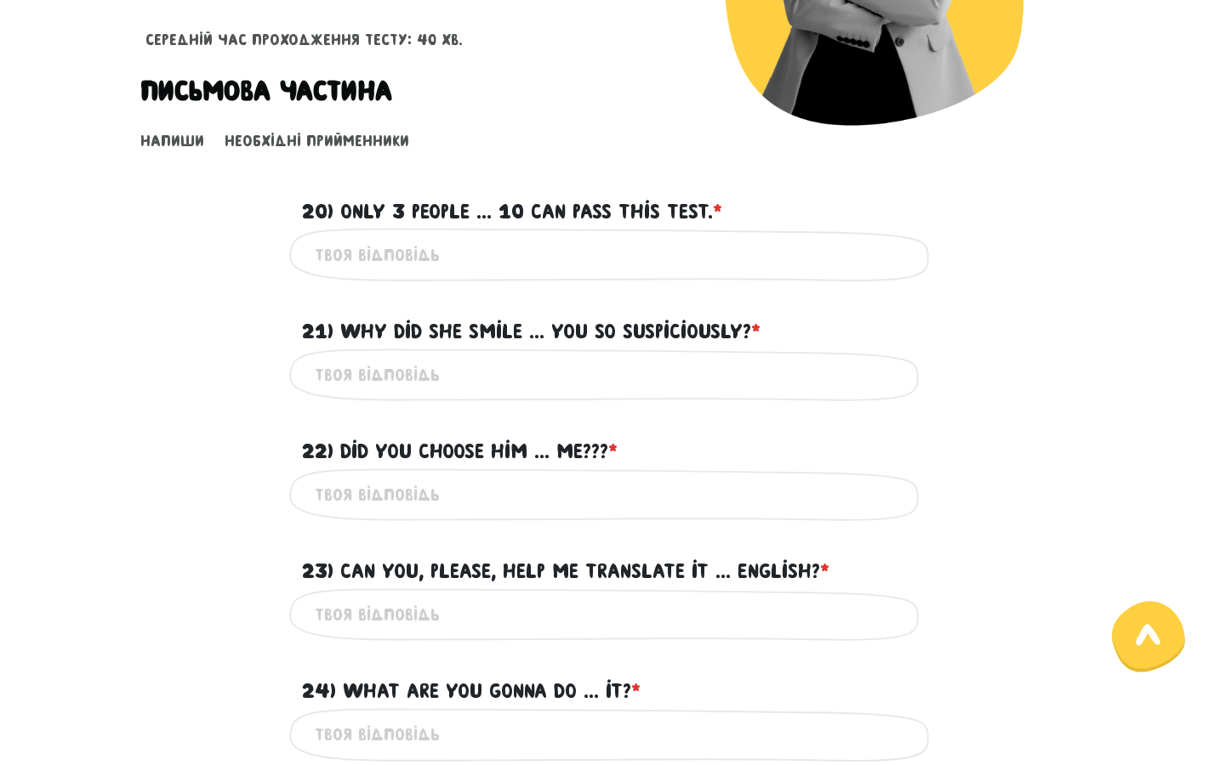
scroll to position [377, 0]
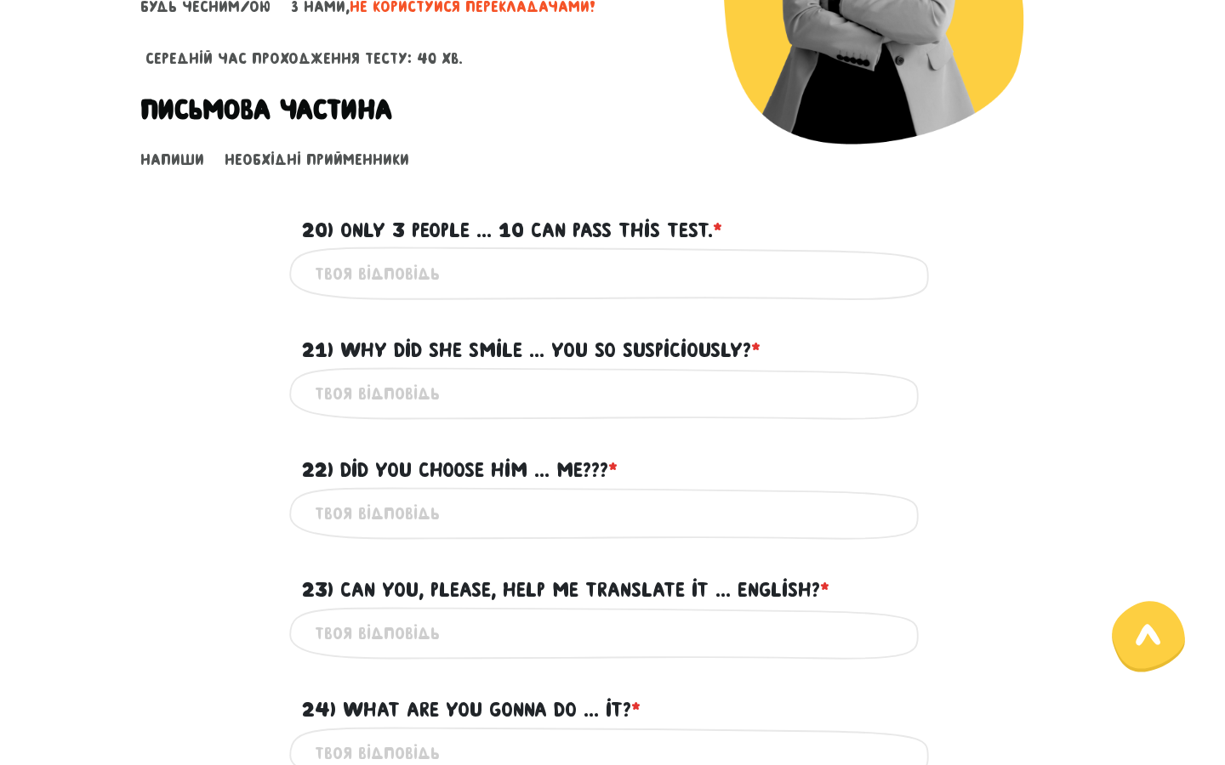
click at [469, 264] on input "20) Only 3 people ... 10 can pass this test. * ?" at bounding box center [612, 273] width 595 height 38
type input "out of"
click at [406, 389] on input "21) Why did she smile ... you so suspiciously? * ?" at bounding box center [612, 394] width 595 height 38
click at [392, 395] on input "21) Why did she smile ... you so suspiciously? * ?" at bounding box center [612, 394] width 595 height 38
type input "at"
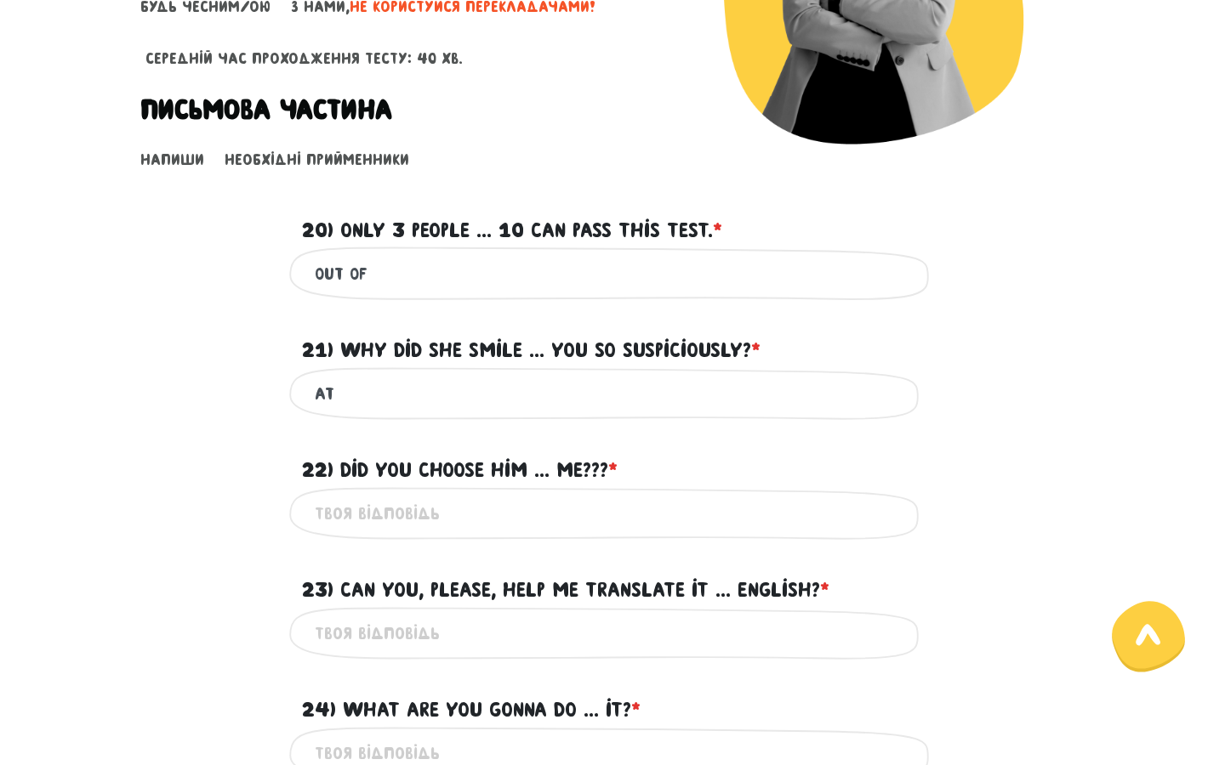
click at [389, 499] on input "22) Did you choose him ... me??? * ?" at bounding box center [612, 514] width 595 height 38
type input "over"
click at [470, 630] on input "23) Can you, please, help me translate it ... English? * ?" at bounding box center [612, 634] width 595 height 38
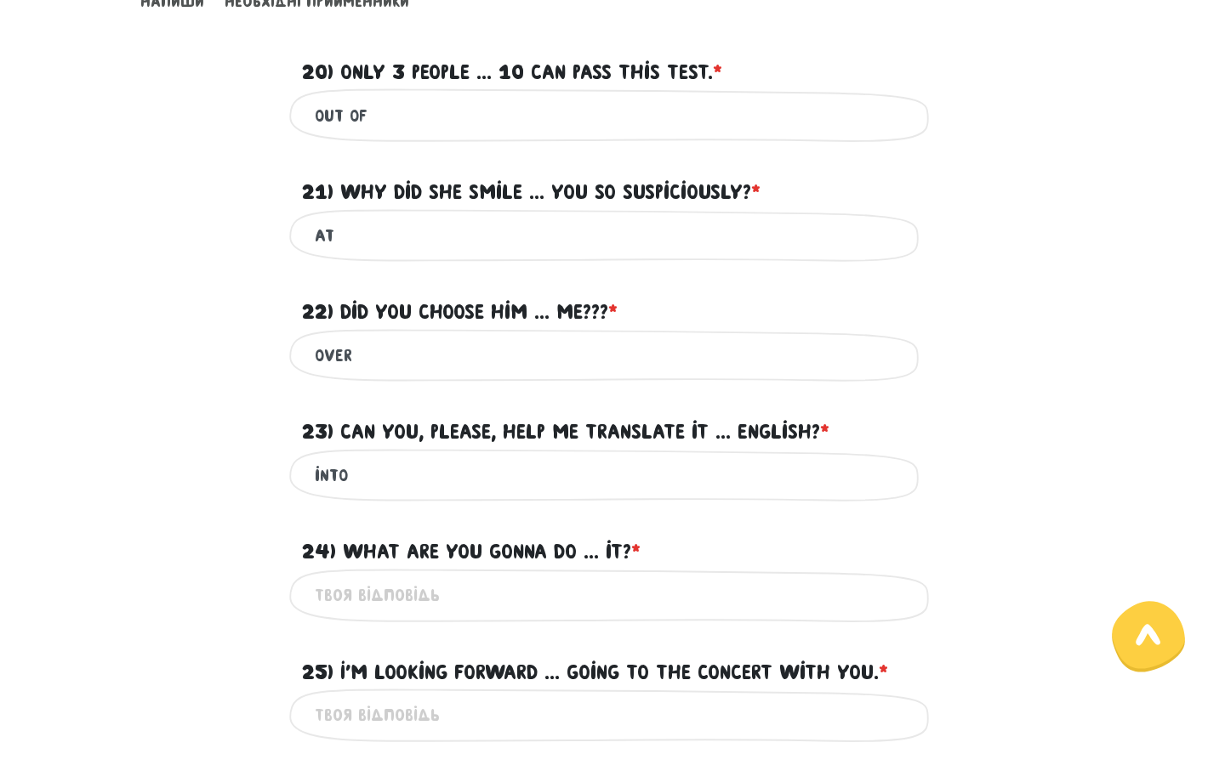
scroll to position [546, 0]
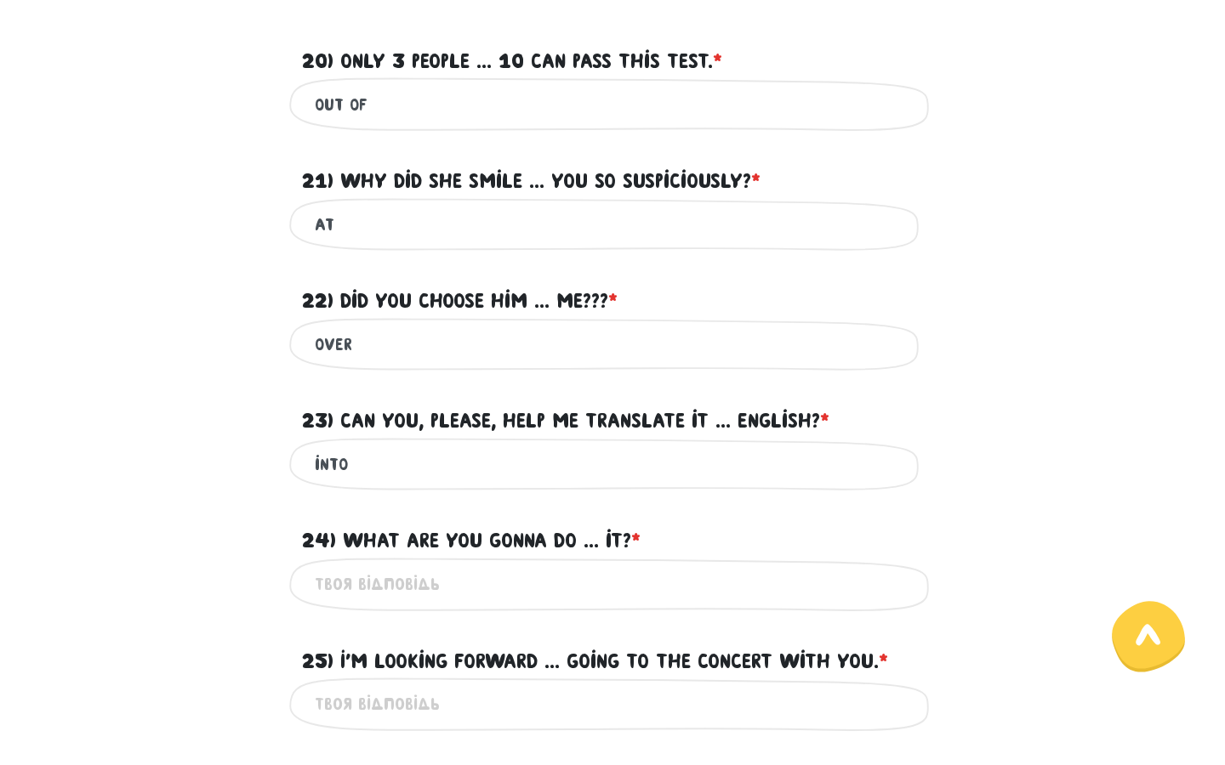
type input "into"
click at [520, 582] on input "24) What are you gonna do ... it? * ?" at bounding box center [612, 584] width 595 height 38
type input "about"
click at [530, 693] on input "25) I'm looking forward ... going to the concert with you. * ?" at bounding box center [612, 704] width 595 height 38
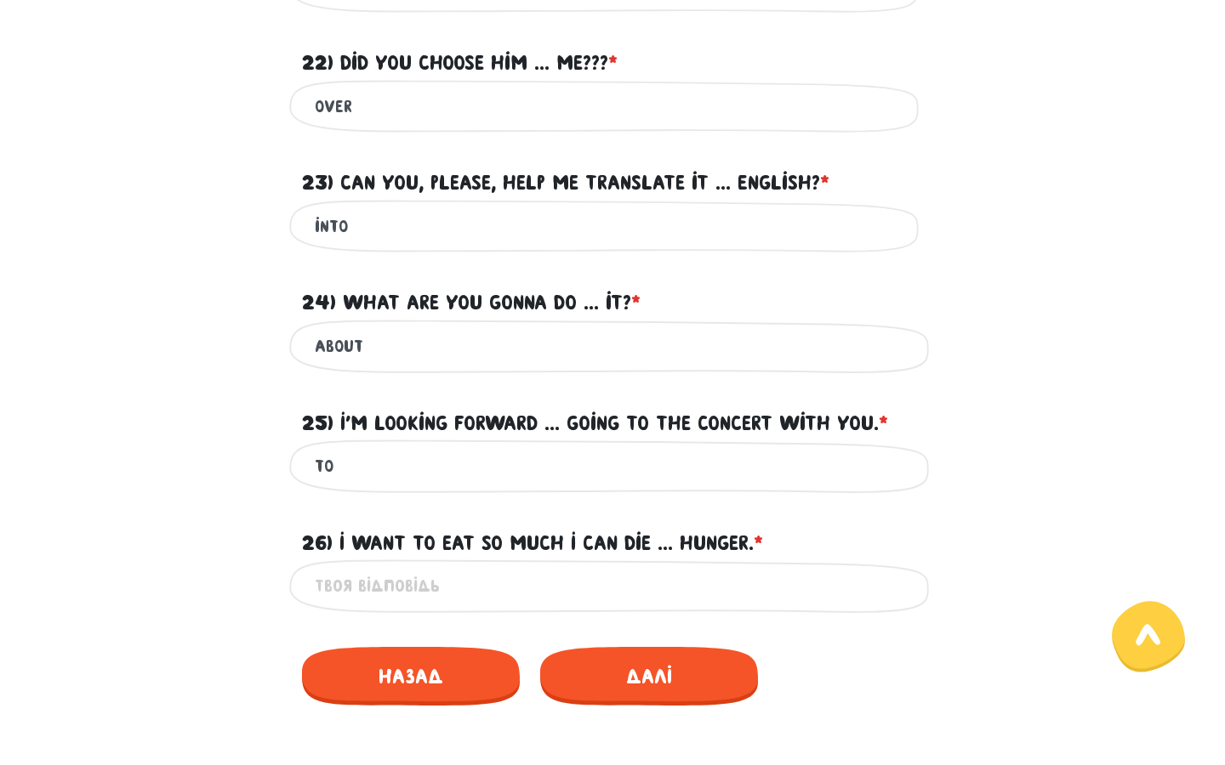
scroll to position [787, 0]
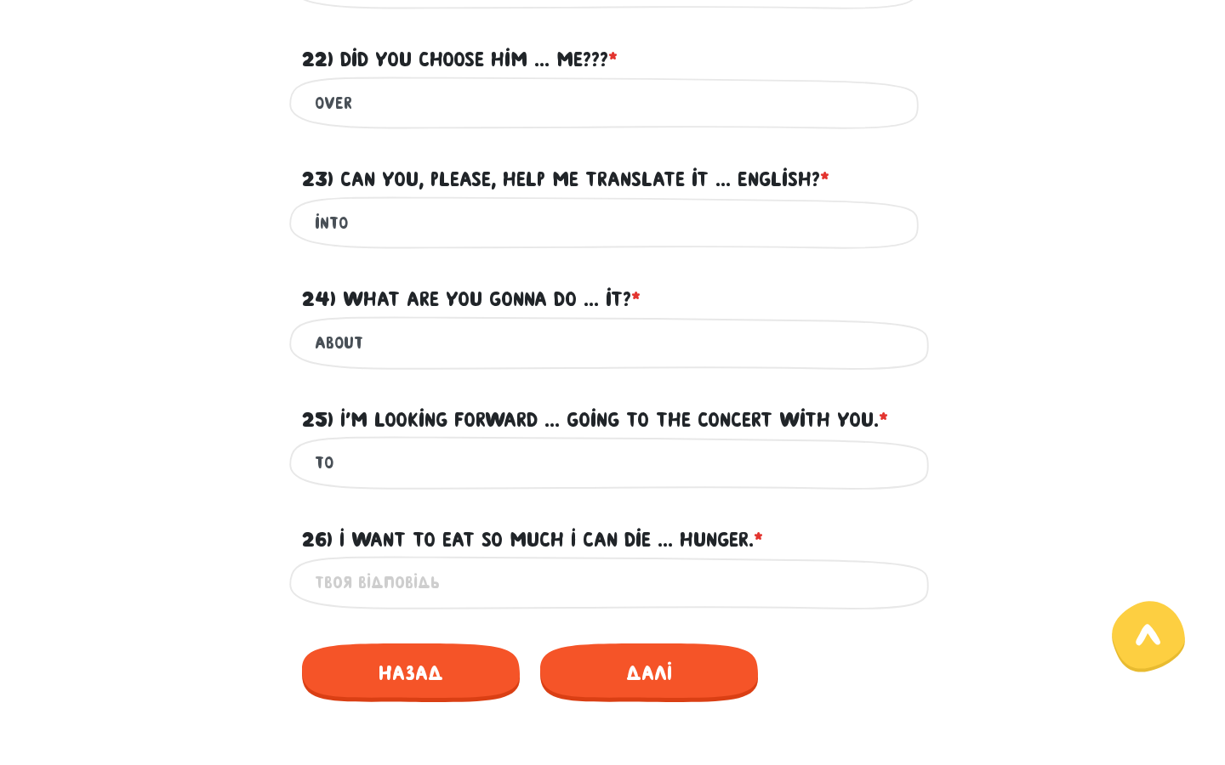
type input "to"
click at [492, 574] on input "26) I want to eat so much I can die ... hunger. * ?" at bounding box center [612, 583] width 595 height 38
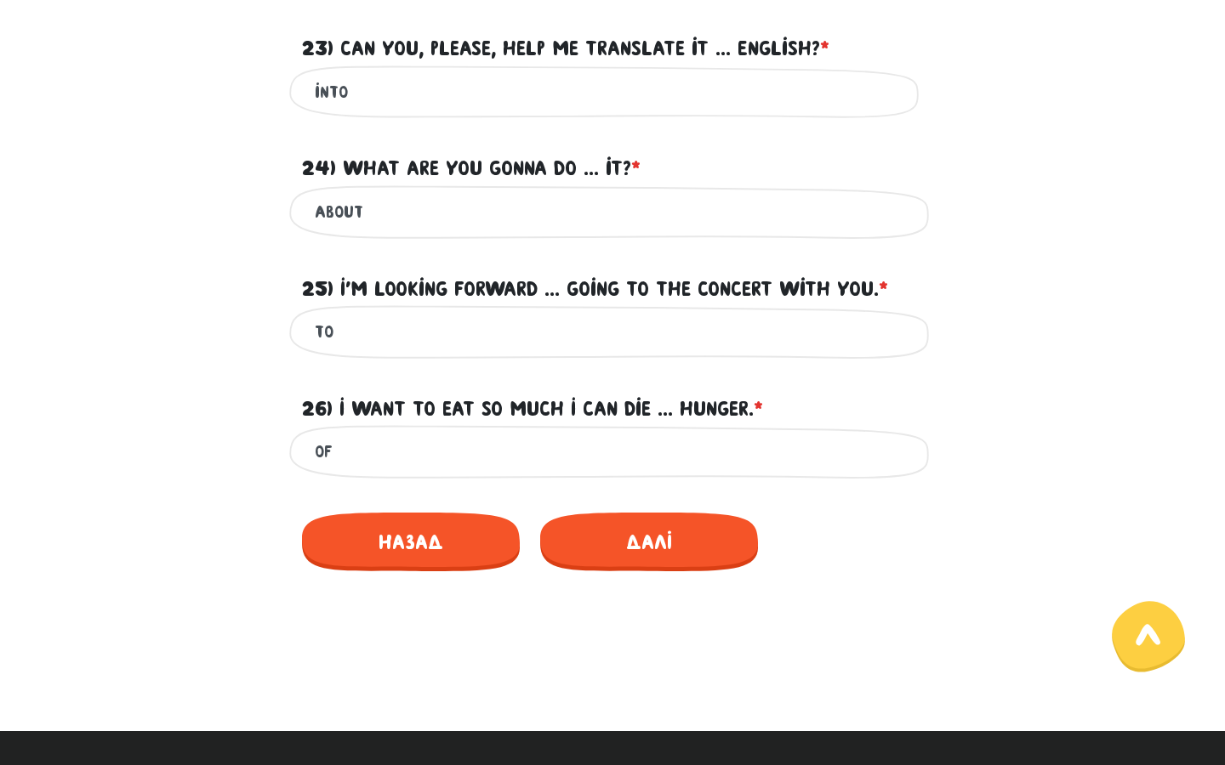
scroll to position [924, 0]
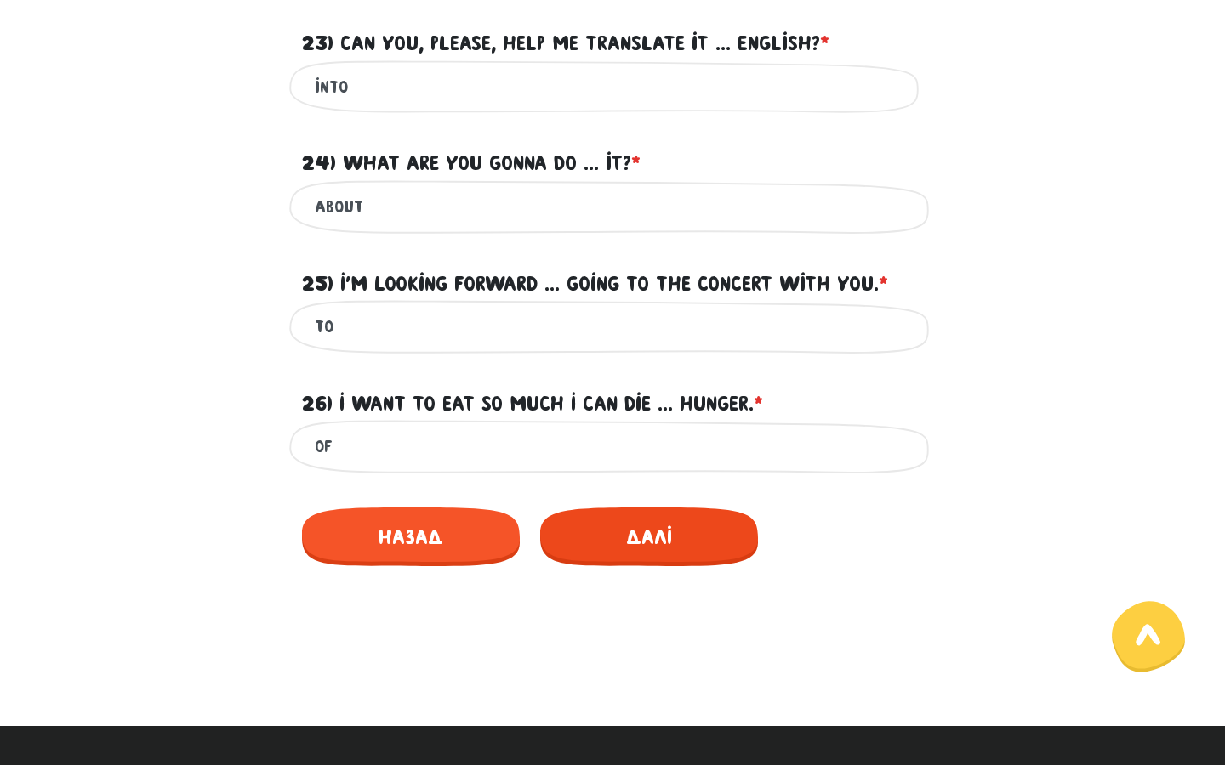
type input "of"
click at [642, 529] on span "Далі" at bounding box center [649, 537] width 218 height 59
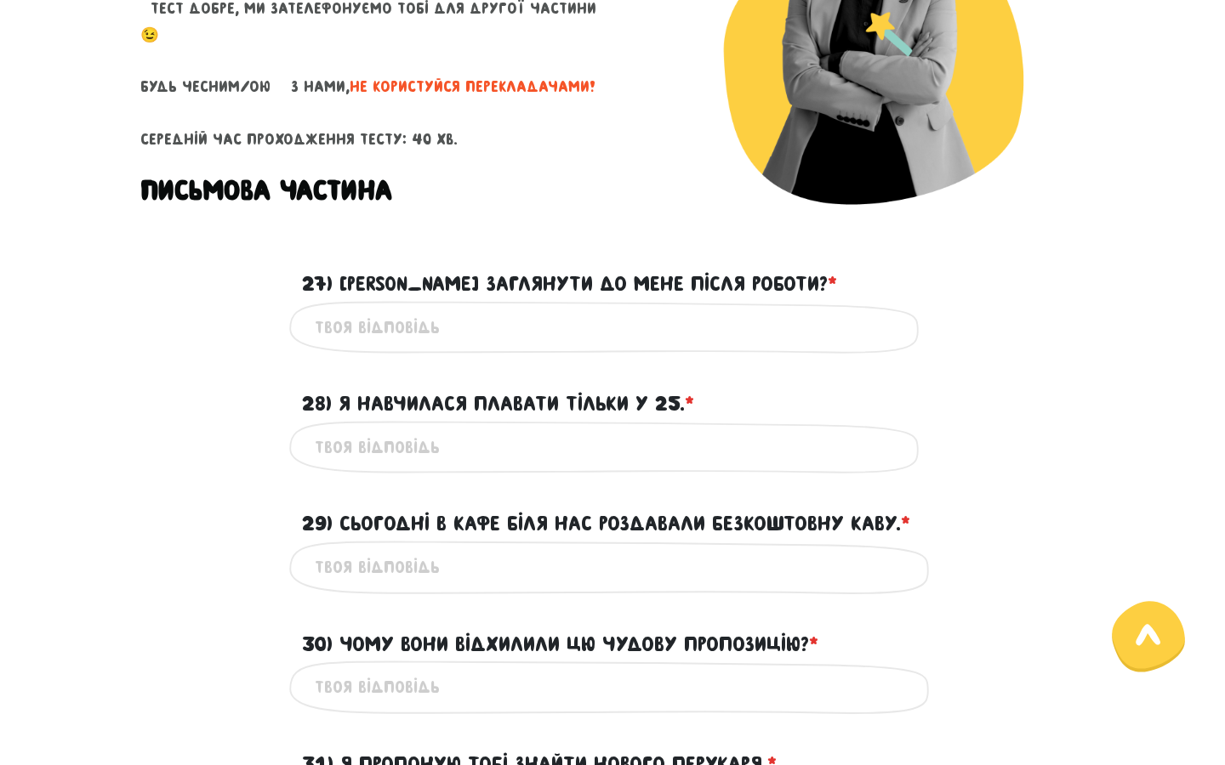
scroll to position [287, 0]
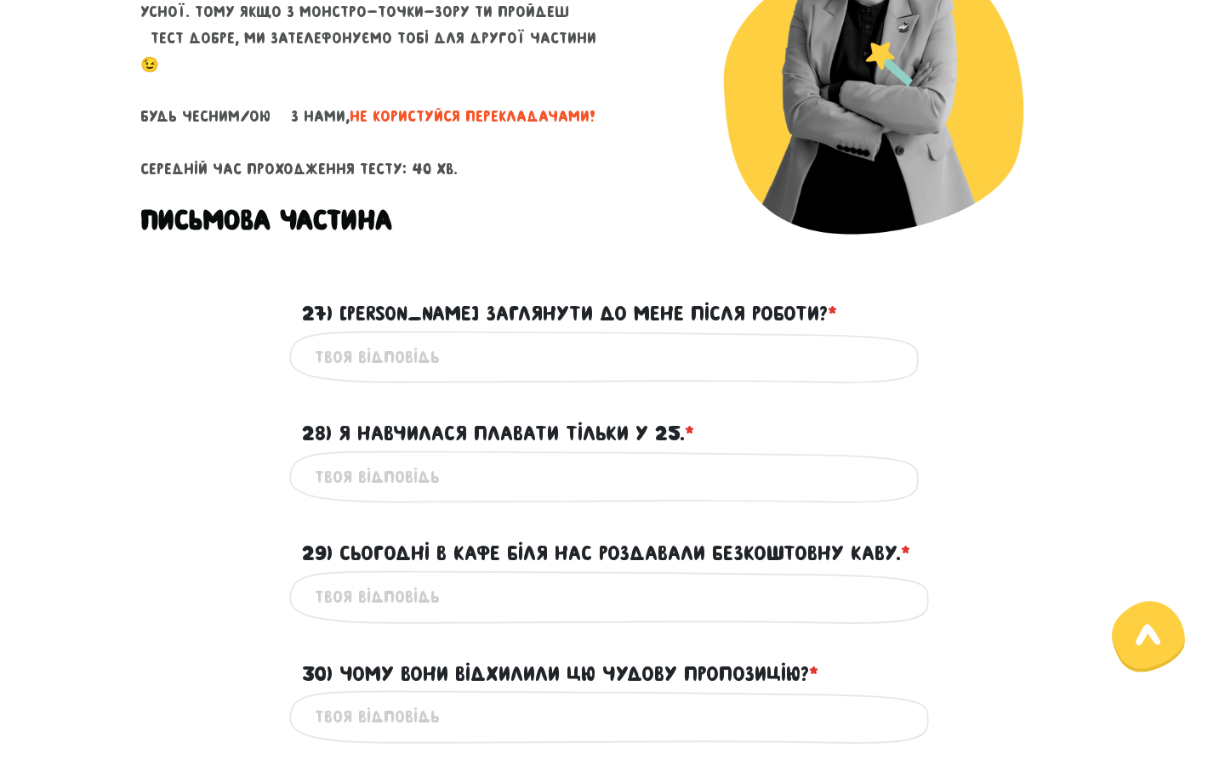
click at [432, 362] on input "27) [PERSON_NAME] заглянути до мене після роботи? * ?" at bounding box center [612, 357] width 595 height 38
type input "І"
type input "Swing by my place after work, will you?"
click at [389, 486] on input "28) Я навчилася плавати тільки у 25. * ?" at bounding box center [612, 477] width 595 height 38
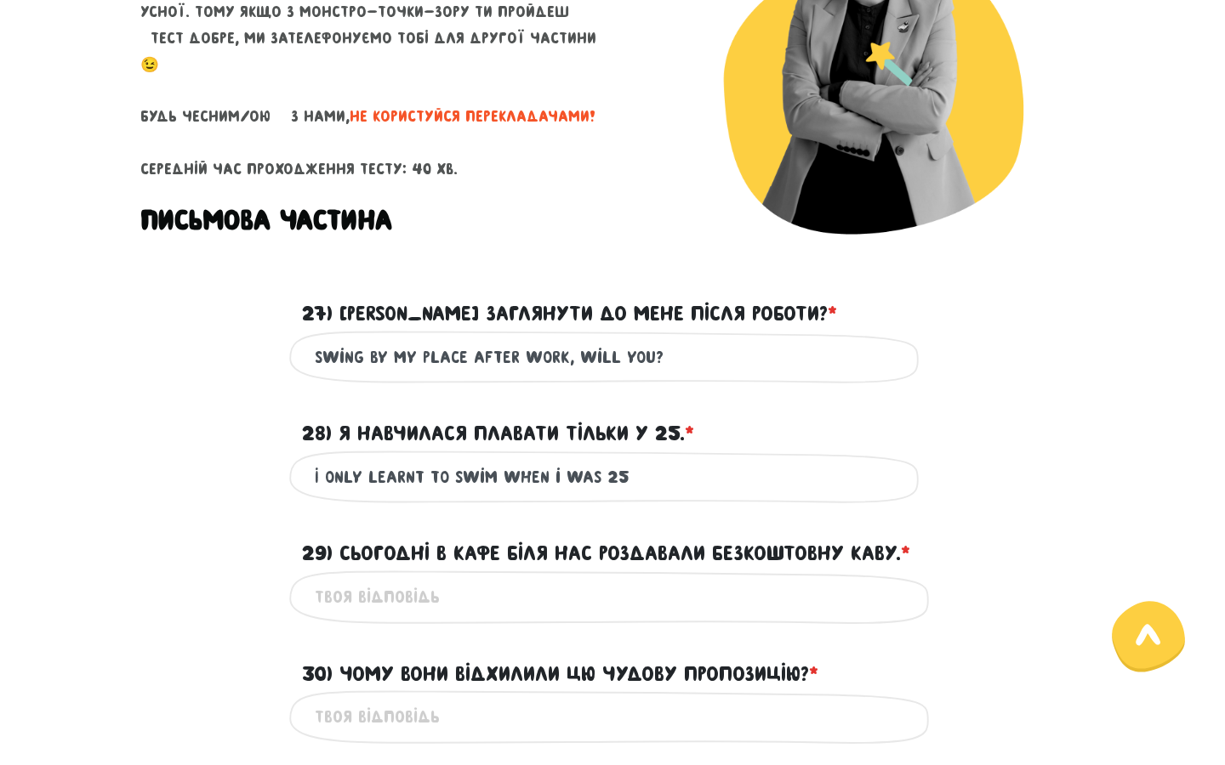
type input "I only learnt to swim when i was 25"
click at [381, 587] on input "29) Сьогодні в кафе біля нас роздавали безкоштовну каву. * ?" at bounding box center [612, 597] width 595 height 38
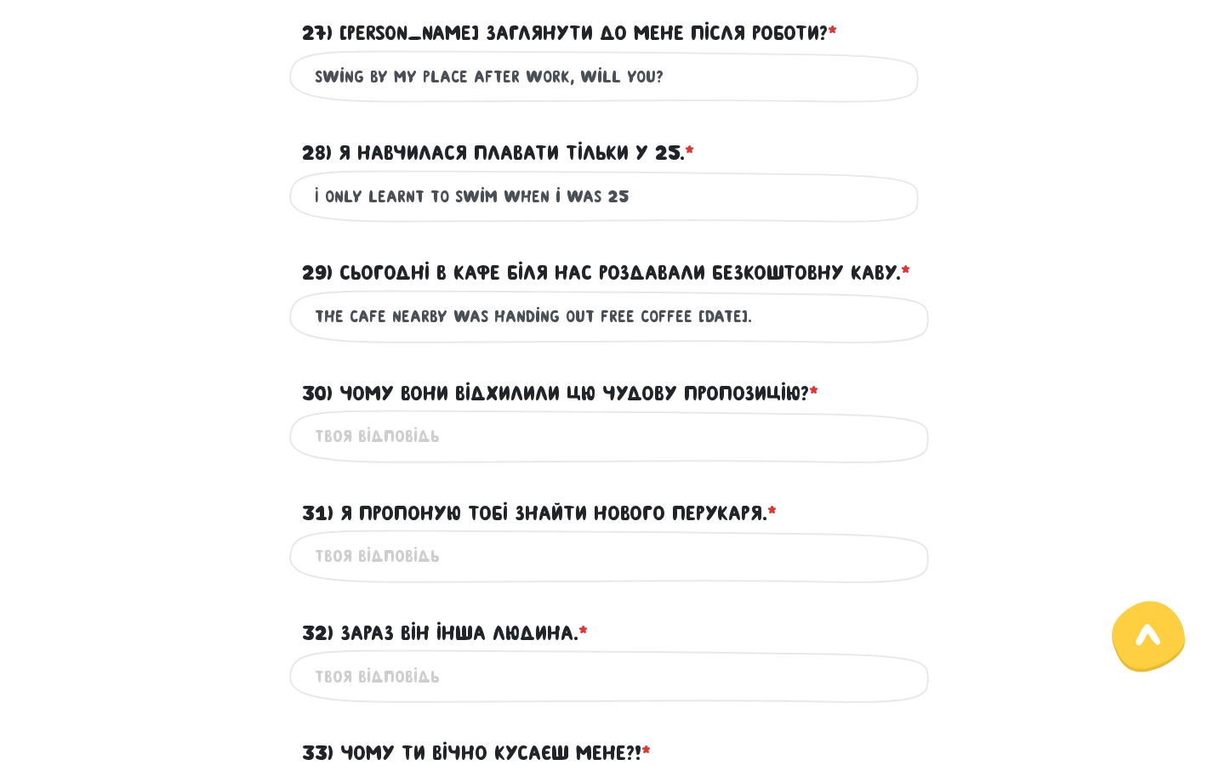
scroll to position [651, 0]
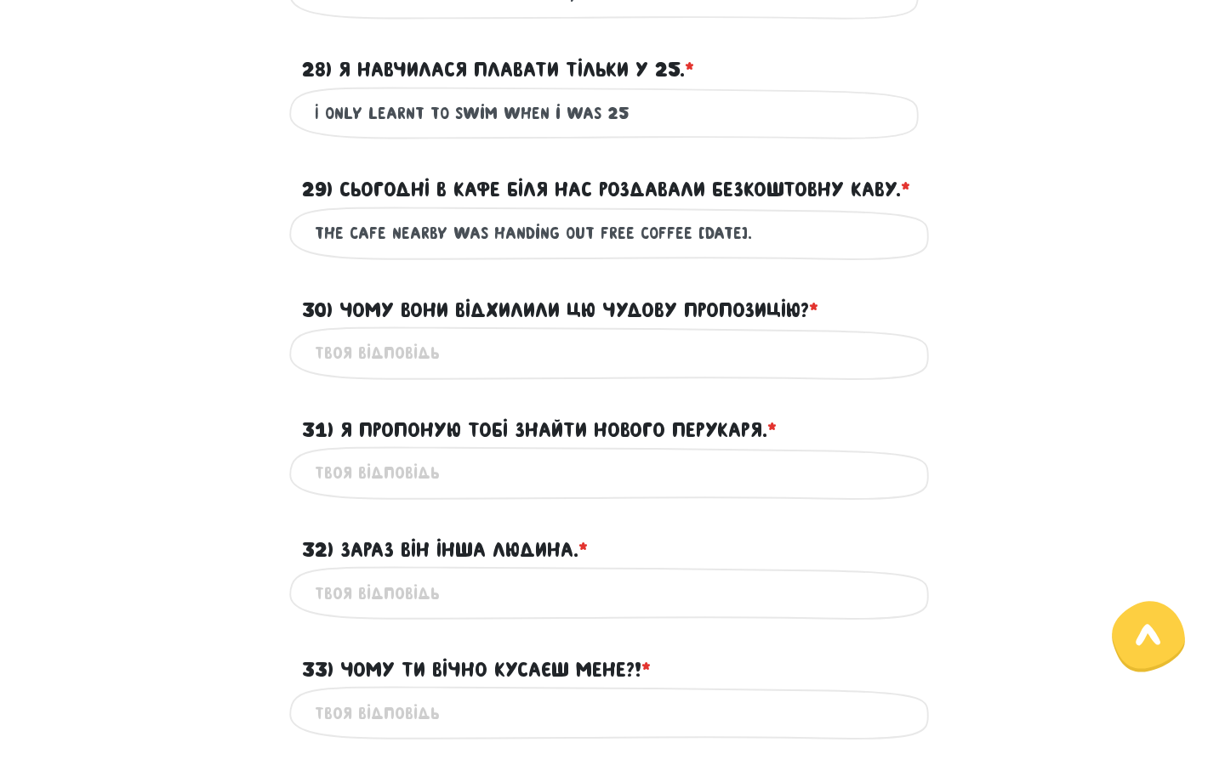
type input "The cafe nearby was handing out free coffee [DATE]."
click at [408, 352] on input "30) Чому вони відхилили цю чудову пропозицію? * ?" at bounding box center [612, 353] width 595 height 38
type input "Why would theu turn down such a nice offer?"
click at [358, 465] on input "31) Я пропоную тобі знайти нового перукаря. * ?" at bounding box center [612, 473] width 595 height 38
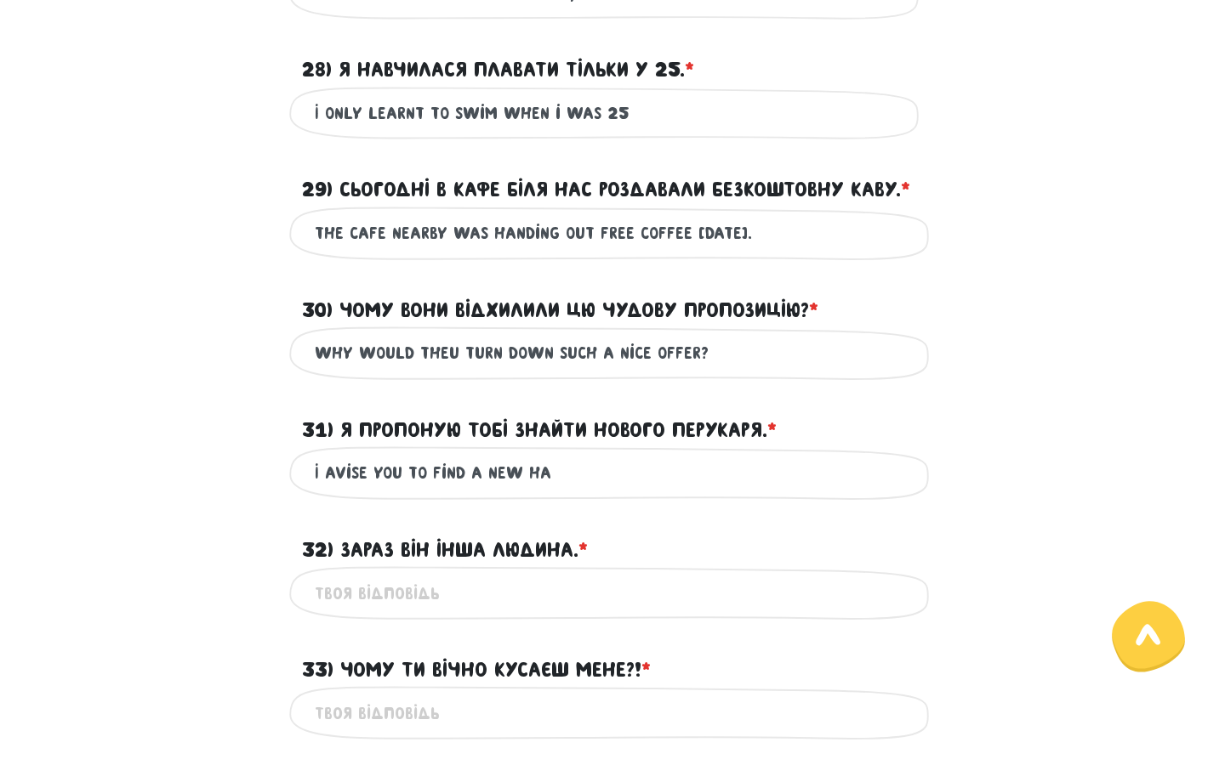
click at [338, 469] on input "I avise you to find a new ha" at bounding box center [612, 473] width 595 height 38
click at [577, 469] on input "I advise you to find a new ha" at bounding box center [612, 473] width 595 height 38
type input "I advise you to find a new hairdresser."
click at [487, 602] on input "32) Зараз він інша людина. * ?" at bounding box center [612, 593] width 595 height 38
type input "he is totally different person now."
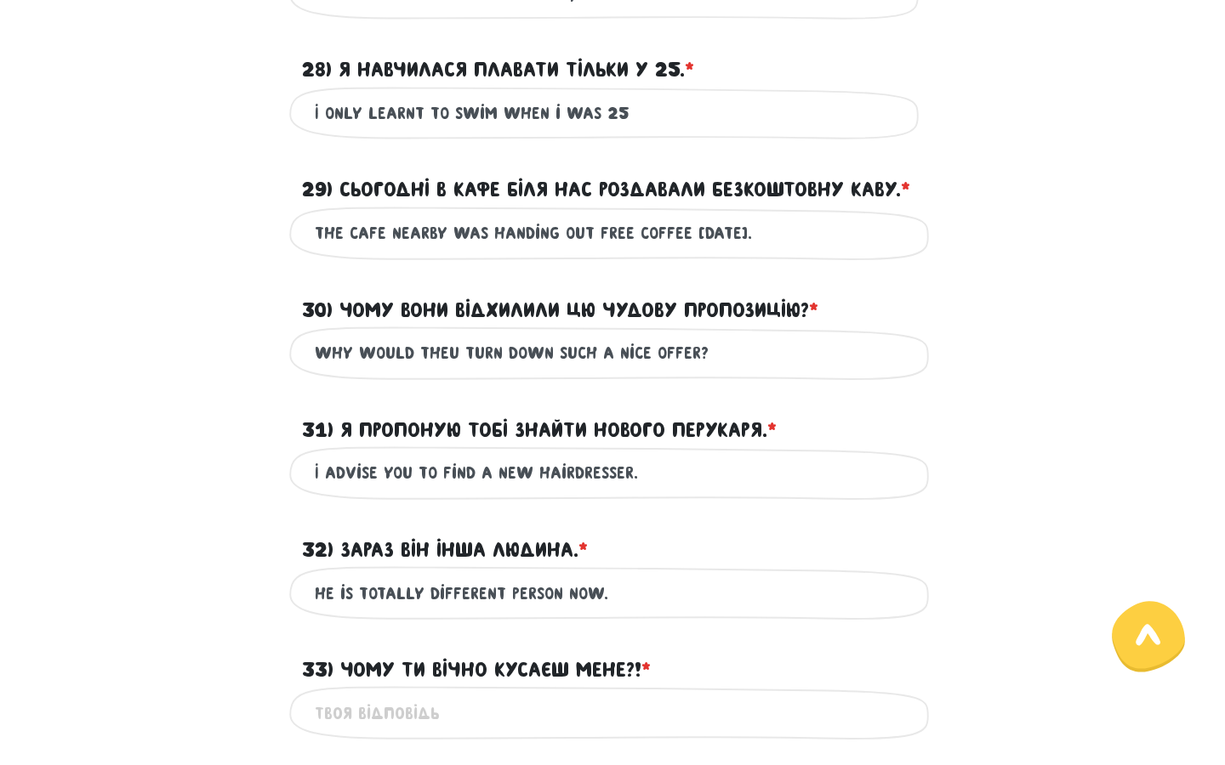
click at [384, 712] on input "33) Чому ти вічно кусаєш мене?! * ?" at bounding box center [612, 713] width 595 height 38
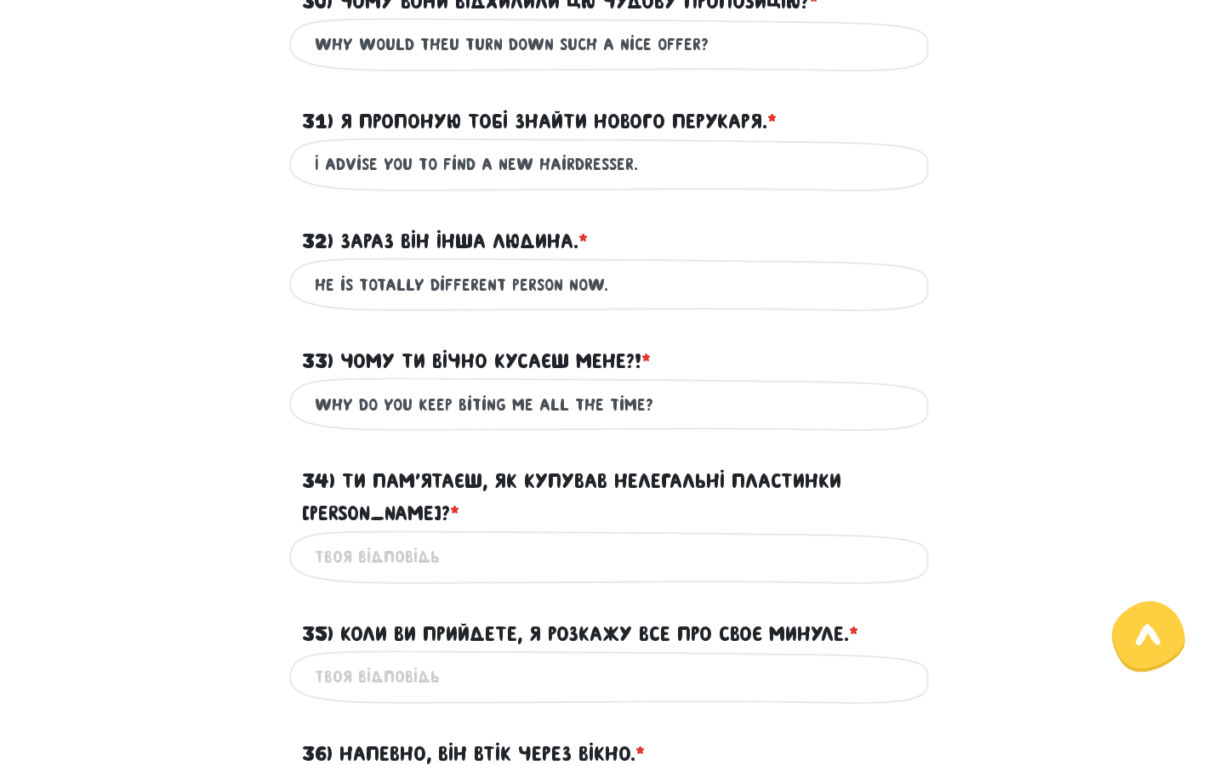
scroll to position [1036, 0]
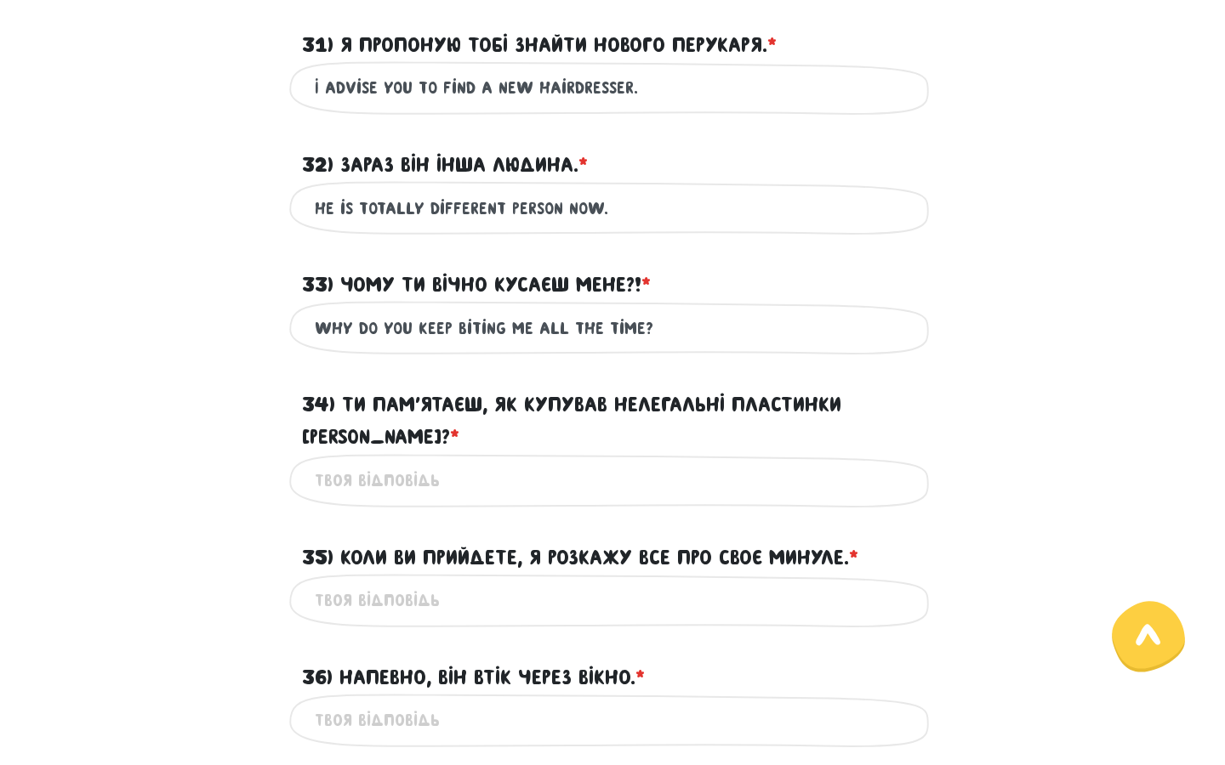
type input "Why do you keep biting me all the time?"
click at [426, 462] on input "34) Ти пам’ятаєш, як купував нелегальні пластинки [PERSON_NAME]? * ?" at bounding box center [612, 481] width 595 height 38
type input "Remember how you scored those bootleg Beatles records?"
click at [408, 582] on input "35) Коли ви прийдете, я розкажу все про своє минуле. * ?" at bounding box center [612, 601] width 595 height 38
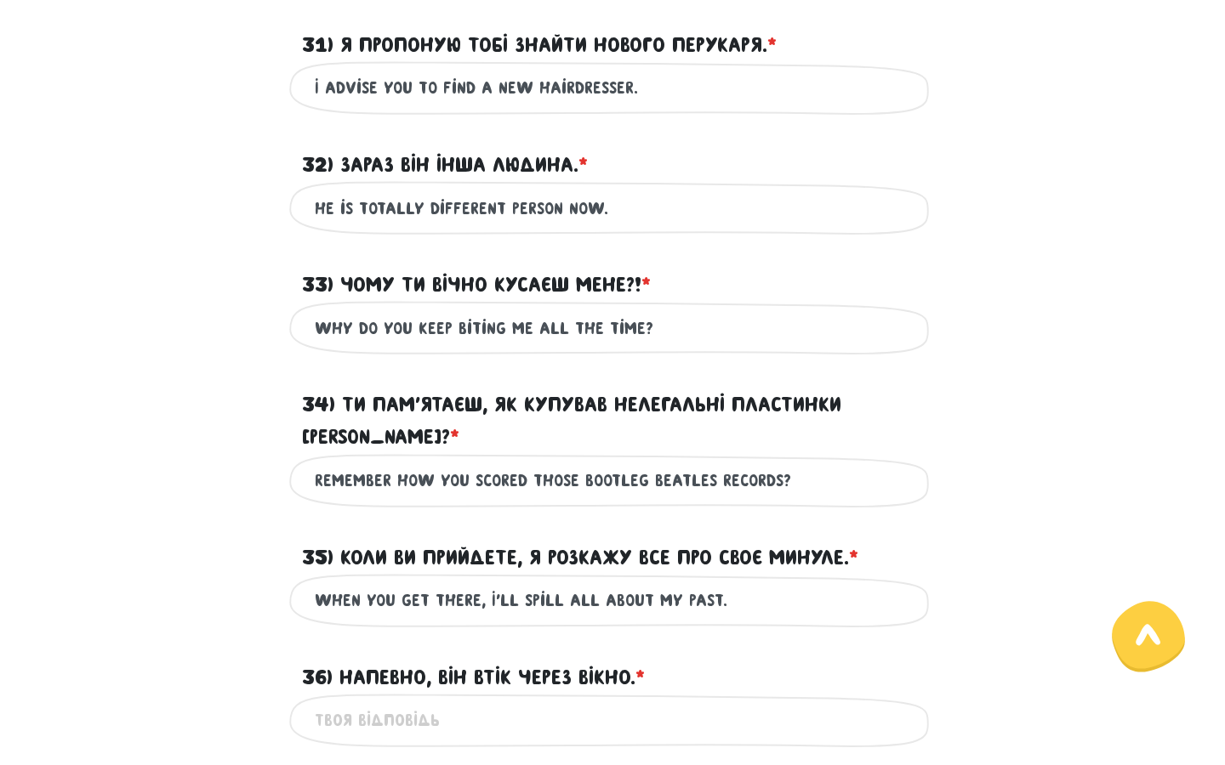
scroll to position [1134, 0]
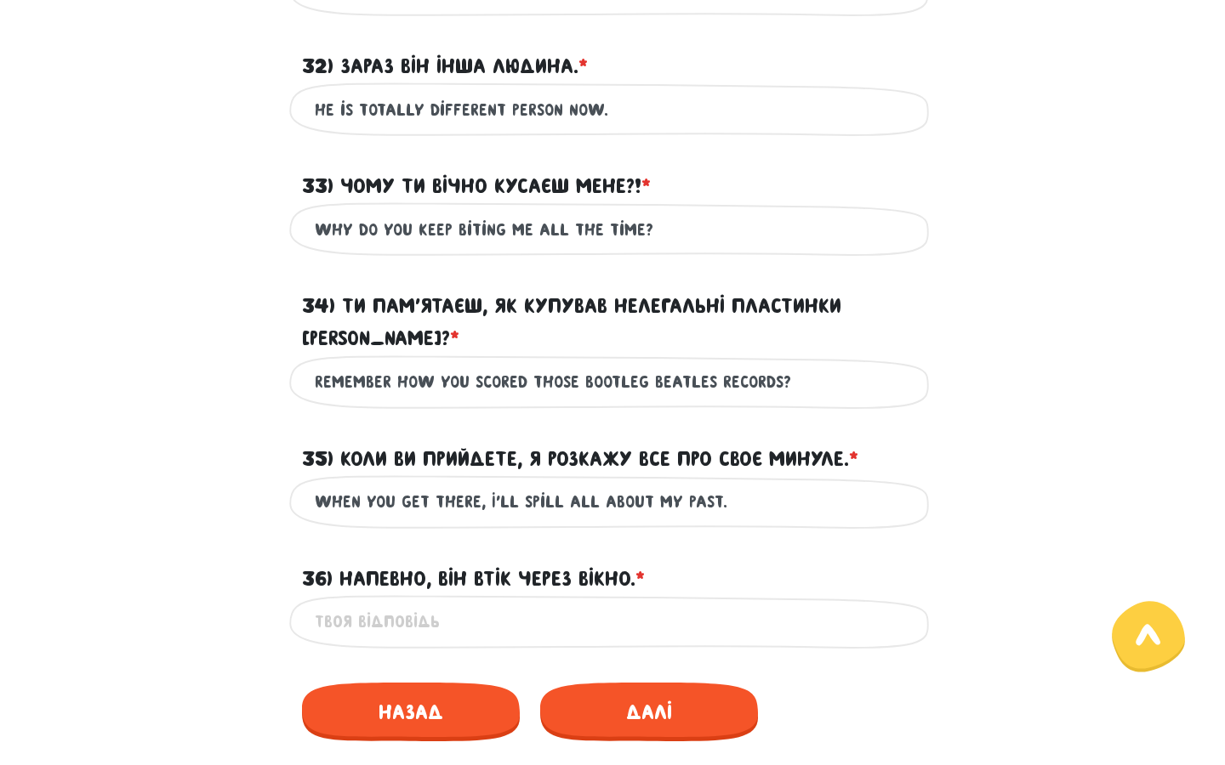
type input "when you get there, I'll spill all about my past."
click at [372, 603] on input "36) Напевно, він втік через вікно. * ?" at bounding box center [612, 622] width 595 height 38
click at [356, 603] on input "36) Напевно, він втік через вікно. * ?" at bounding box center [612, 622] width 595 height 38
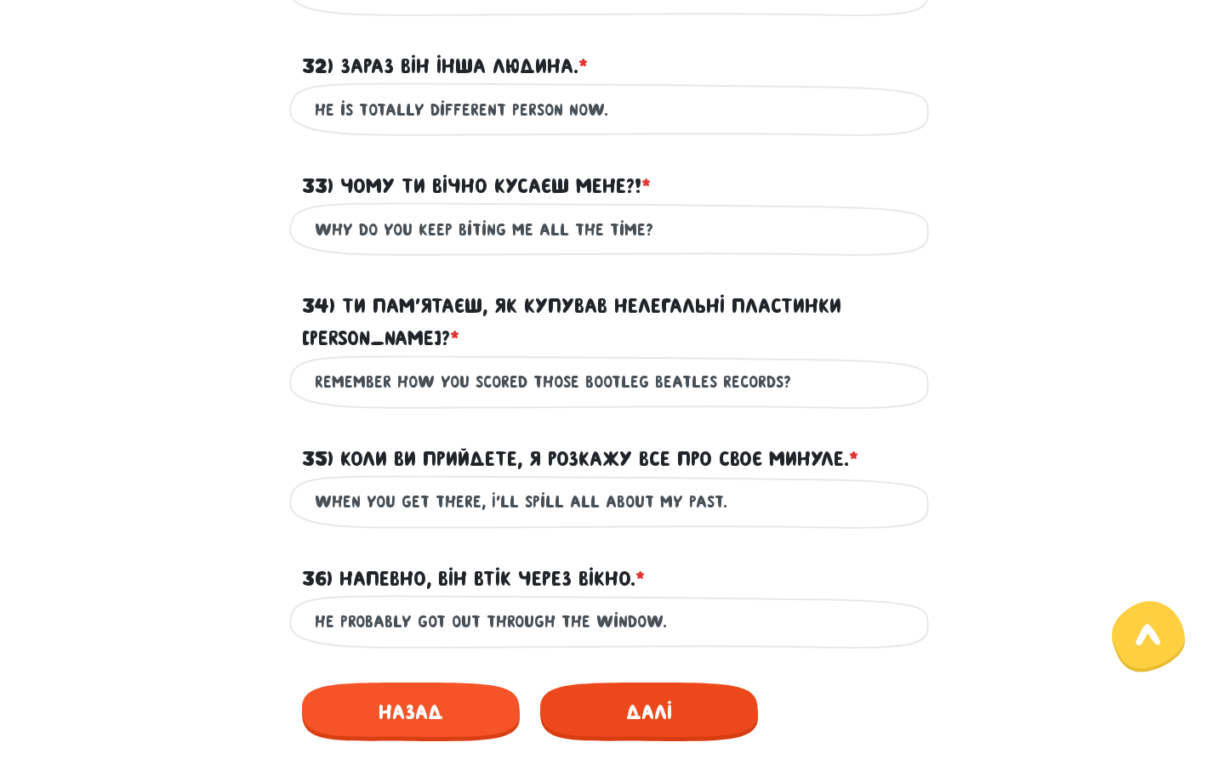
type input "He probably got out through the window."
click at [628, 690] on span "Далі" at bounding box center [649, 712] width 218 height 59
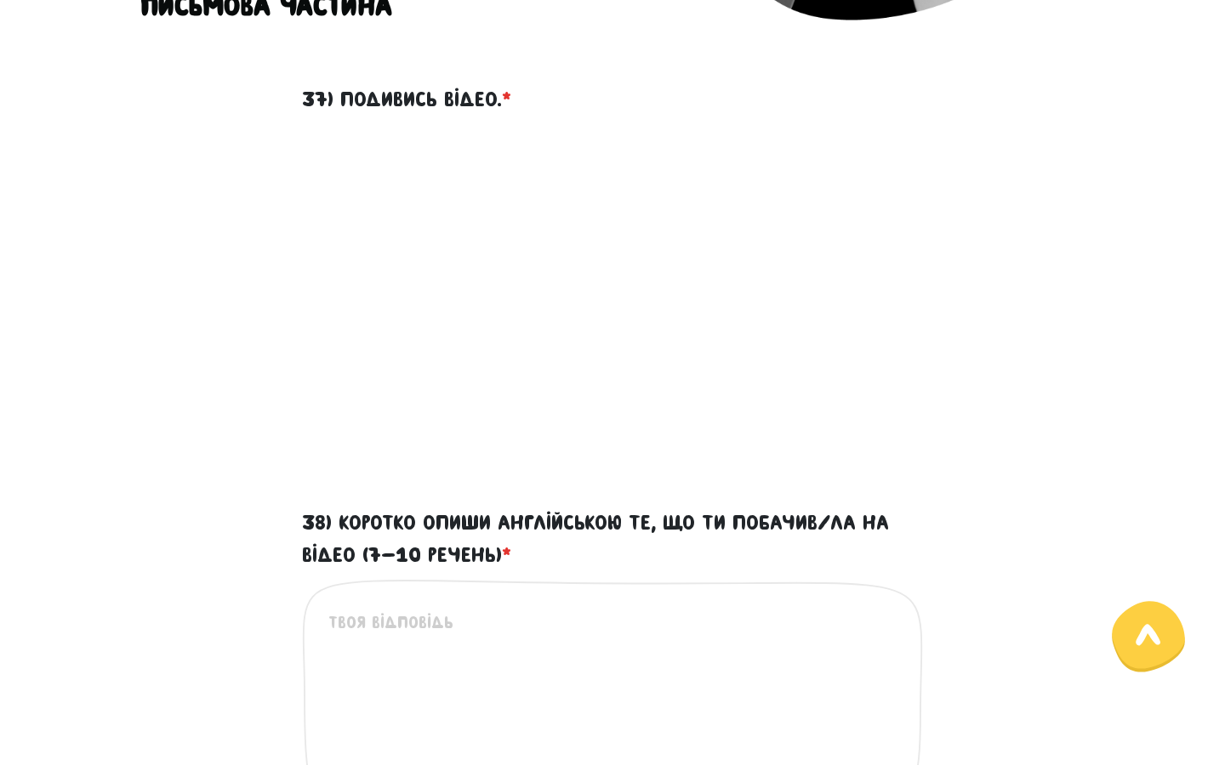
scroll to position [487, 0]
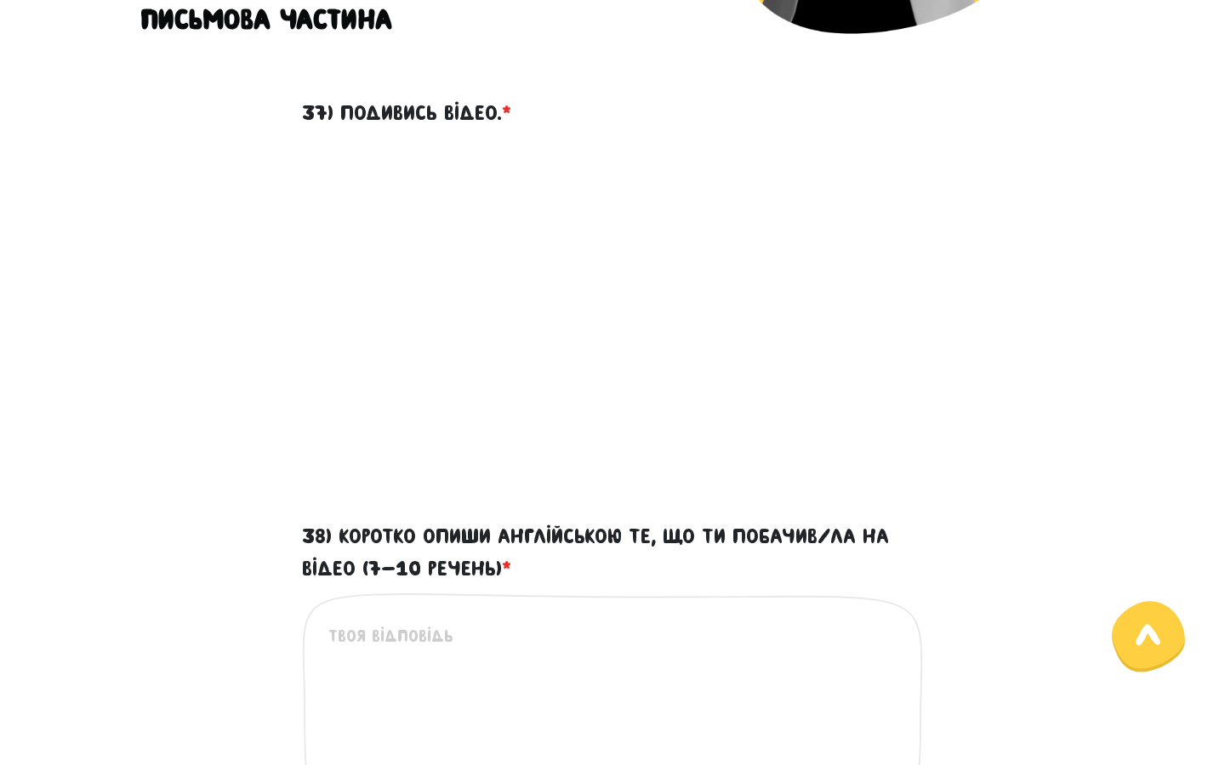
click at [392, 635] on textarea "38) Коротко опиши англійською те, що ти побачив/ла на відео (7-10 речень) *" at bounding box center [613, 727] width 570 height 209
click at [558, 677] on textarea "38) Коротко опиши англійською те, що ти побачив/ла на відео (7-10 речень) *" at bounding box center [613, 727] width 570 height 209
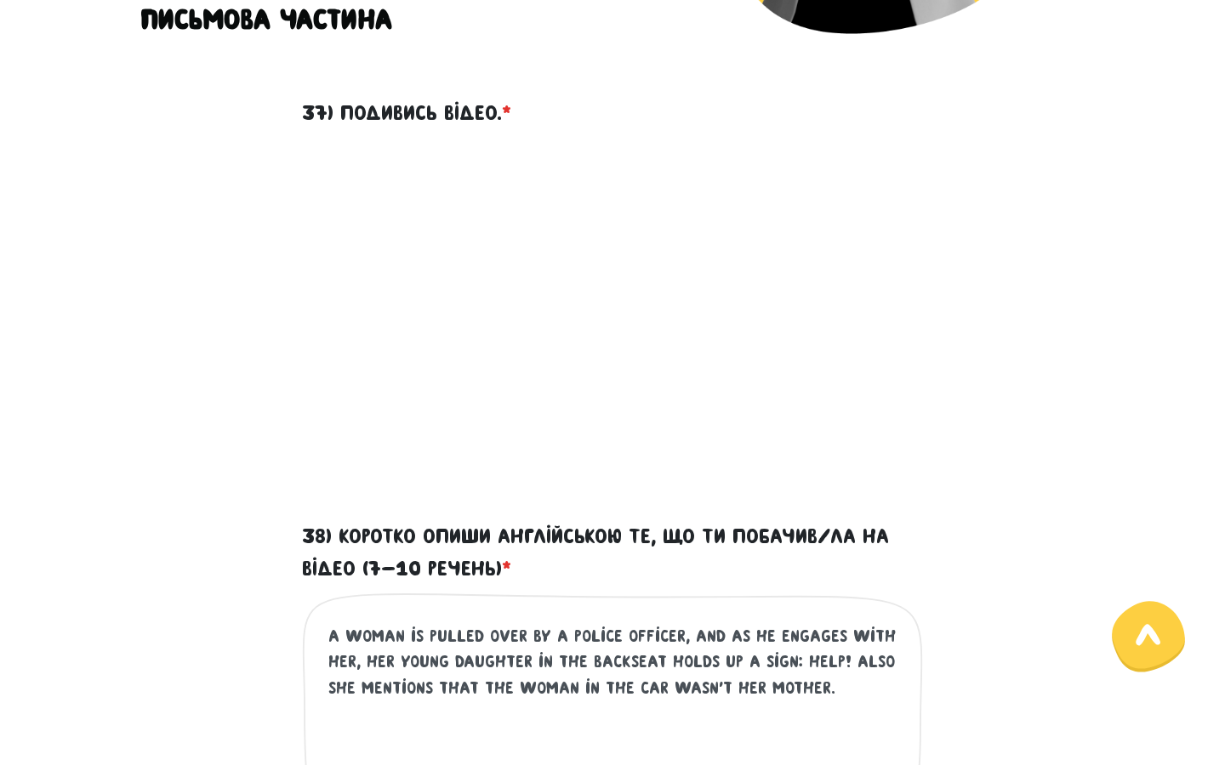
click at [852, 691] on textarea "A woman is pulled over by a police officer, and as he engages with her, her you…" at bounding box center [613, 727] width 570 height 209
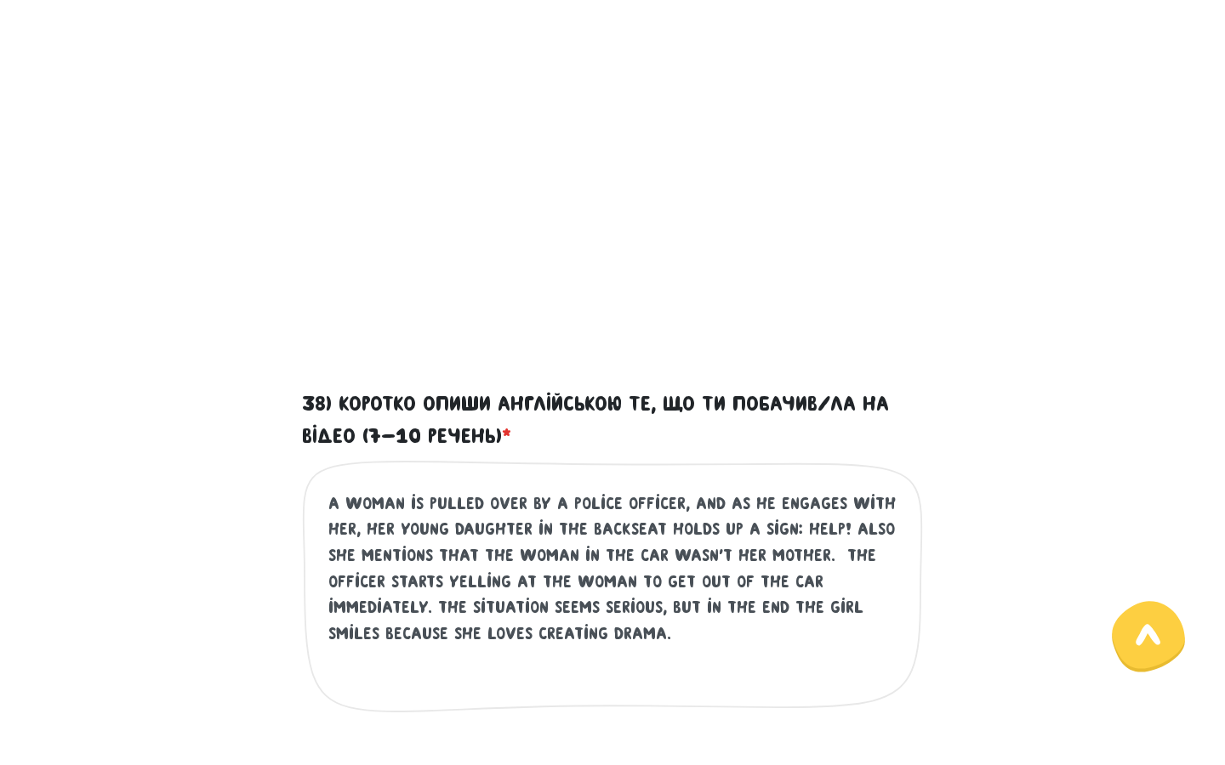
scroll to position [673, 0]
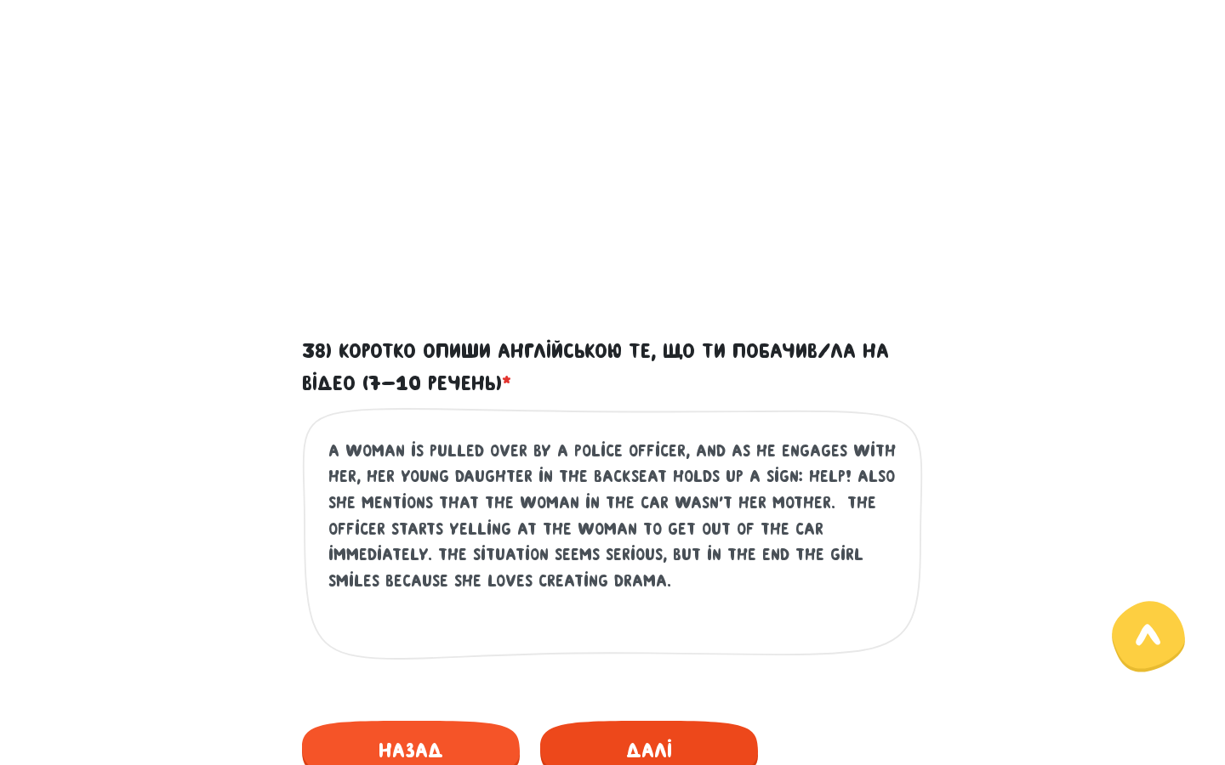
type textarea "A woman is pulled over by a police officer, and as he engages with her, her you…"
click at [671, 736] on span "Далі" at bounding box center [649, 750] width 218 height 59
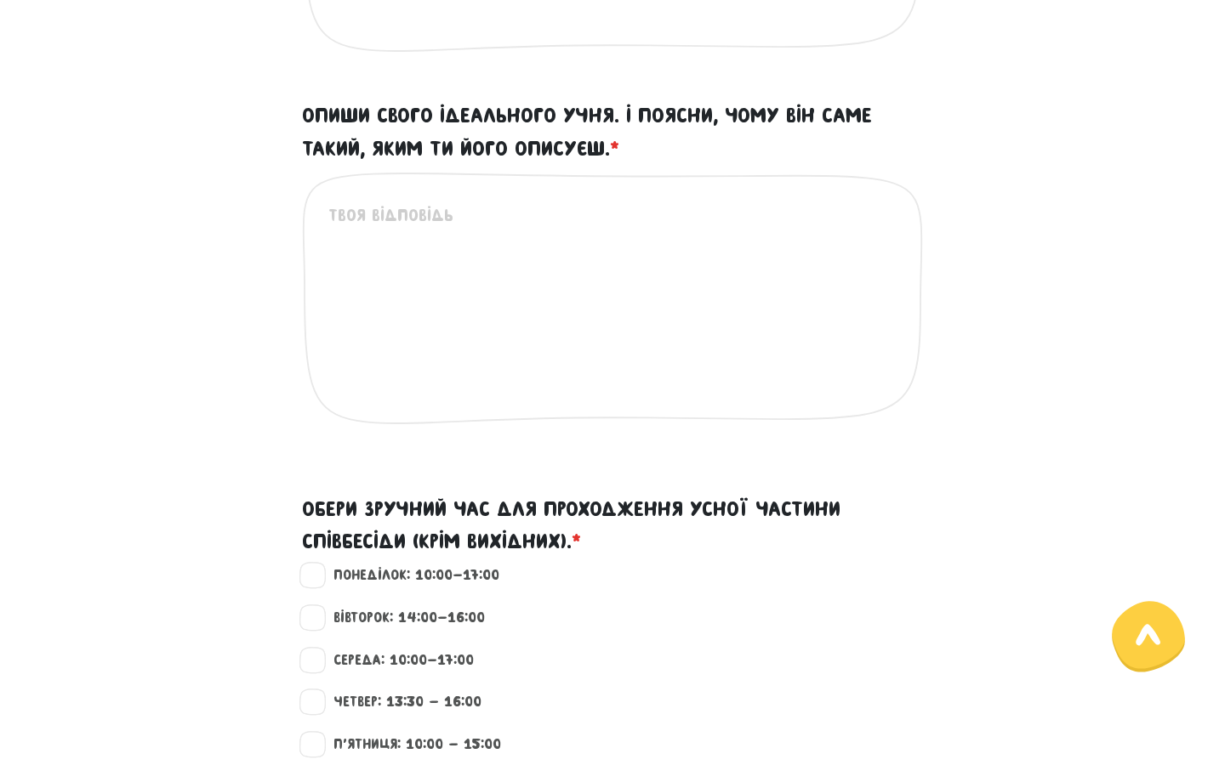
scroll to position [1463, 0]
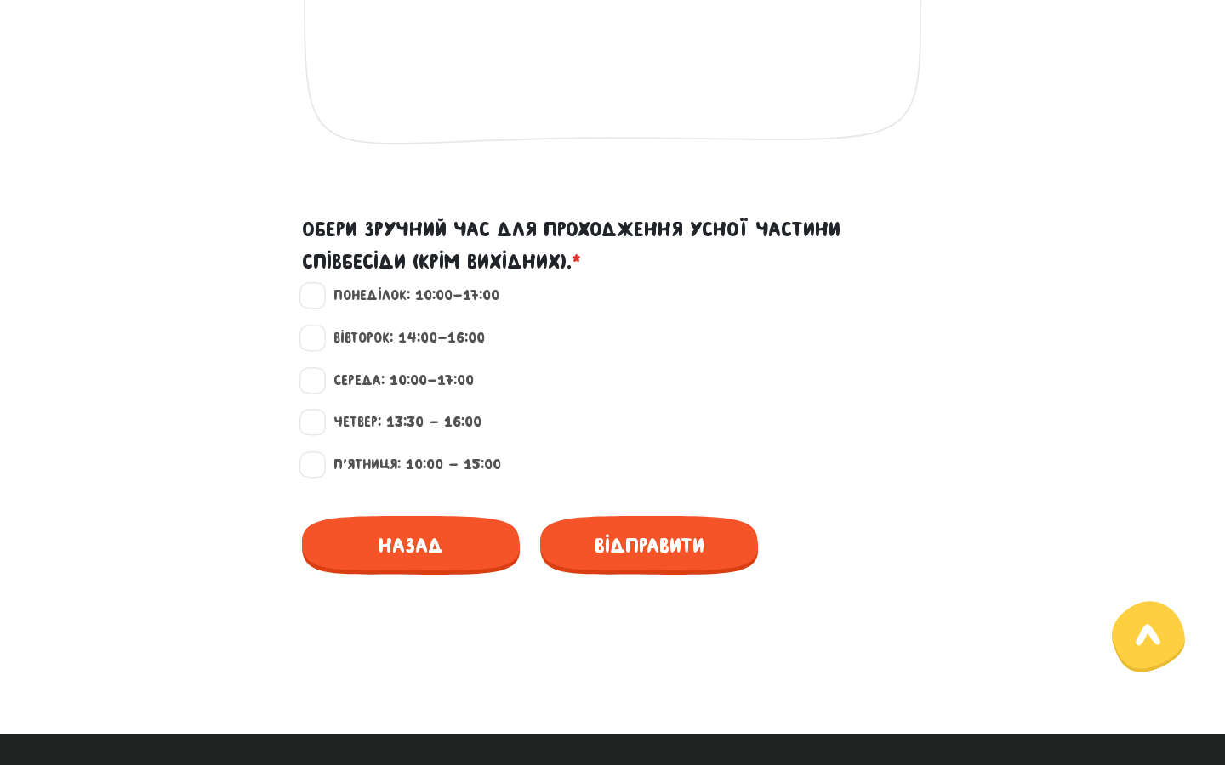
click at [319, 293] on label "Понеділок: 10:00-17:00" at bounding box center [409, 296] width 180 height 22
click at [309, 293] on input "Понеділок: 10:00-17:00" at bounding box center [313, 293] width 14 height 17
checkbox input "true"
click at [319, 380] on label "Середа: 10:00-17:00" at bounding box center [396, 381] width 155 height 22
click at [319, 380] on input "Середа: 10:00-17:00" at bounding box center [313, 378] width 14 height 17
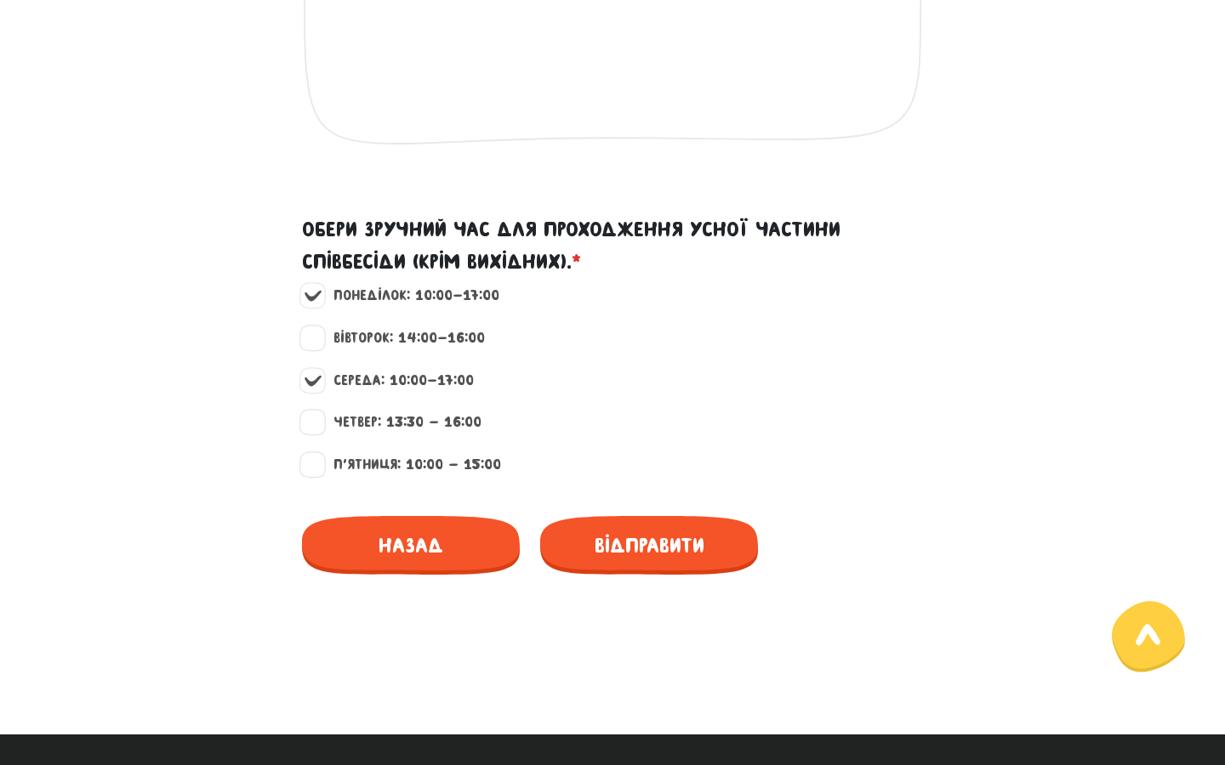
click at [319, 380] on label "Середа: 10:00-17:00" at bounding box center [396, 381] width 155 height 22
click at [319, 380] on input "Середа: 10:00-17:00" at bounding box center [313, 378] width 14 height 17
click at [319, 380] on label "Середа: 10:00-17:00" at bounding box center [396, 381] width 155 height 22
click at [319, 380] on input "Середа: 10:00-17:00" at bounding box center [313, 378] width 14 height 17
checkbox input "true"
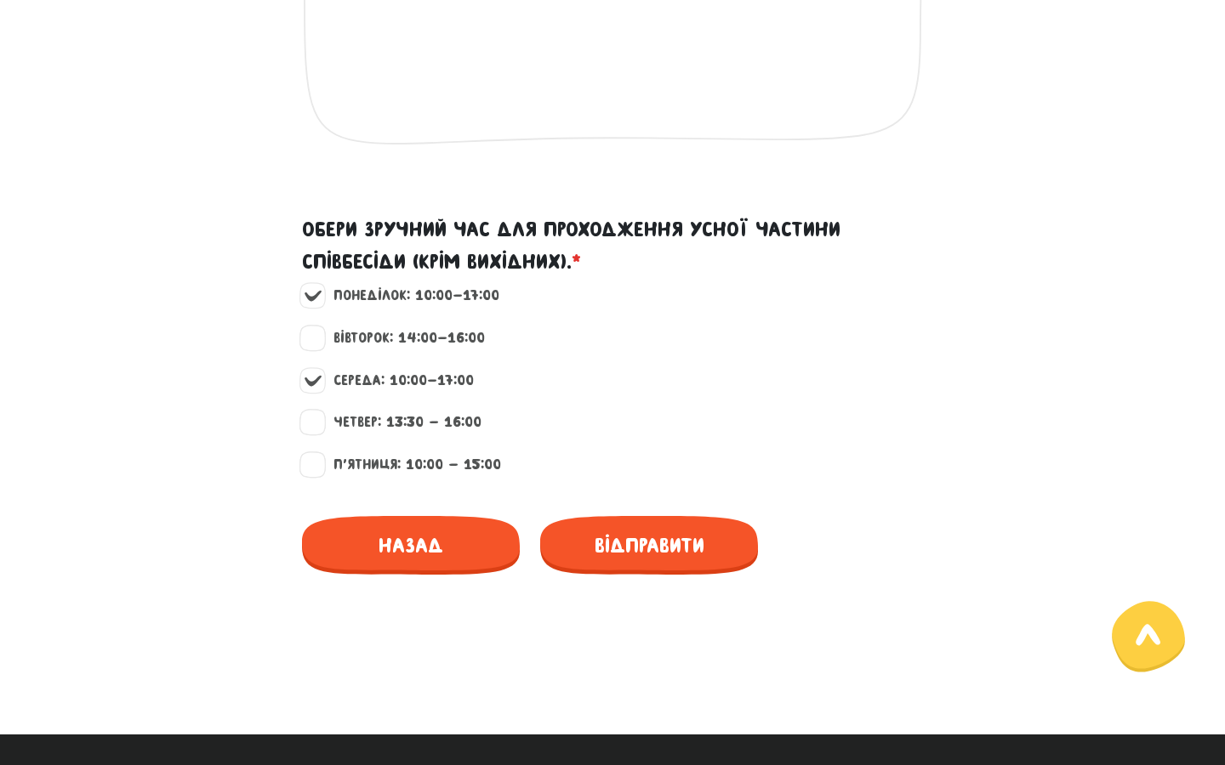
click at [319, 470] on label "П'ятниця: 10:00 - 15:00" at bounding box center [410, 465] width 182 height 22
click at [308, 470] on input "П'ятниця: 10:00 - 15:00" at bounding box center [313, 462] width 14 height 17
checkbox input "true"
click at [319, 340] on label "Вівторок: 14:00-16:00" at bounding box center [402, 338] width 166 height 22
click at [310, 340] on input "Вівторок: 14:00-16:00" at bounding box center [313, 335] width 14 height 17
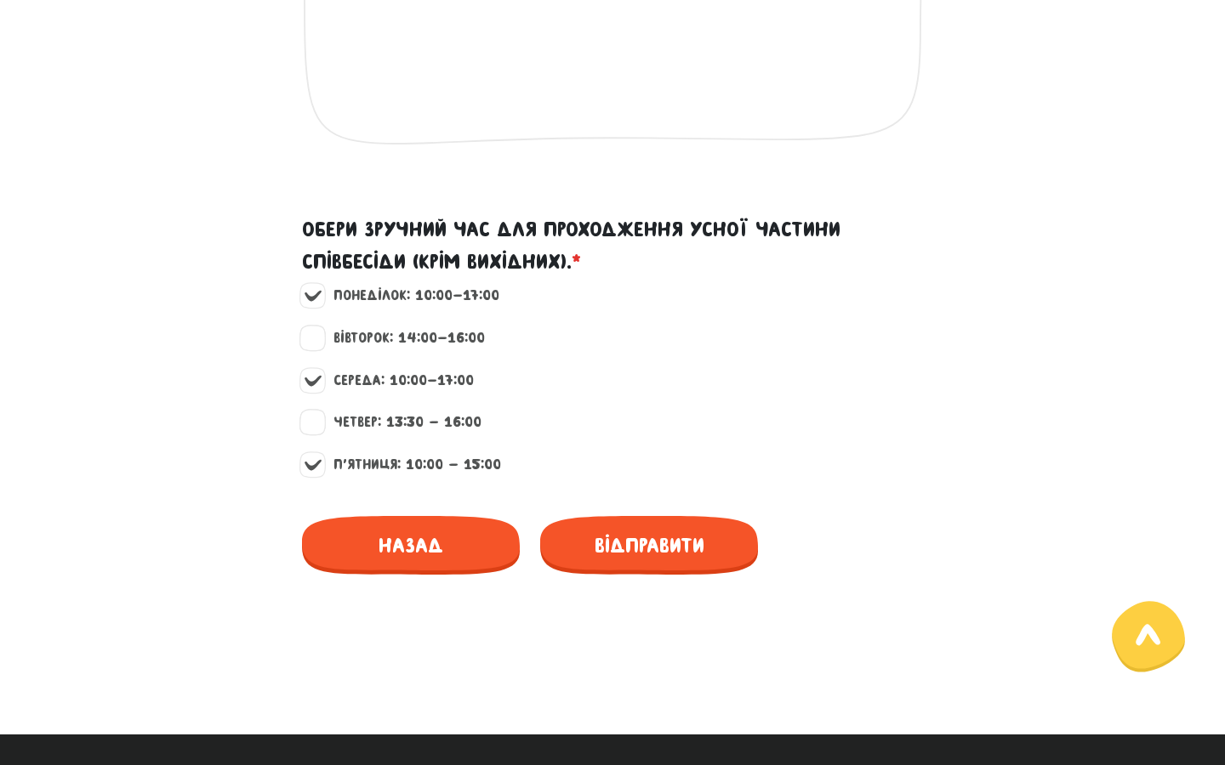
checkbox input "true"
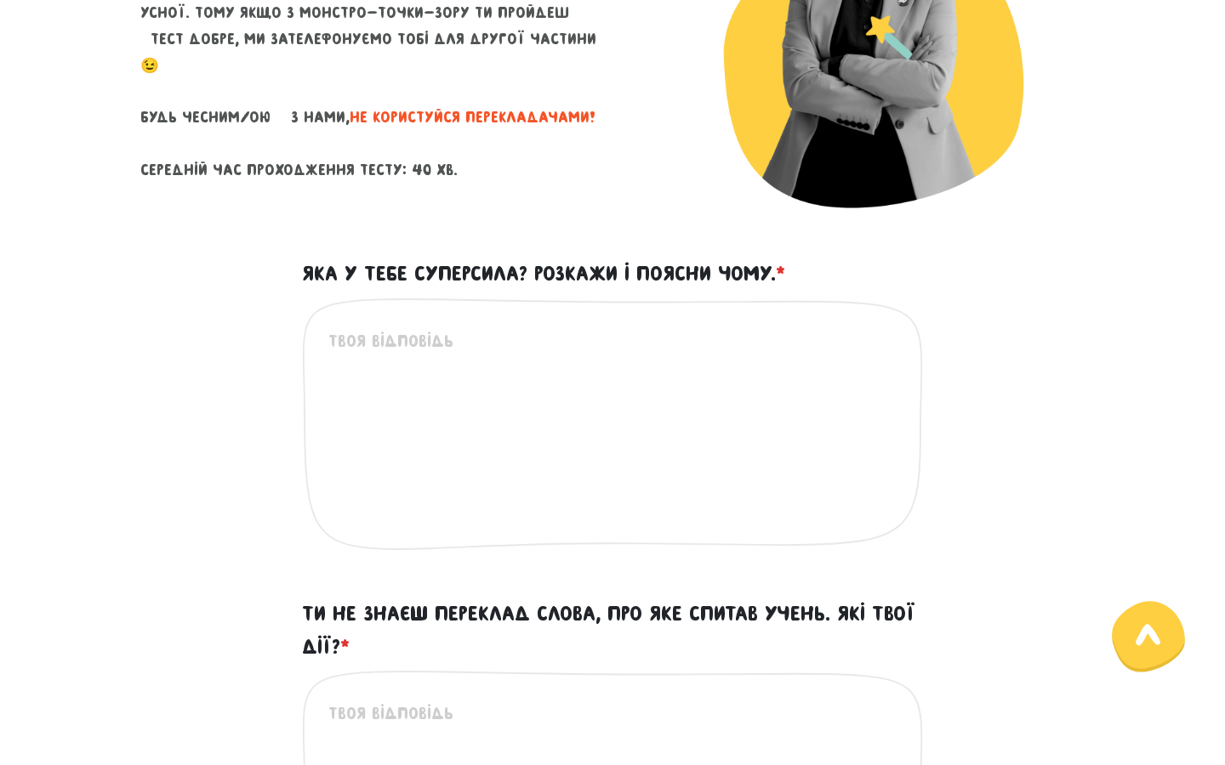
scroll to position [273, 0]
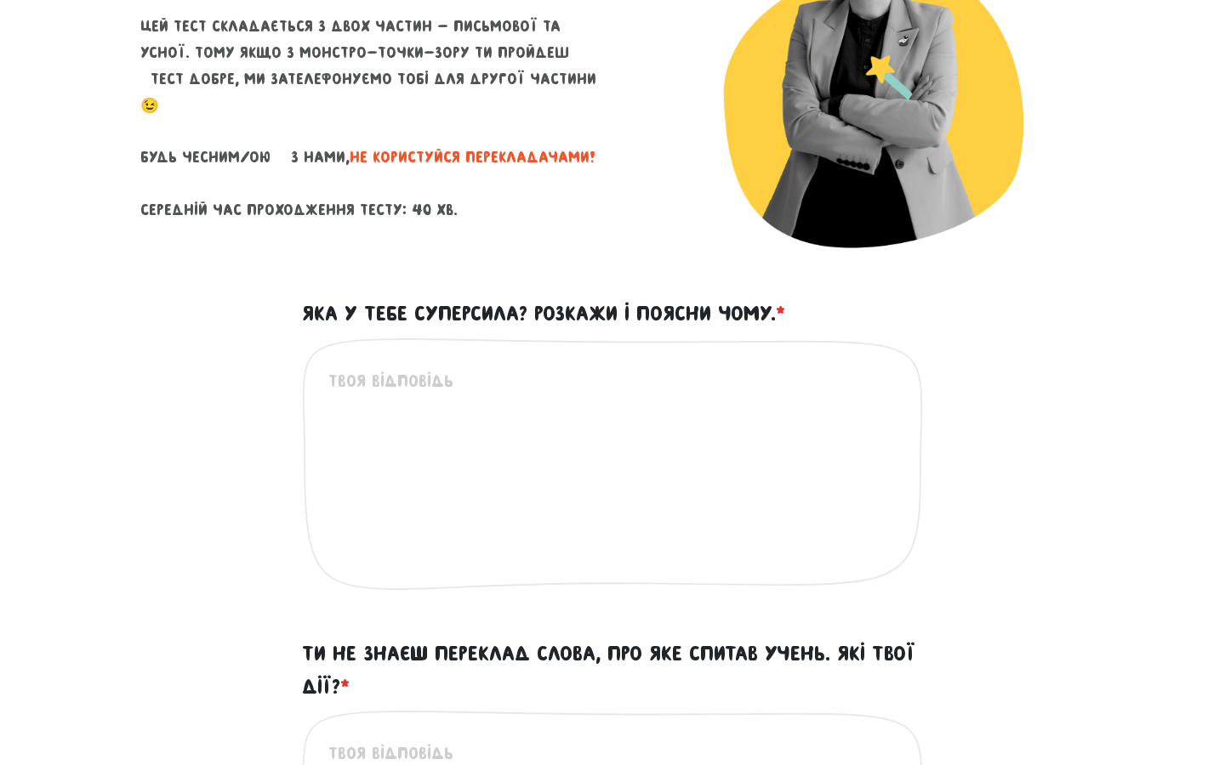
click at [475, 387] on textarea "Яка у тебе суперсила? Розкажи і поясни чому. *" at bounding box center [613, 472] width 570 height 209
click at [467, 468] on textarea "Яка у тебе суперсила? Розкажи і поясни чому. *" at bounding box center [613, 472] width 570 height 209
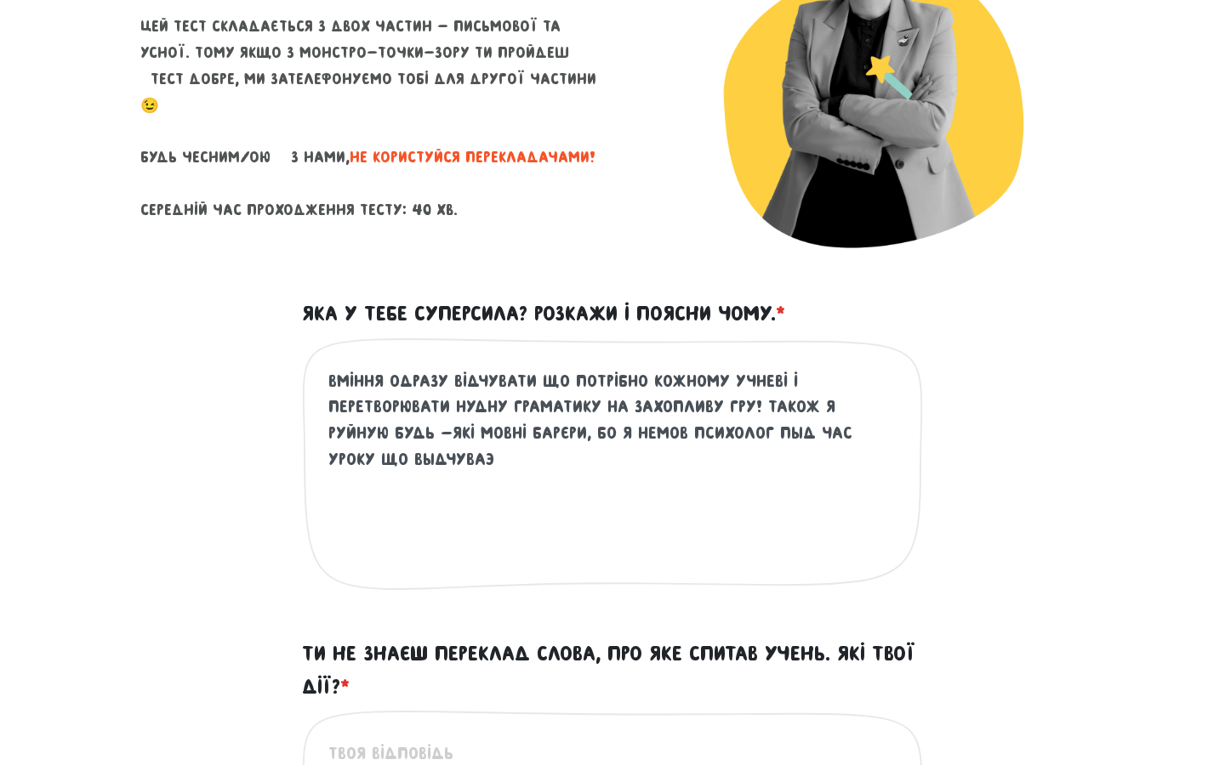
click at [728, 435] on textarea "Вміння одразу відчувати що потрібно кожному учневі і перетворювати нудну грамат…" at bounding box center [613, 472] width 570 height 209
click at [349, 459] on textarea "Вміння одразу відчувати що потрібно кожному учневі і перетворювати нудну грамат…" at bounding box center [613, 472] width 570 height 209
click at [403, 460] on textarea "Вміння одразу відчувати що потрібно кожному учневі і перетворювати нудну грамат…" at bounding box center [613, 472] width 570 height 209
click at [742, 461] on textarea "Вміння одразу відчувати що потрібно кожному учневі і перетворювати нудну грамат…" at bounding box center [613, 472] width 570 height 209
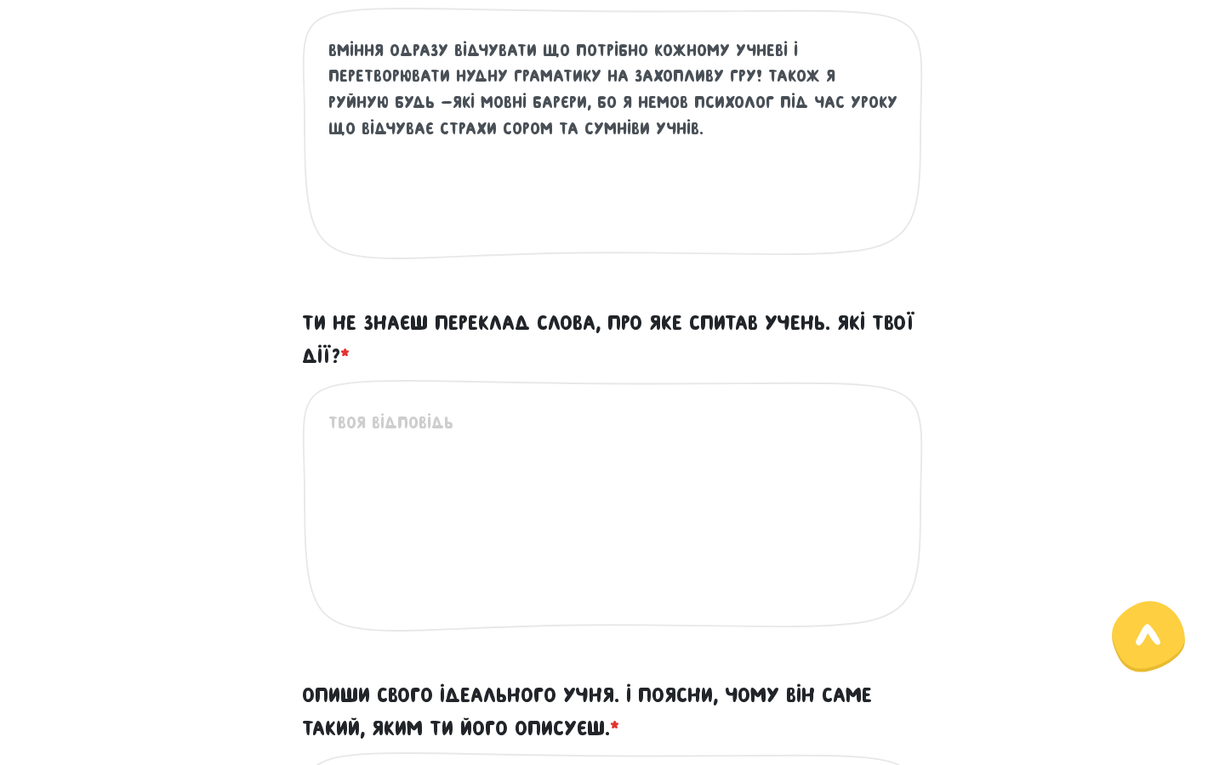
scroll to position [605, 0]
type textarea "Вміння одразу відчувати що потрібно кожному учневі і перетворювати нудну грамат…"
click at [634, 393] on div "Це обов'язкове поле" at bounding box center [612, 518] width 621 height 281
click at [622, 467] on textarea "Ти не знаєш переклад слова, про яке спитав учень. Які твої дії? *" at bounding box center [613, 513] width 570 height 209
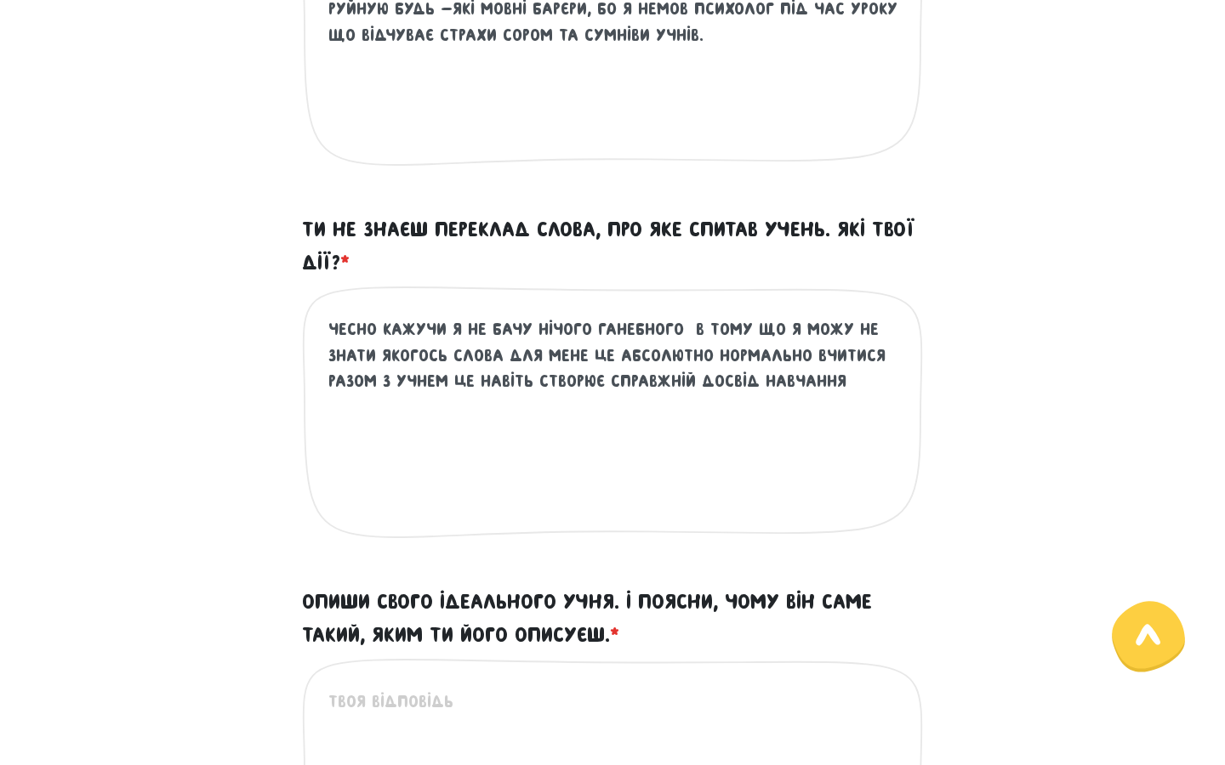
scroll to position [715, 0]
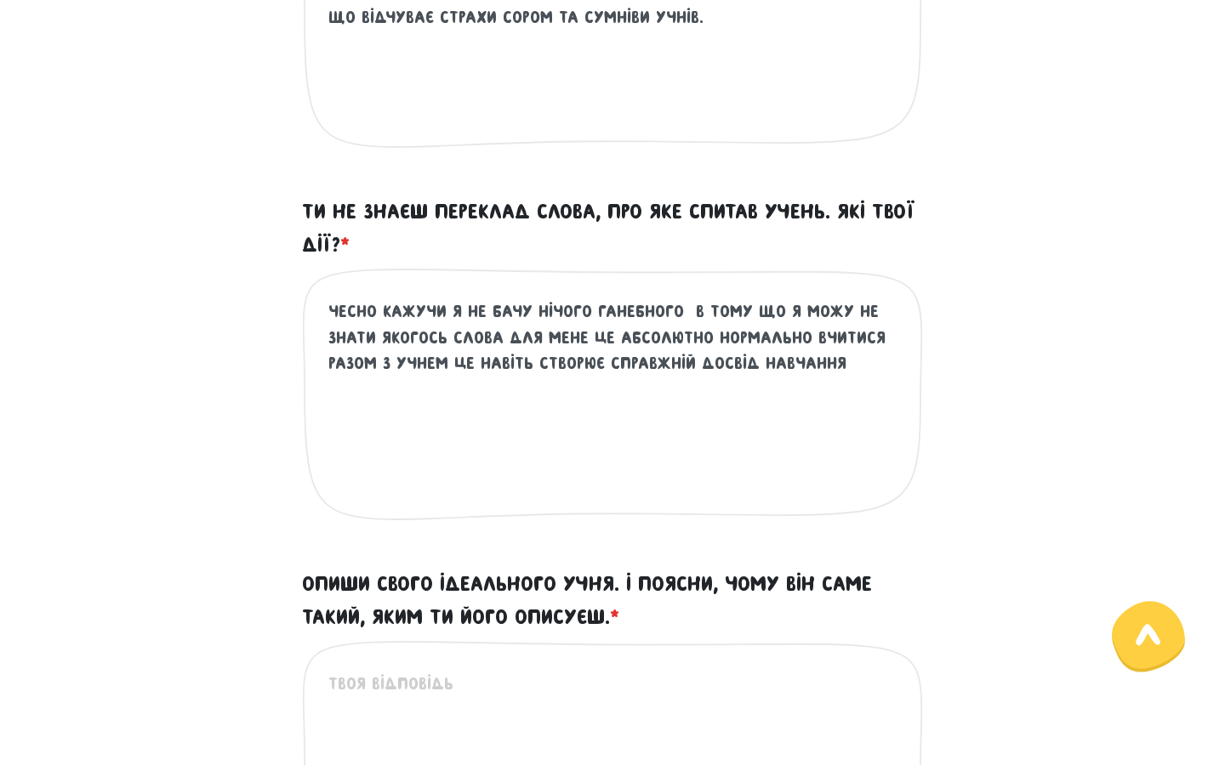
click at [746, 306] on textarea "Чесно кажучи я не бачу нічого ганебного в тому що я можу не знати якогось слова…" at bounding box center [613, 402] width 570 height 209
click at [499, 340] on textarea "Чесно кажучи я не бачу нічого ганебного в тому, що я можу не знати якогось слов…" at bounding box center [613, 402] width 570 height 209
click at [446, 361] on textarea "Чесно кажучи я не бачу нічого ганебного в тому, що я можу не знати якогось слов…" at bounding box center [613, 402] width 570 height 209
click at [852, 361] on textarea "Чесно кажучи я не бачу нічого ганебного в тому, що я можу не знати якогось слов…" at bounding box center [613, 402] width 570 height 209
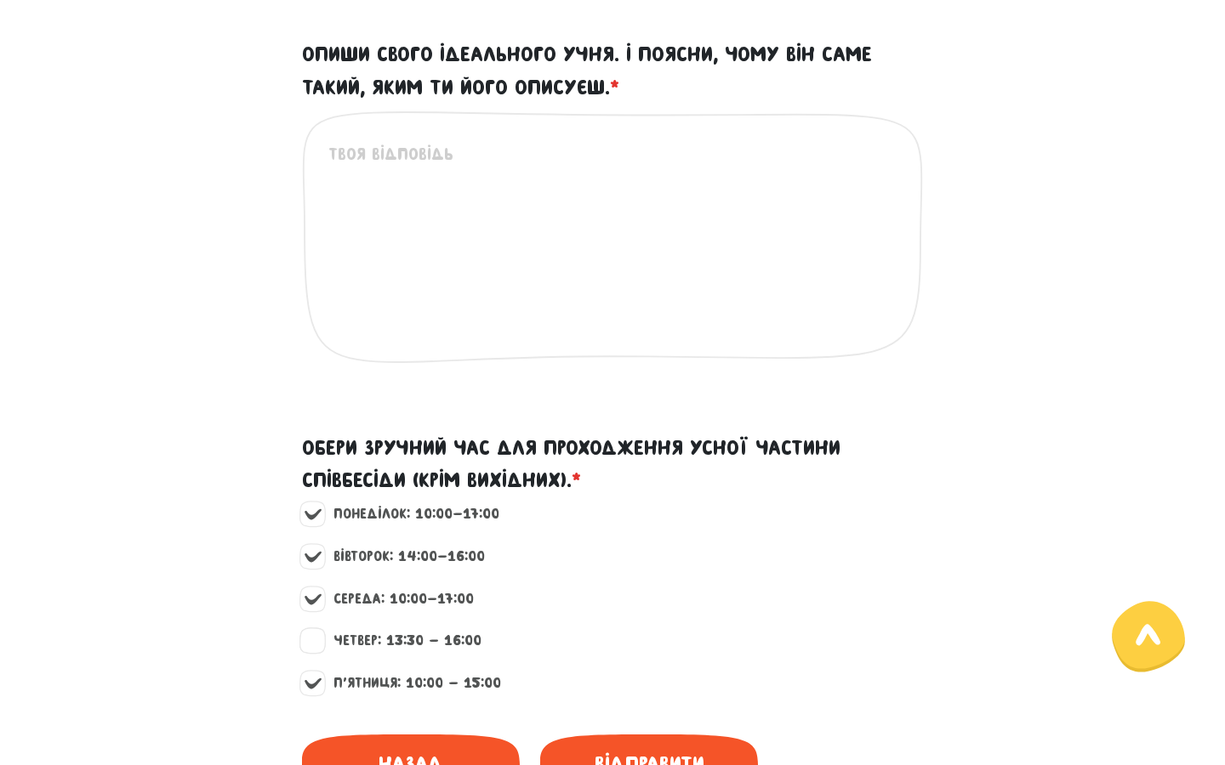
scroll to position [1246, 0]
type textarea "Чесно кажучи я не бачу нічого ганебного в тому, що я можу не знати якогось слов…"
click at [422, 248] on textarea "Опиши свого ідеального учня. І поясни, чому він саме такий, яким ти його описує…" at bounding box center [613, 244] width 570 height 209
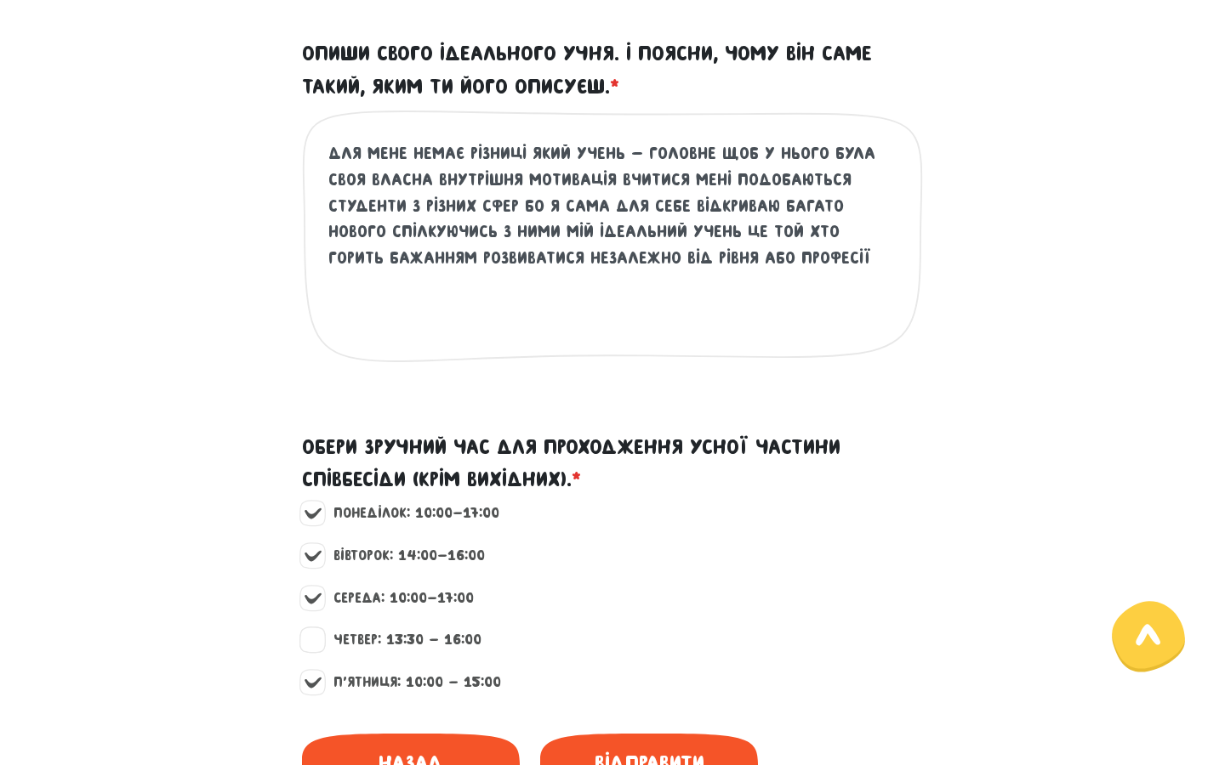
click at [710, 151] on textarea "Для мене немає різниці який учень - головне щоб у нього була своя власна внутрі…" at bounding box center [613, 244] width 570 height 209
click at [679, 179] on textarea "Для мене немає різниці який учень - головне, щоб у нього була своя власна внутр…" at bounding box center [613, 244] width 570 height 209
click at [519, 209] on textarea "Для мене немає різниці який учень - головне, щоб у нього була своя власна внутр…" at bounding box center [613, 244] width 570 height 209
click at [894, 210] on textarea "Для мене немає різниці який учень - головне, щоб у нього була своя власна внутр…" at bounding box center [613, 244] width 570 height 209
click at [493, 230] on textarea "Для мене немає різниці який учень - головне, щоб у нього була своя власна внутр…" at bounding box center [613, 244] width 570 height 209
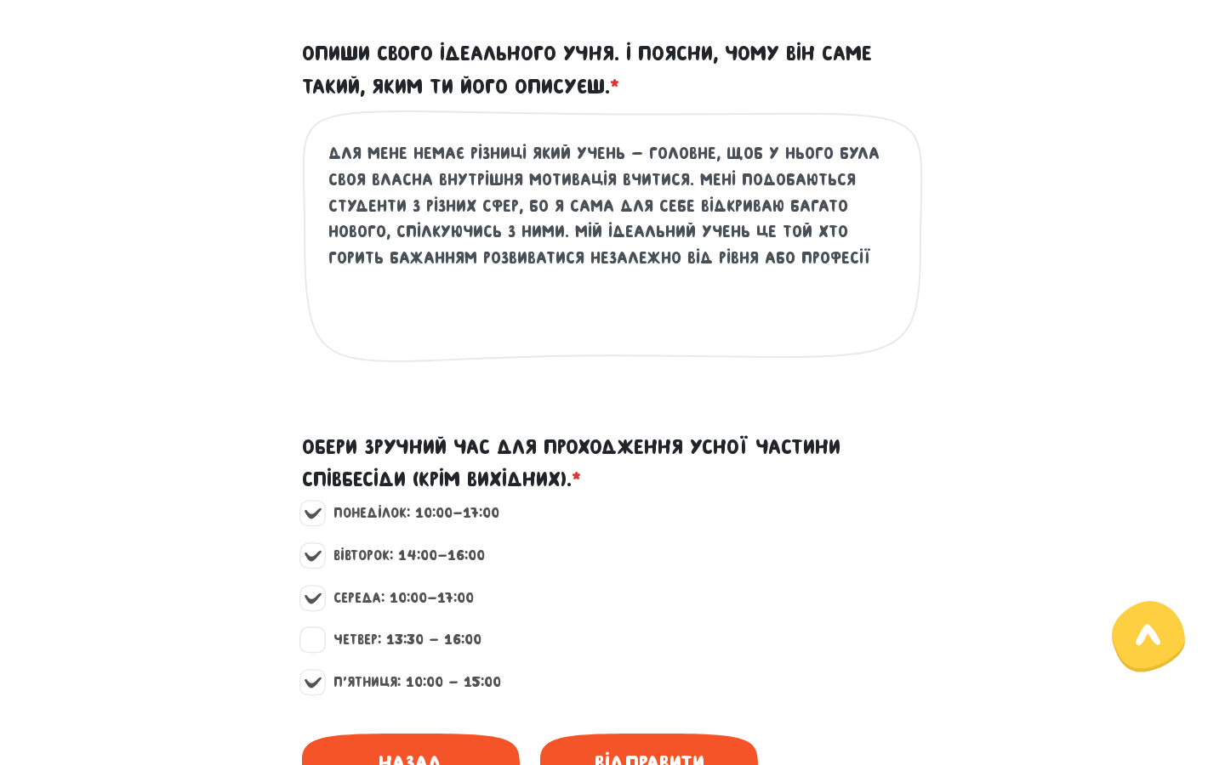
click at [737, 232] on textarea "Для мене немає різниці який учень - головне, щоб у нього була своя власна внутр…" at bounding box center [613, 244] width 570 height 209
click at [523, 259] on textarea "Для мене немає різниці який учень - головне, щоб у нього була своя власна внутр…" at bounding box center [613, 244] width 570 height 209
click at [797, 259] on textarea "Для мене немає різниці який учень - головне, щоб у нього була своя власна внутр…" at bounding box center [613, 244] width 570 height 209
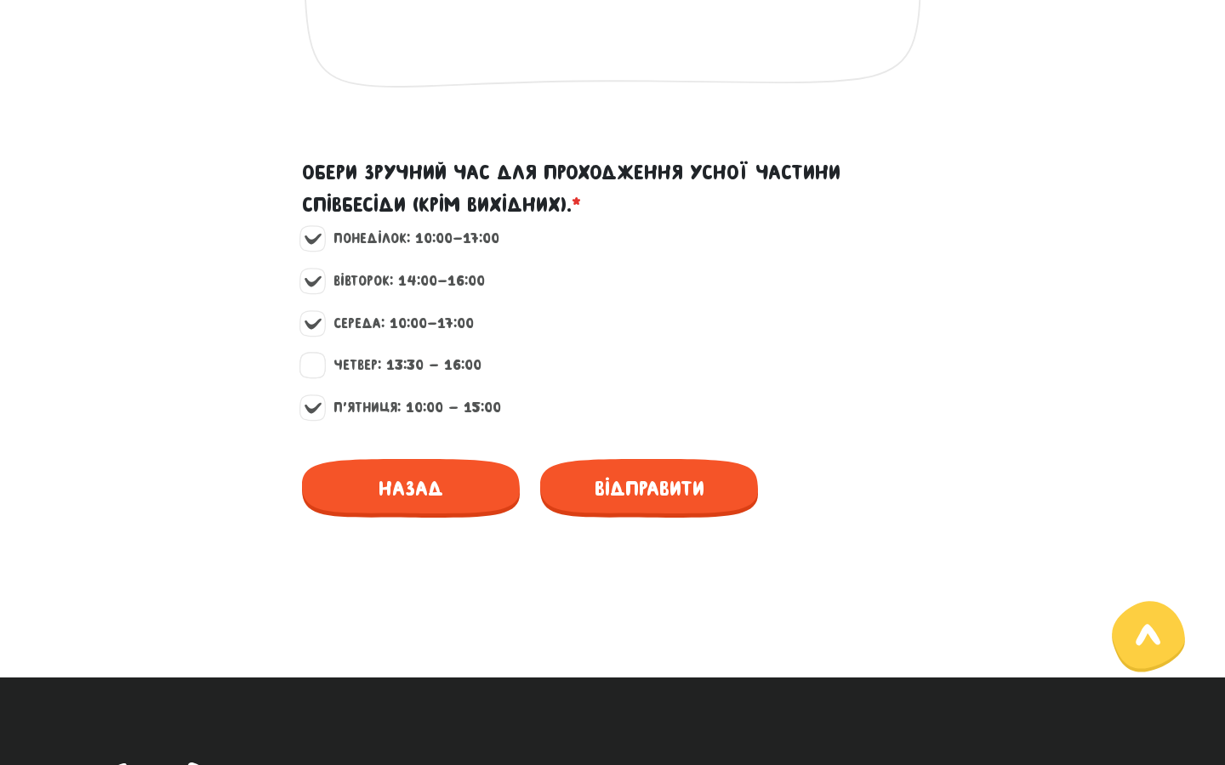
scroll to position [1522, 0]
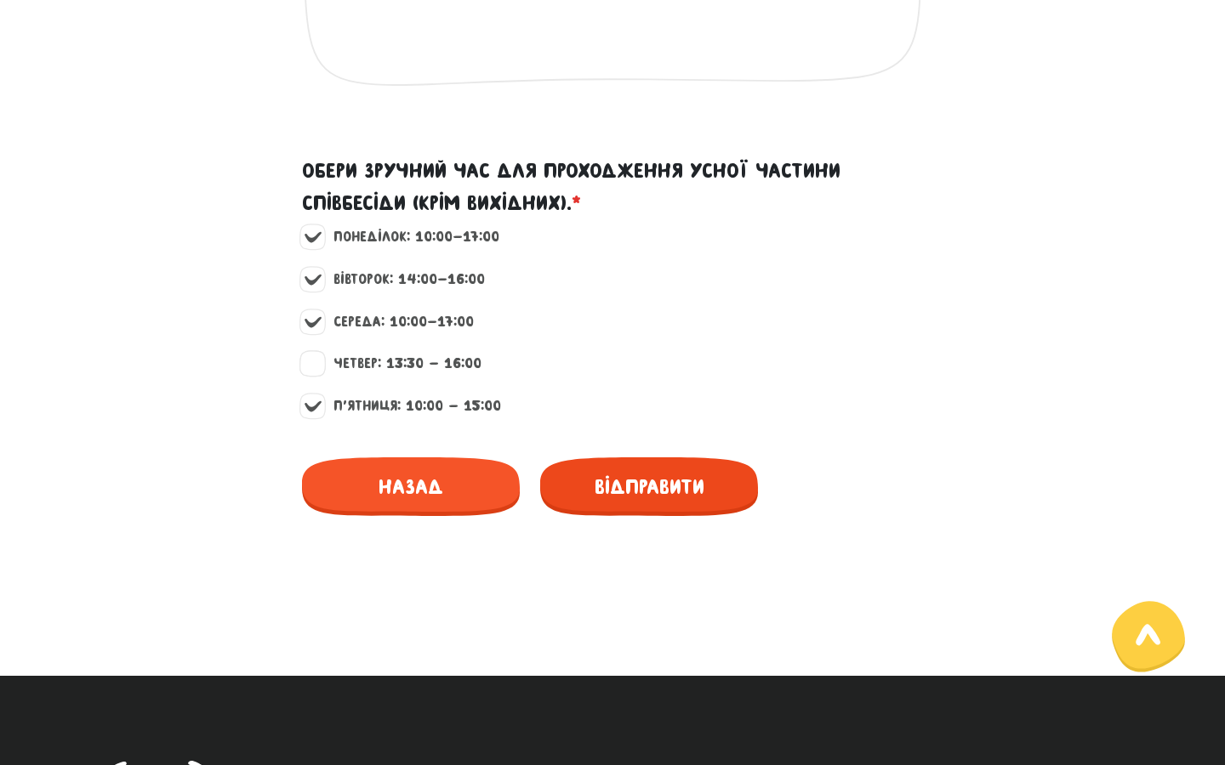
type textarea "Для мене немає різниці який учень - головне, щоб у нього була своя власна внутр…"
click at [634, 493] on span "Відправити" at bounding box center [649, 487] width 218 height 59
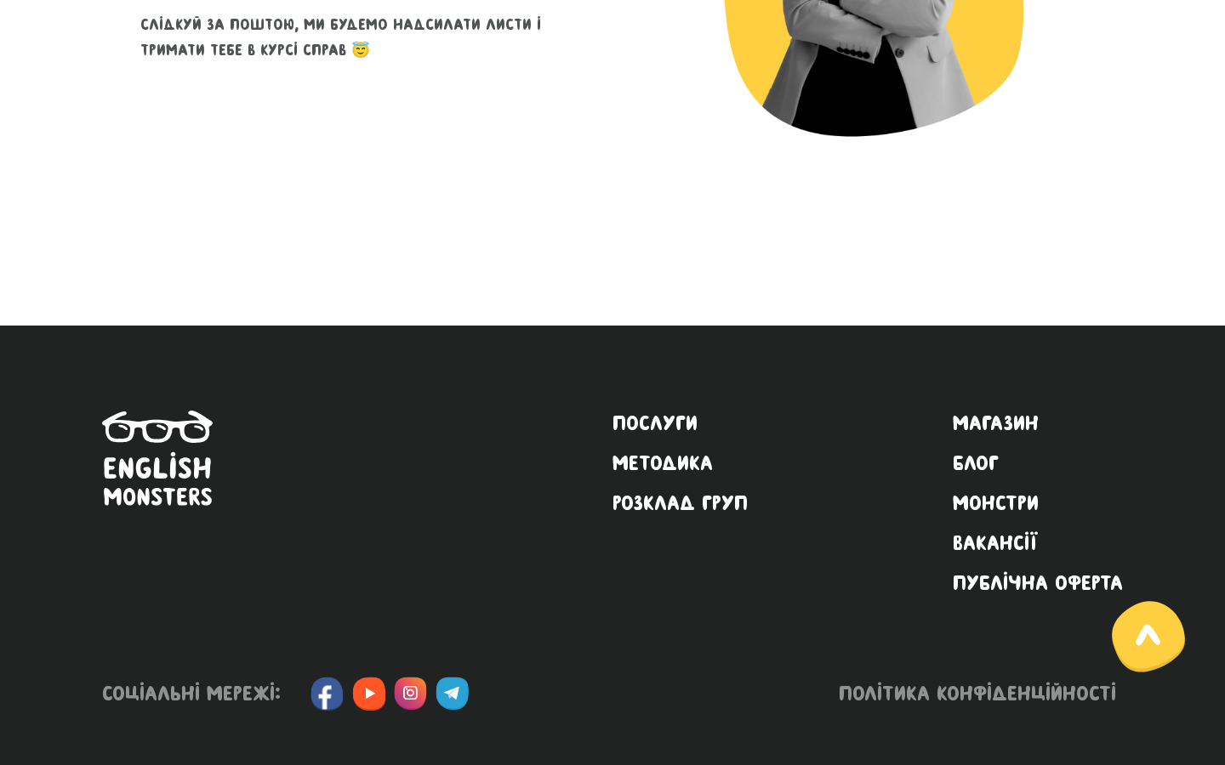
scroll to position [384, 0]
